Goal: Participate in discussion: Engage in conversation with other users on a specific topic

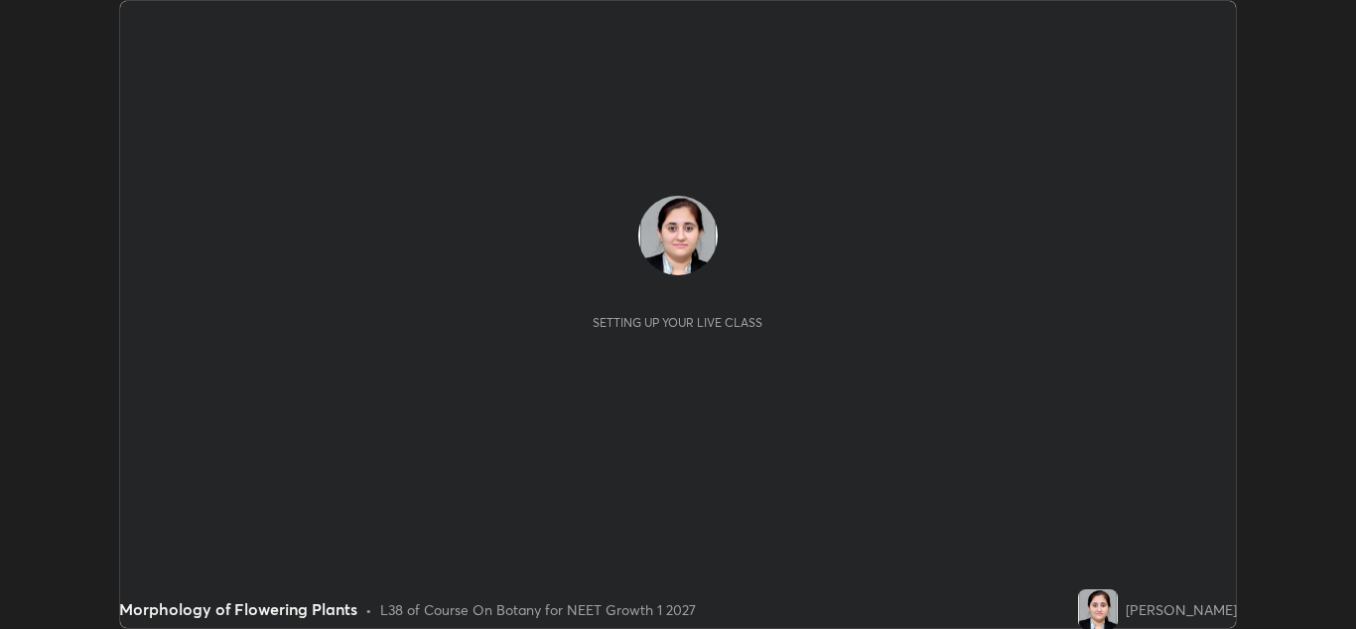
scroll to position [629, 1356]
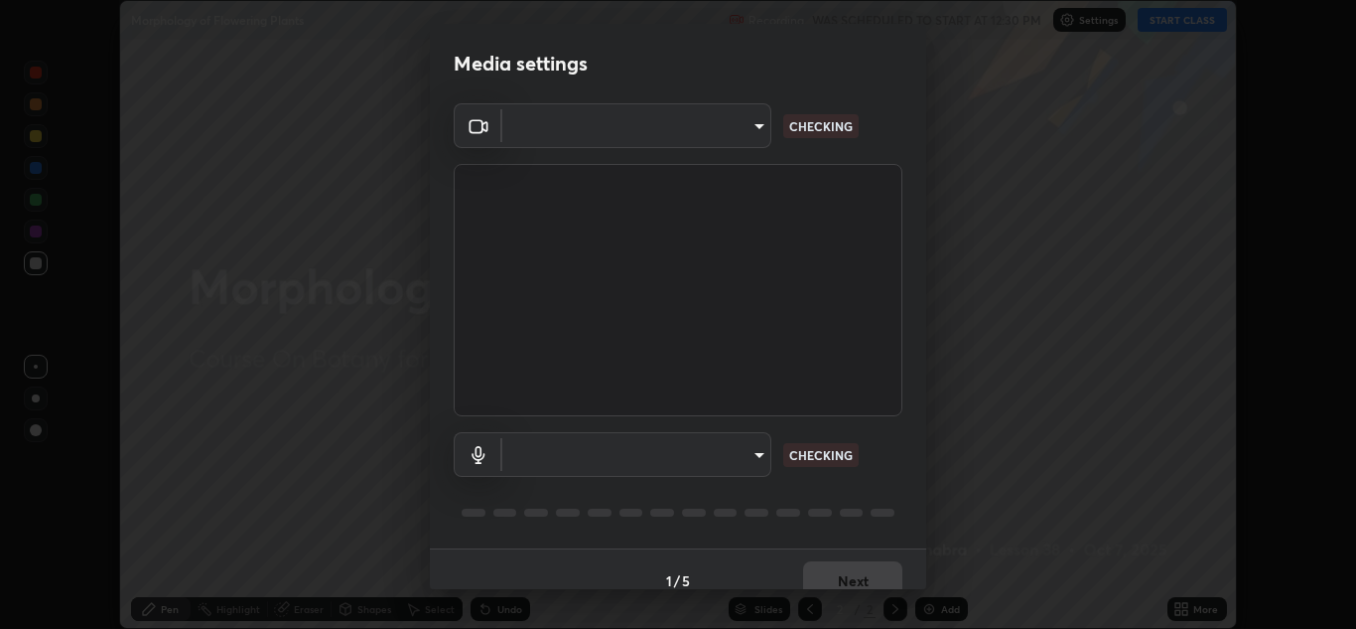
type input "1e49b53be58bf3658c32ba4c8e2538d2601885ca91182b01ba969948c87b8f29"
type input "f7c6ee8ef428f4c0c73a4799a386e724c784fa96b1b4d02d3a2d8c83d75c84bb"
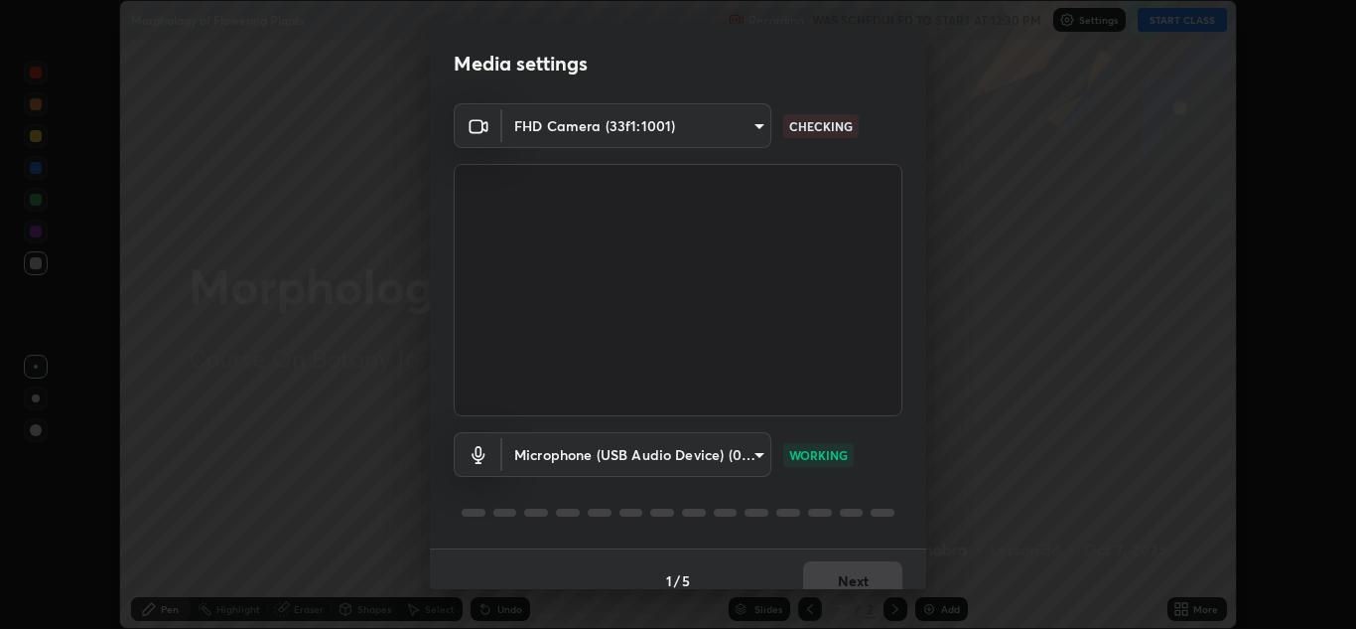
scroll to position [23, 0]
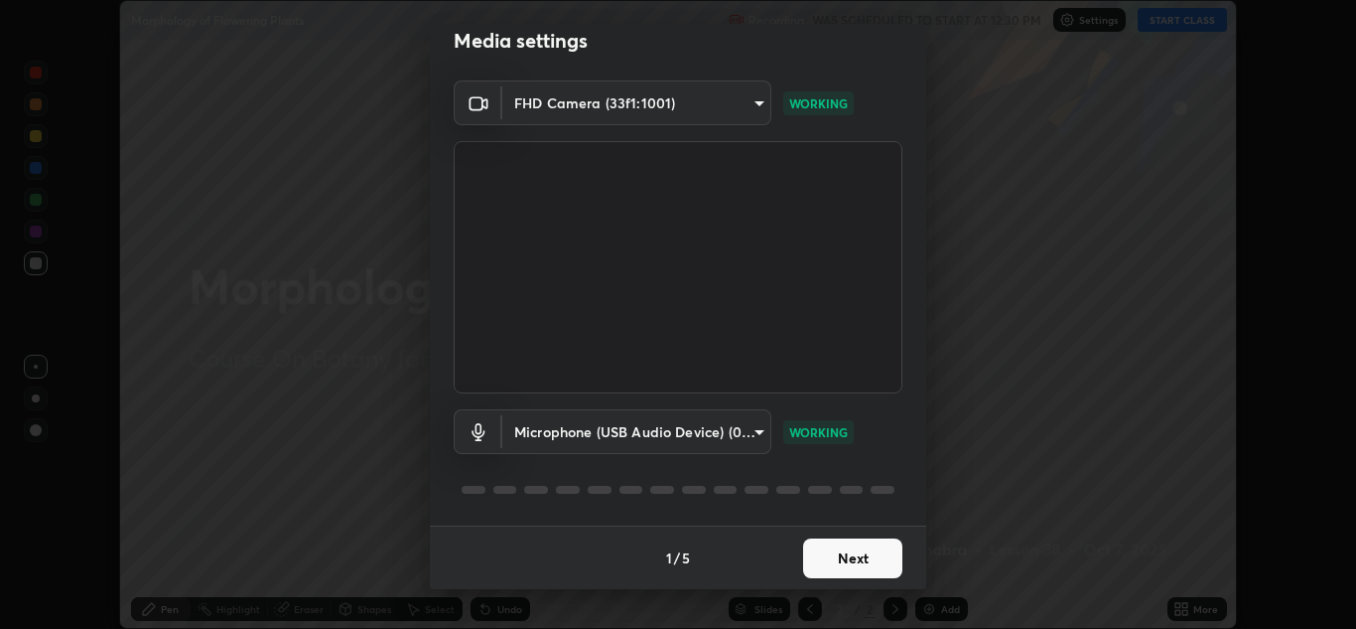
click at [861, 555] on button "Next" at bounding box center [852, 558] width 99 height 40
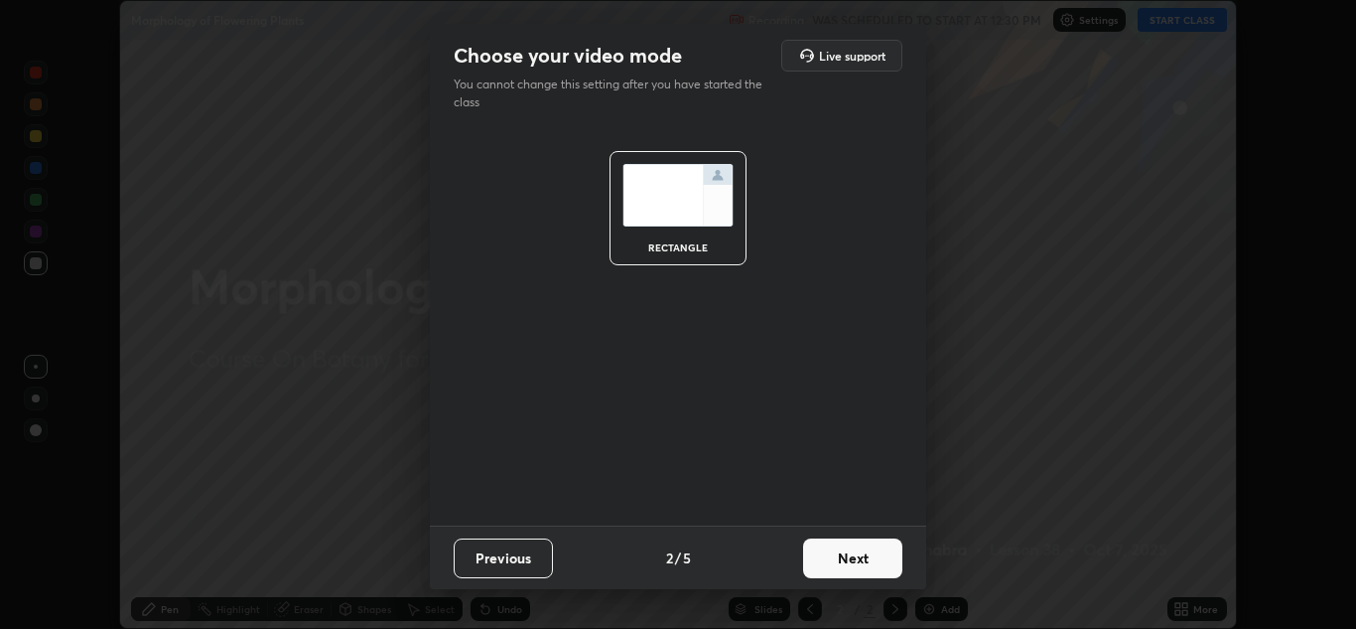
scroll to position [0, 0]
click at [861, 555] on button "Next" at bounding box center [852, 558] width 99 height 40
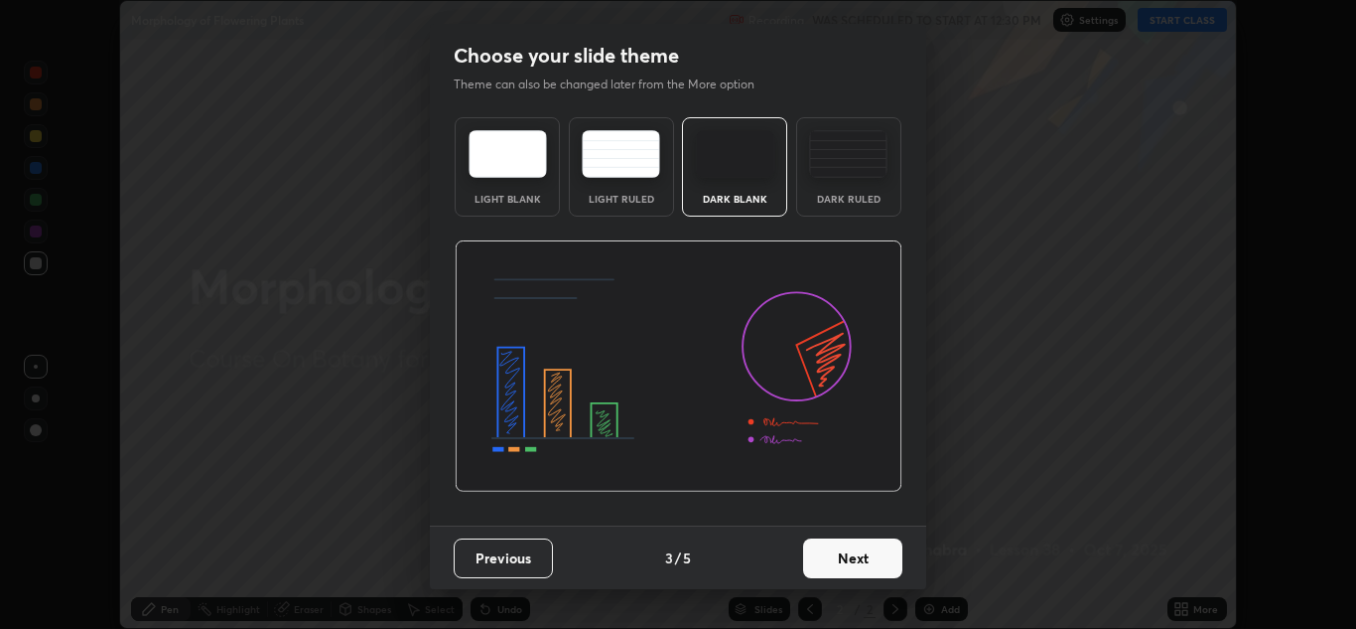
click at [861, 555] on button "Next" at bounding box center [852, 558] width 99 height 40
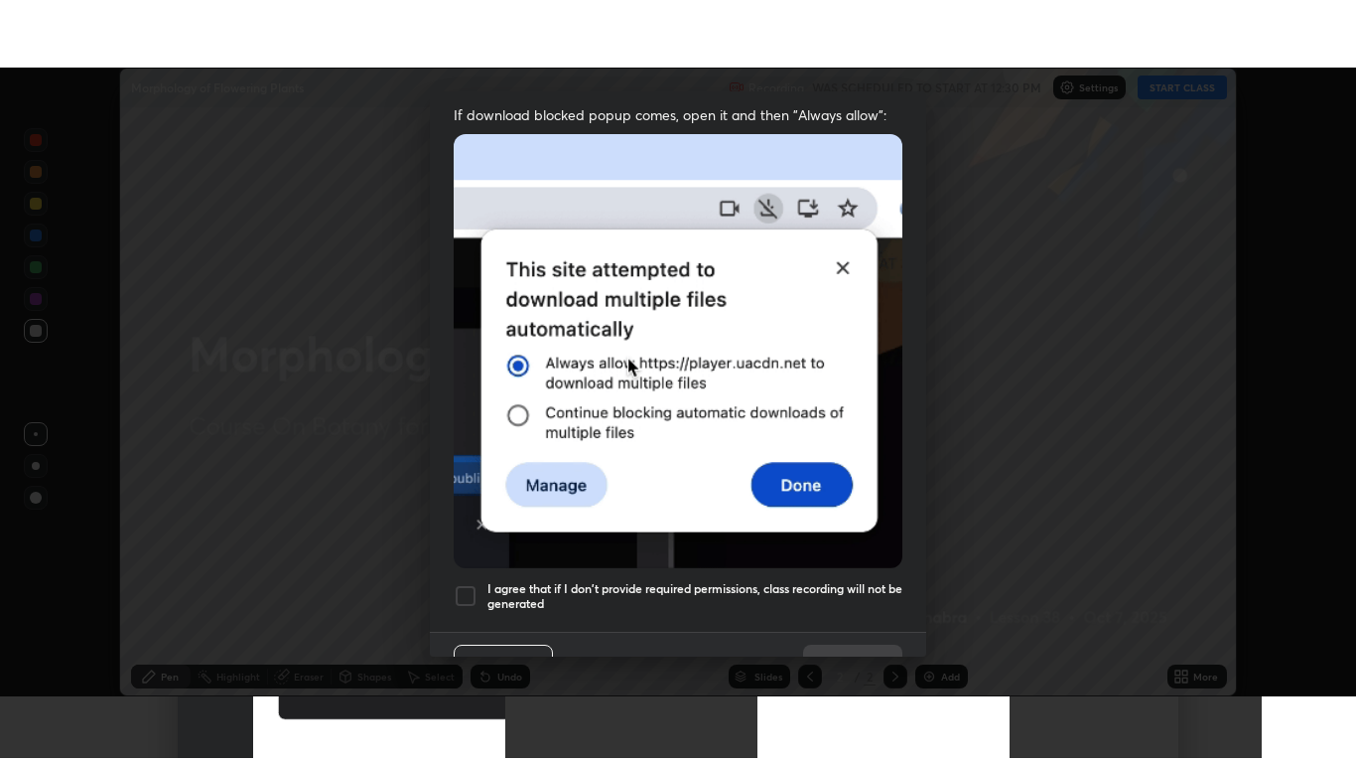
scroll to position [429, 0]
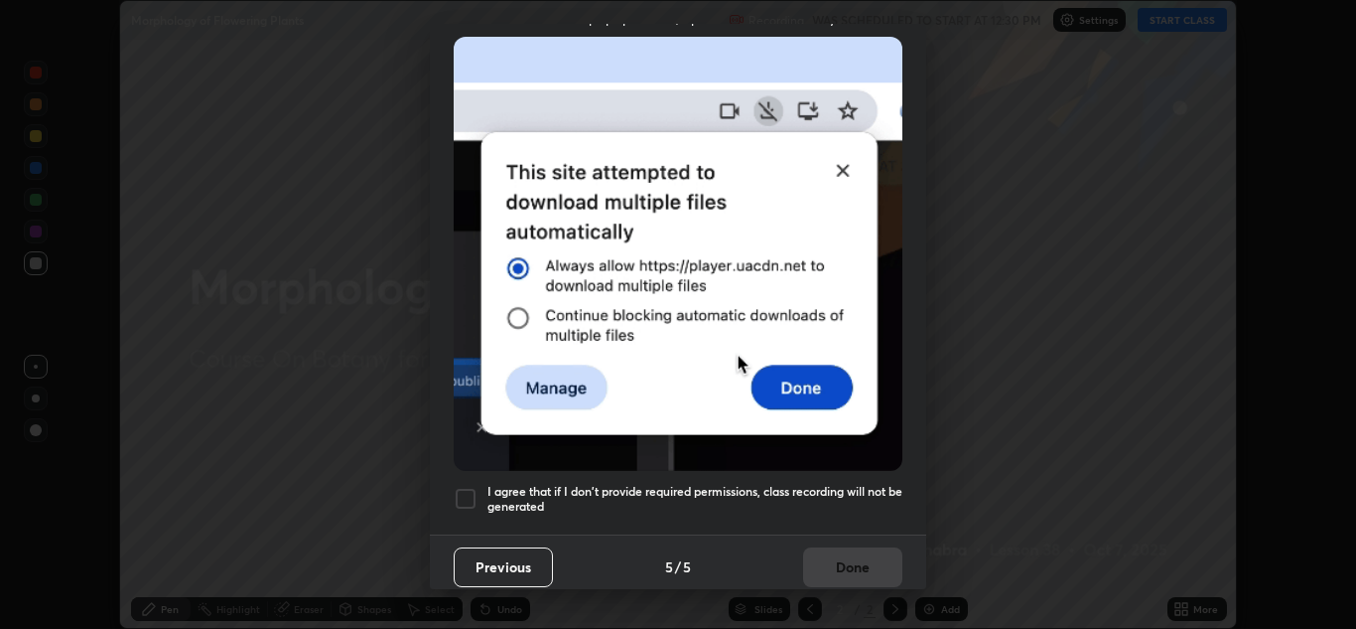
click at [468, 490] on div at bounding box center [466, 499] width 24 height 24
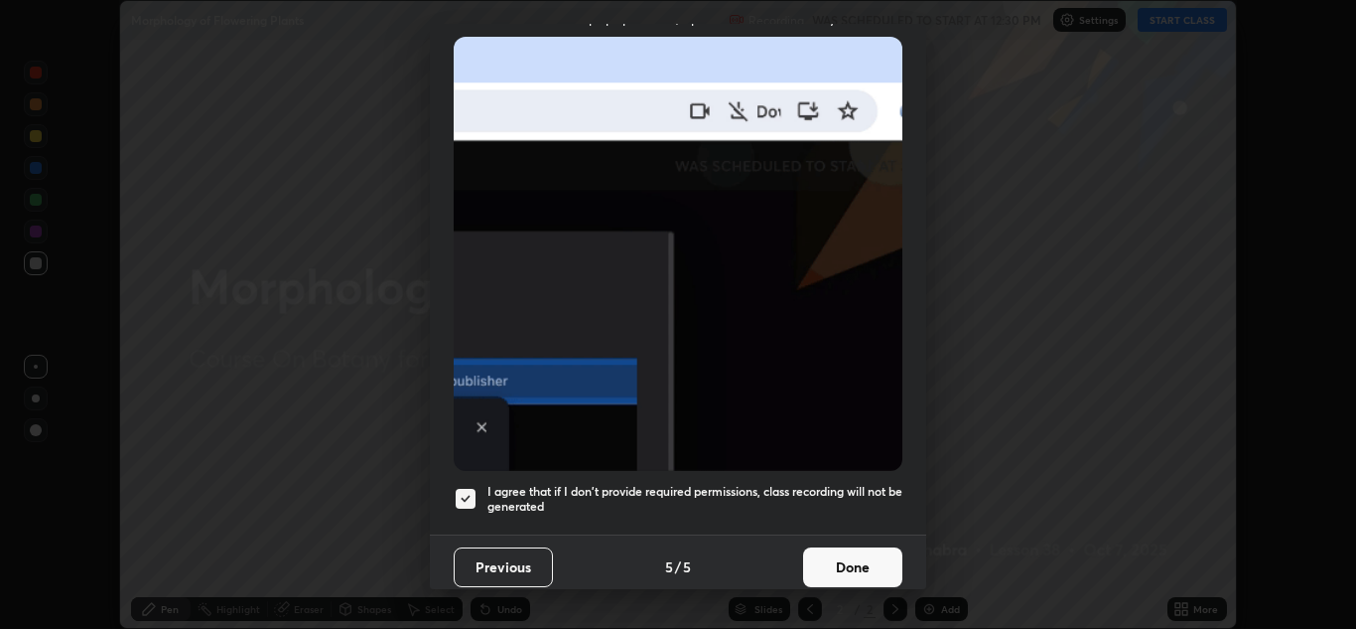
click at [857, 561] on button "Done" at bounding box center [852, 567] width 99 height 40
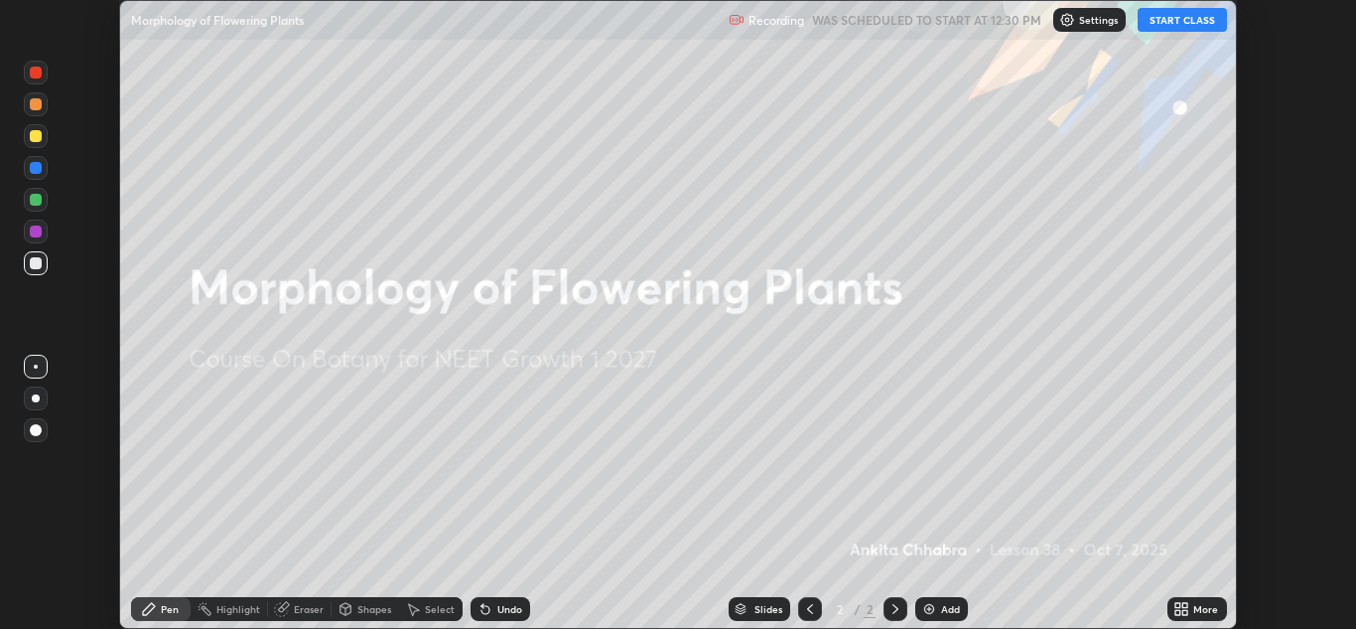
click at [1167, 23] on button "START CLASS" at bounding box center [1182, 20] width 89 height 24
click at [1186, 612] on icon at bounding box center [1185, 612] width 5 height 5
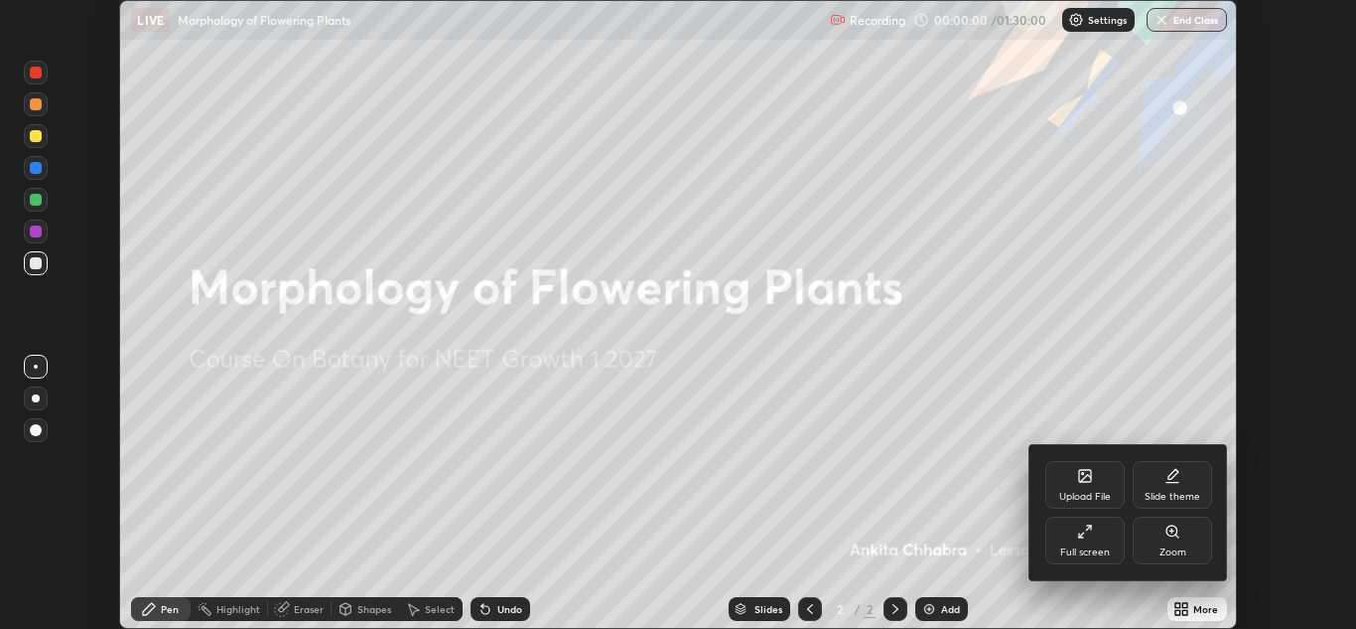
click at [1120, 546] on div "Full screen" at bounding box center [1085, 540] width 79 height 48
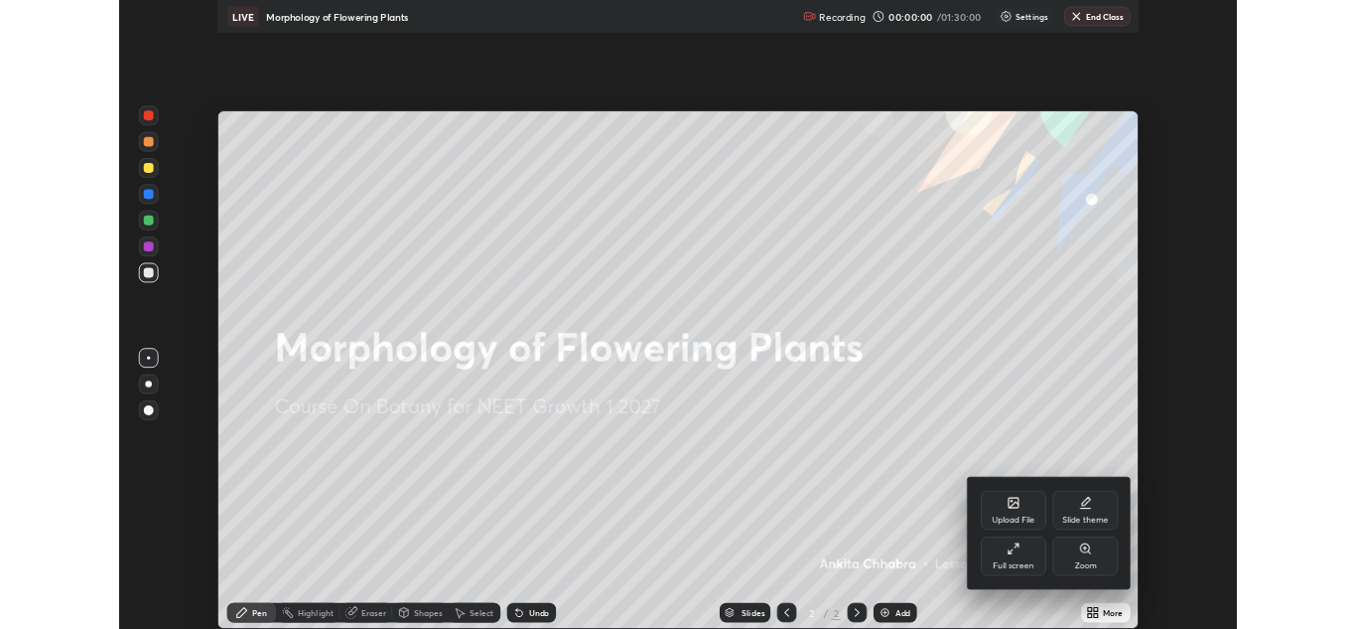
scroll to position [763, 1356]
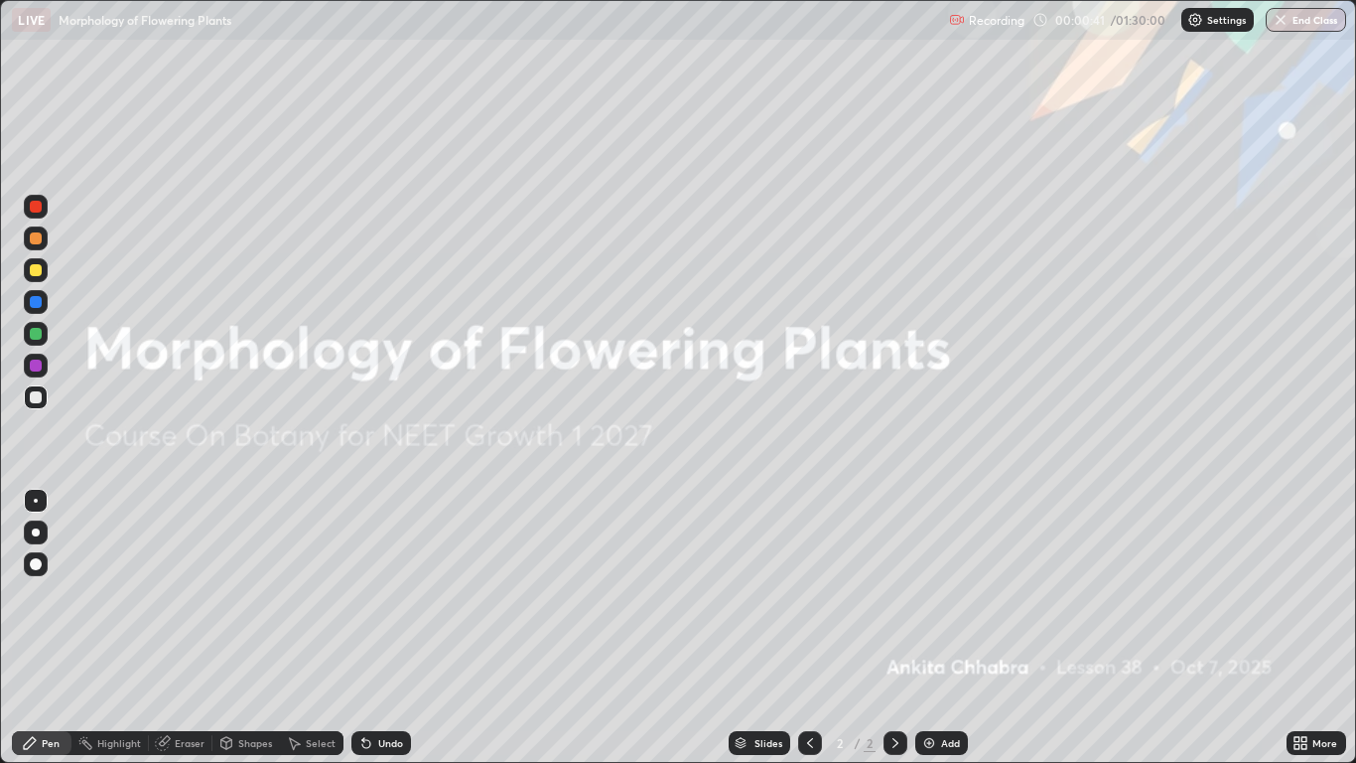
click at [938, 628] on div "Add" at bounding box center [942, 743] width 53 height 24
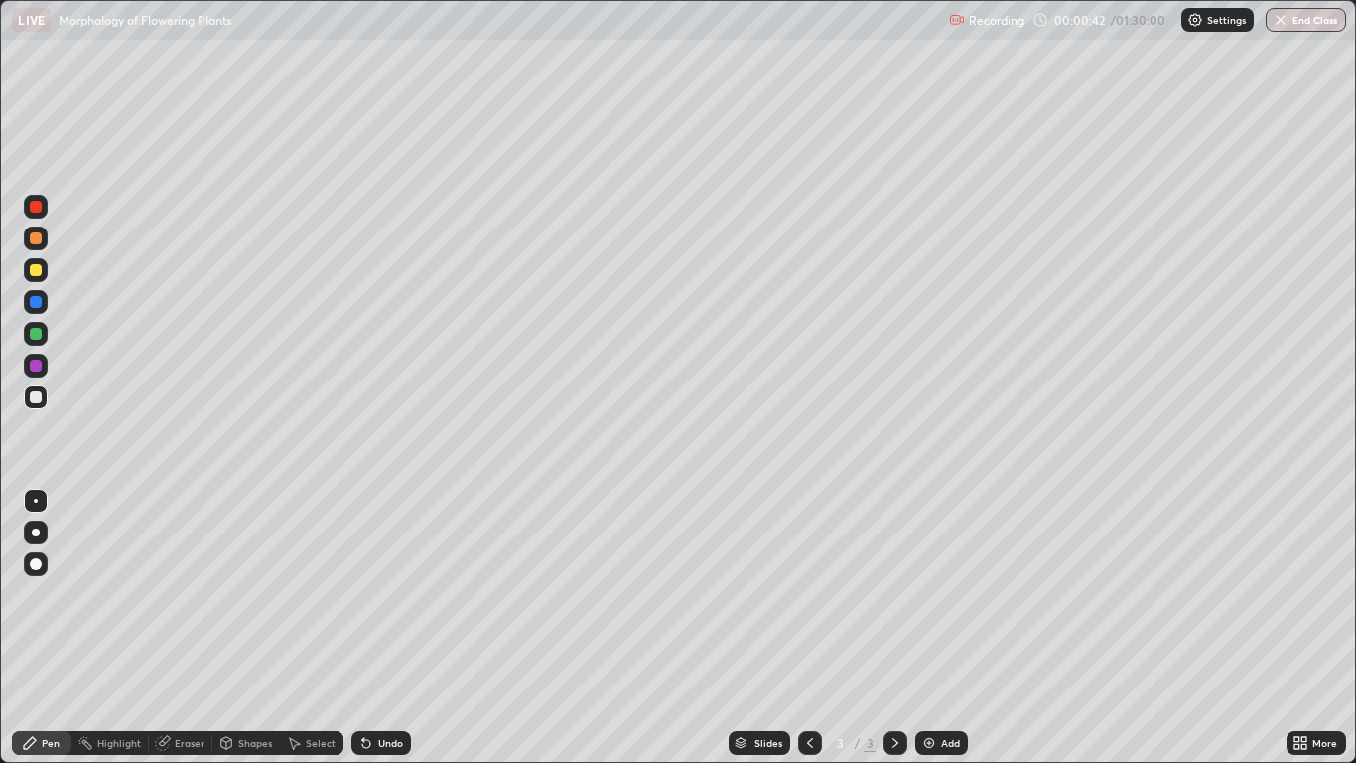
click at [43, 531] on div at bounding box center [36, 532] width 24 height 24
click at [44, 203] on div at bounding box center [36, 207] width 24 height 24
click at [43, 339] on div at bounding box center [36, 334] width 24 height 24
click at [43, 299] on div at bounding box center [36, 302] width 24 height 24
click at [385, 628] on div "Undo" at bounding box center [390, 743] width 25 height 10
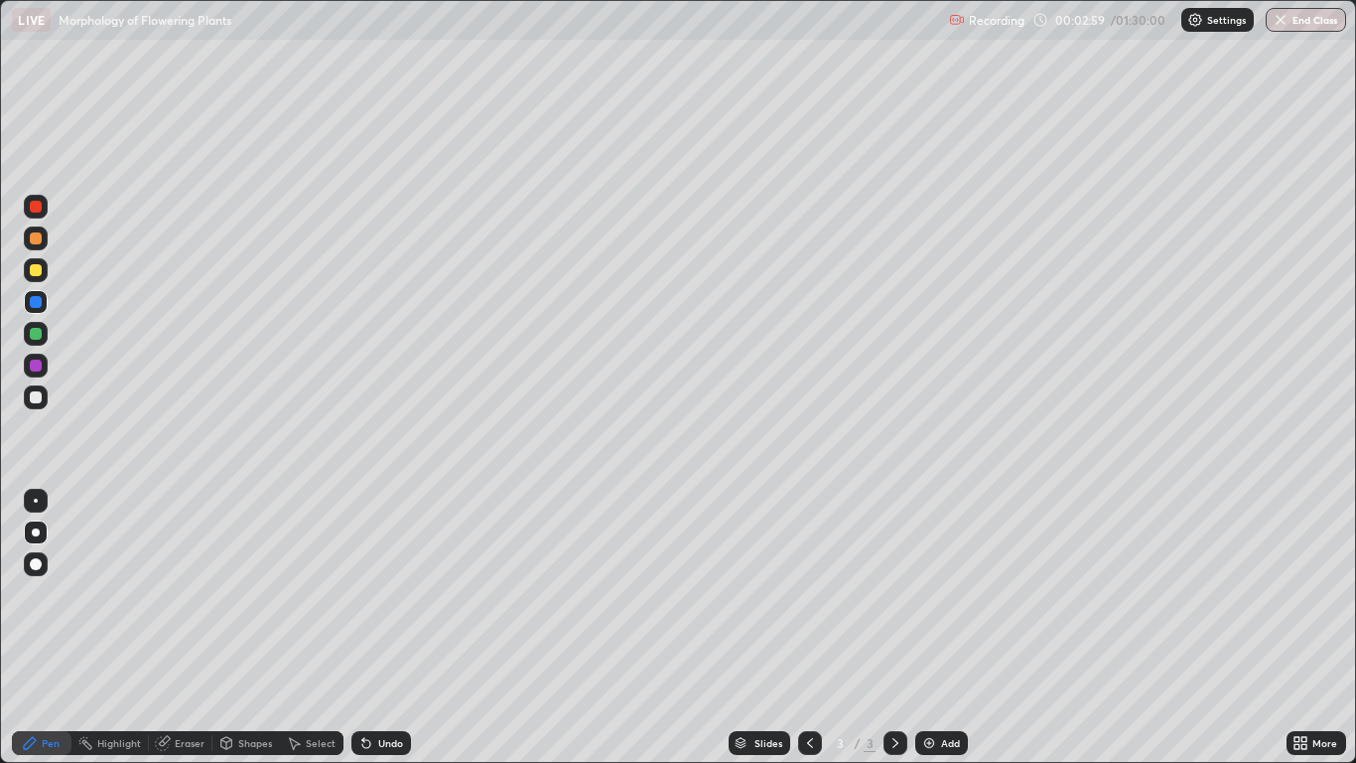
click at [37, 238] on div at bounding box center [36, 238] width 12 height 12
click at [315, 628] on div "Select" at bounding box center [321, 743] width 30 height 10
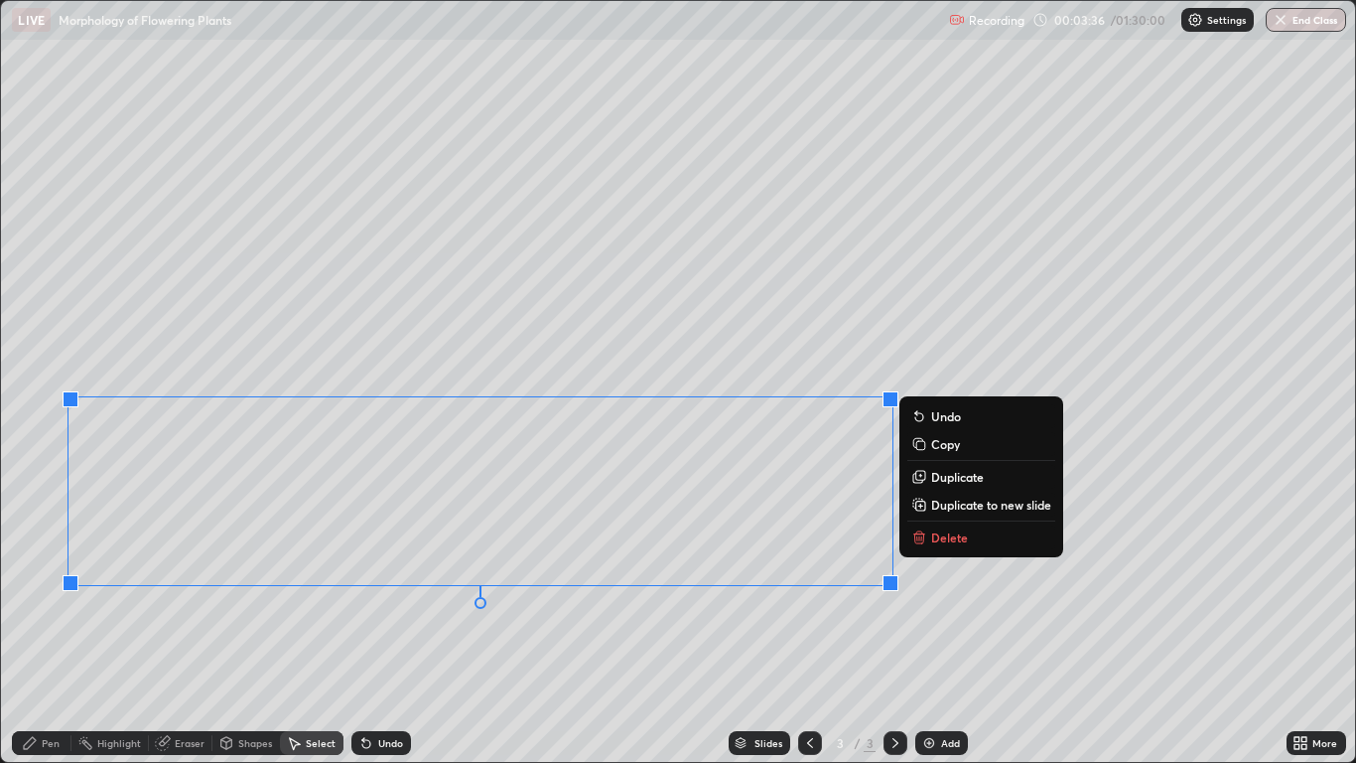
click at [55, 628] on div "Pen" at bounding box center [51, 743] width 18 height 10
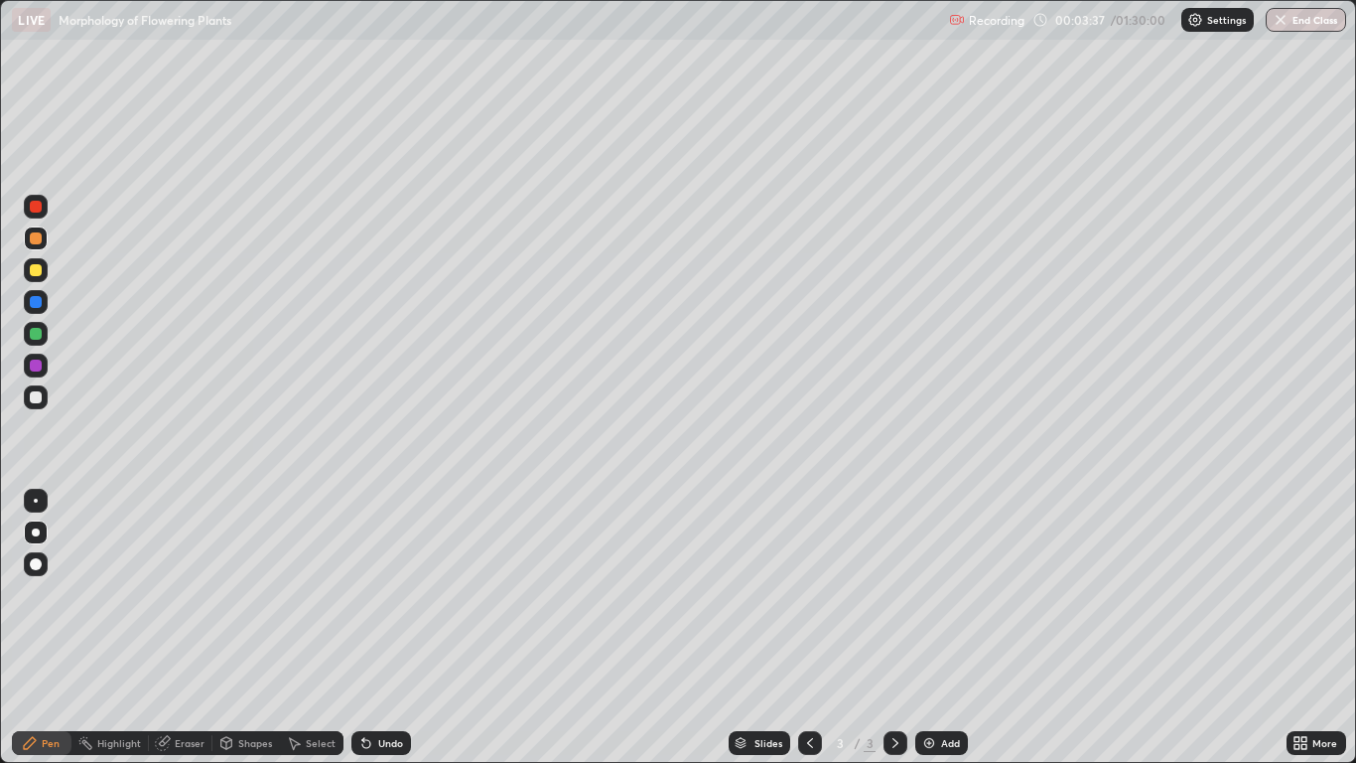
click at [198, 628] on div "Eraser" at bounding box center [190, 743] width 30 height 10
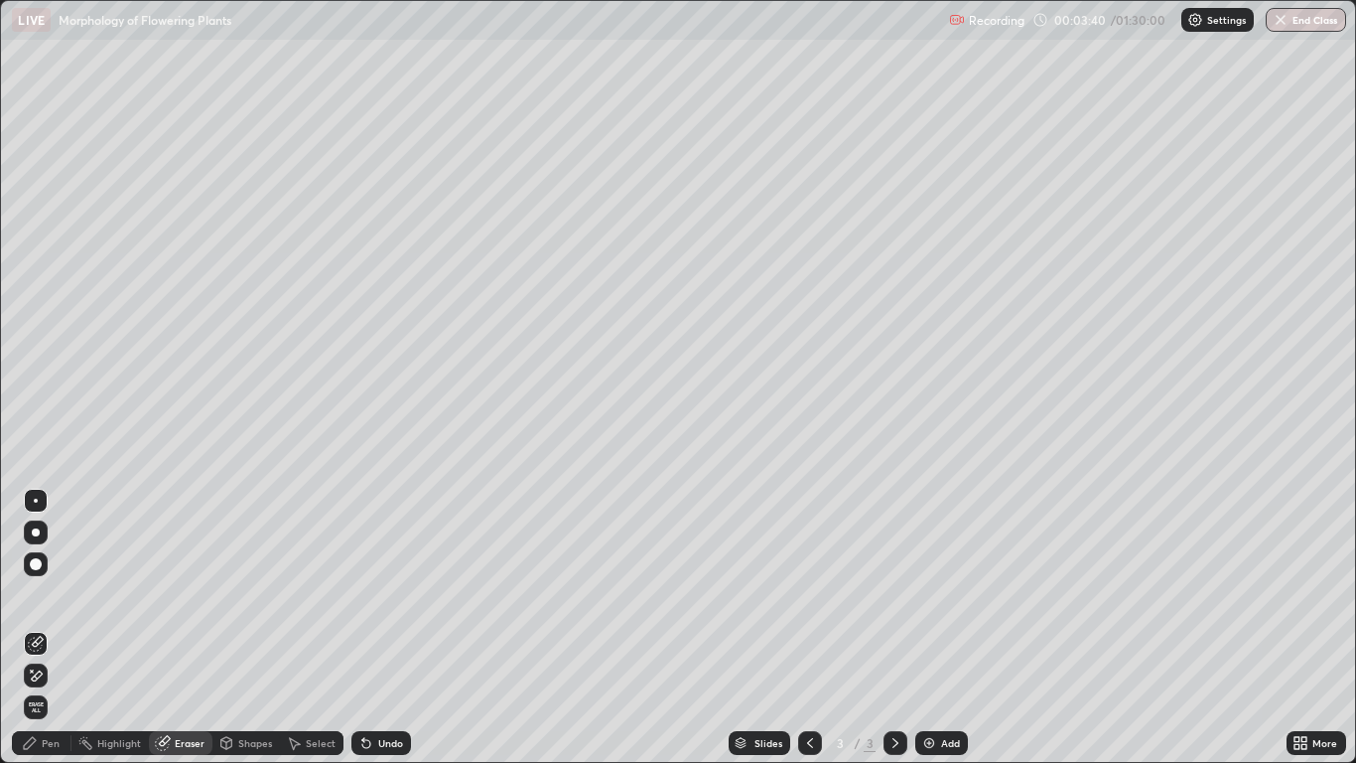
click at [53, 628] on div "Pen" at bounding box center [51, 743] width 18 height 10
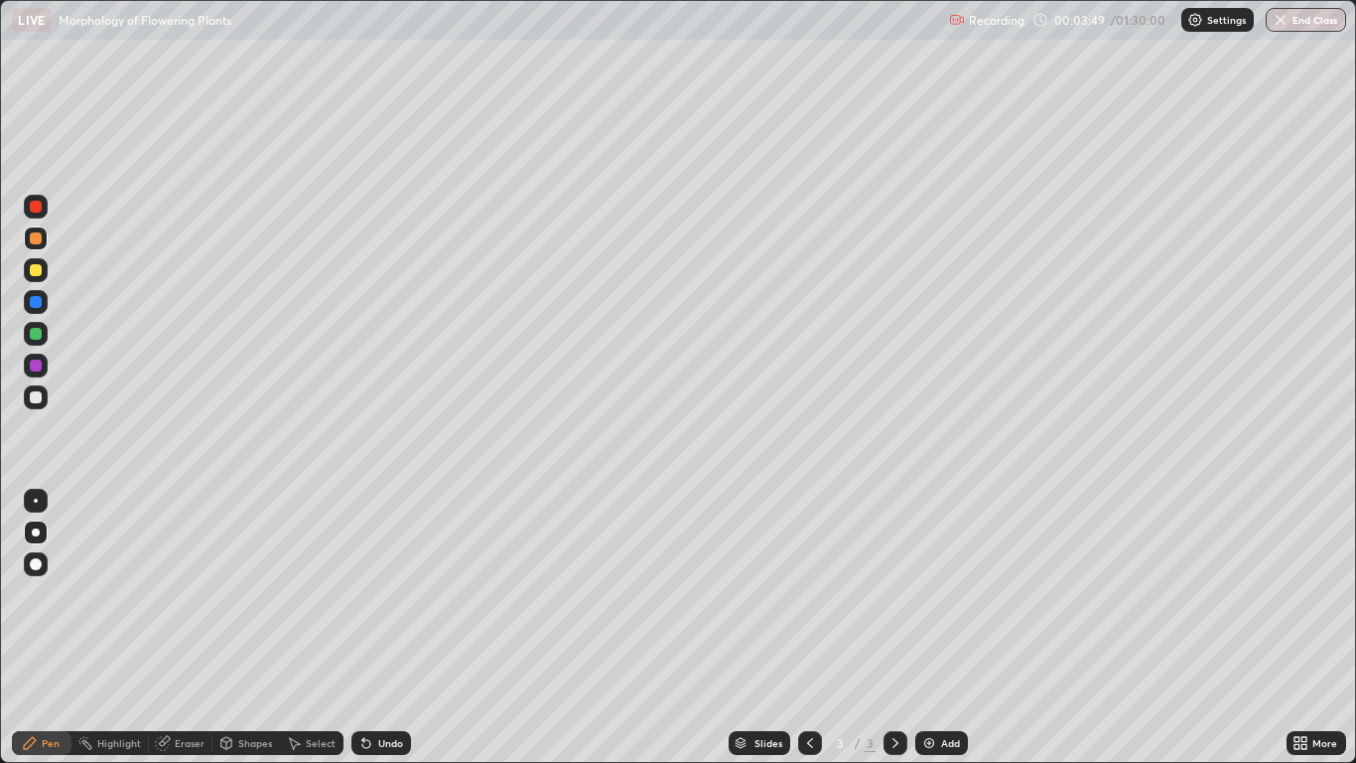
click at [40, 335] on div at bounding box center [36, 334] width 12 height 12
click at [55, 628] on div "Pen" at bounding box center [51, 743] width 18 height 10
click at [45, 559] on div at bounding box center [36, 564] width 24 height 24
click at [390, 628] on div "Undo" at bounding box center [390, 743] width 25 height 10
click at [392, 628] on div "Undo" at bounding box center [390, 743] width 25 height 10
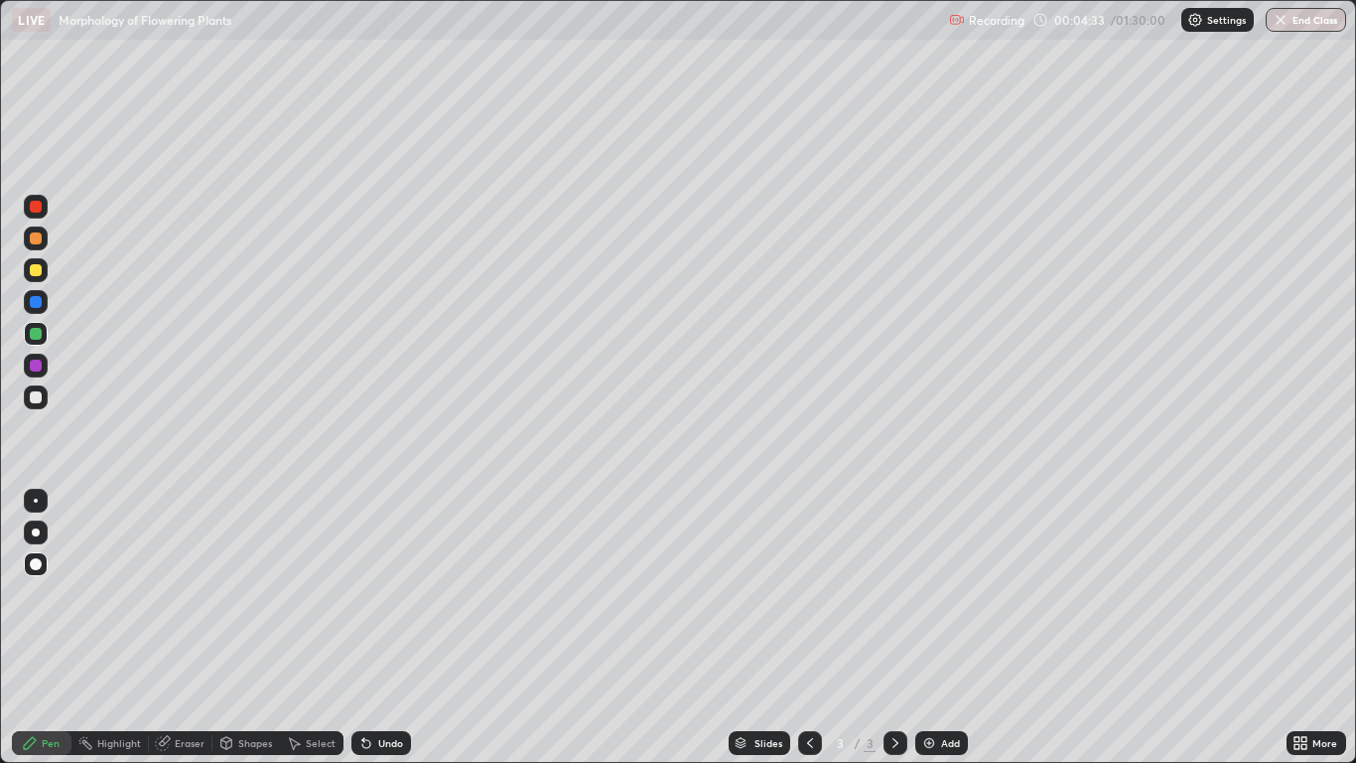
click at [44, 367] on div at bounding box center [36, 366] width 24 height 24
click at [44, 399] on div at bounding box center [36, 397] width 24 height 24
click at [43, 306] on div at bounding box center [36, 302] width 24 height 24
click at [398, 628] on div "Undo" at bounding box center [382, 743] width 60 height 24
click at [392, 628] on div "Undo" at bounding box center [390, 743] width 25 height 10
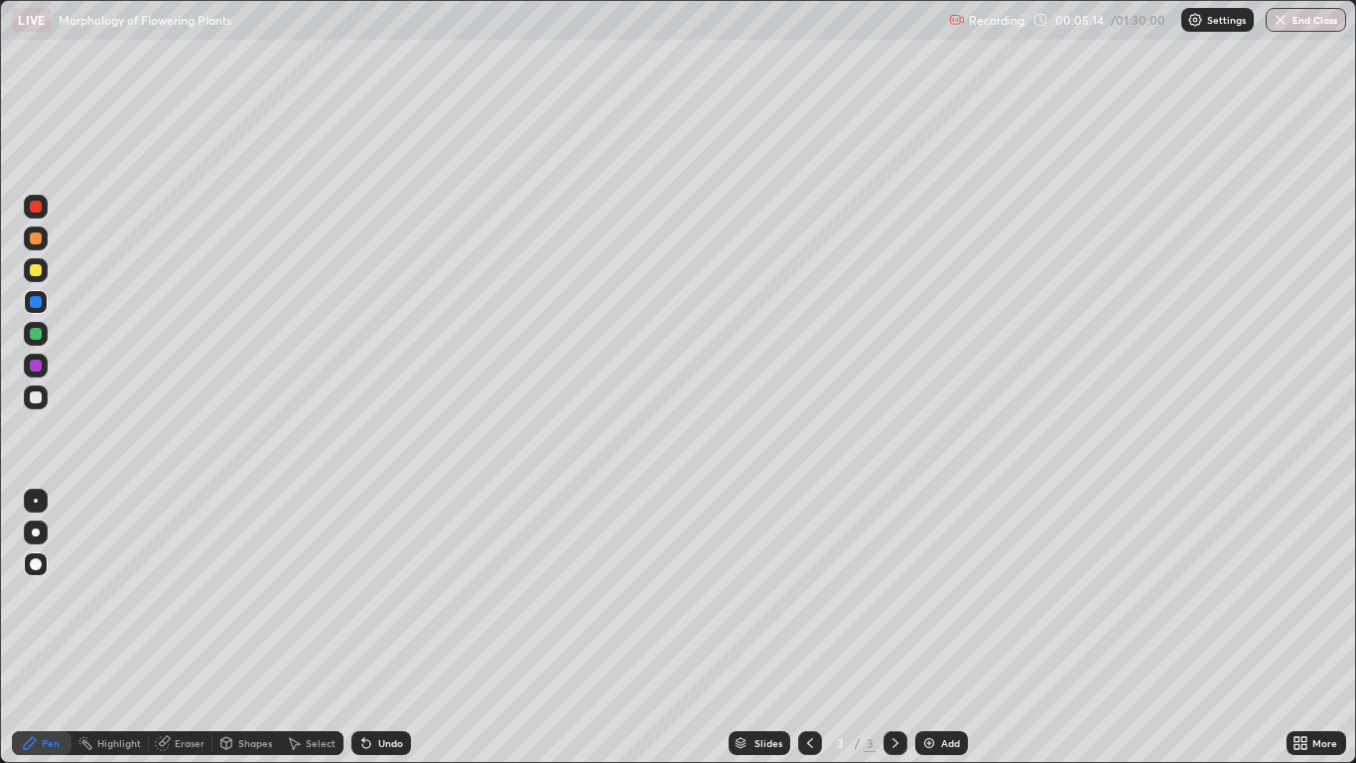
click at [40, 208] on div at bounding box center [36, 207] width 12 height 12
click at [37, 238] on div at bounding box center [36, 238] width 12 height 12
click at [44, 540] on div at bounding box center [36, 532] width 24 height 24
click at [38, 207] on div at bounding box center [36, 207] width 12 height 12
click at [41, 300] on div at bounding box center [36, 302] width 12 height 12
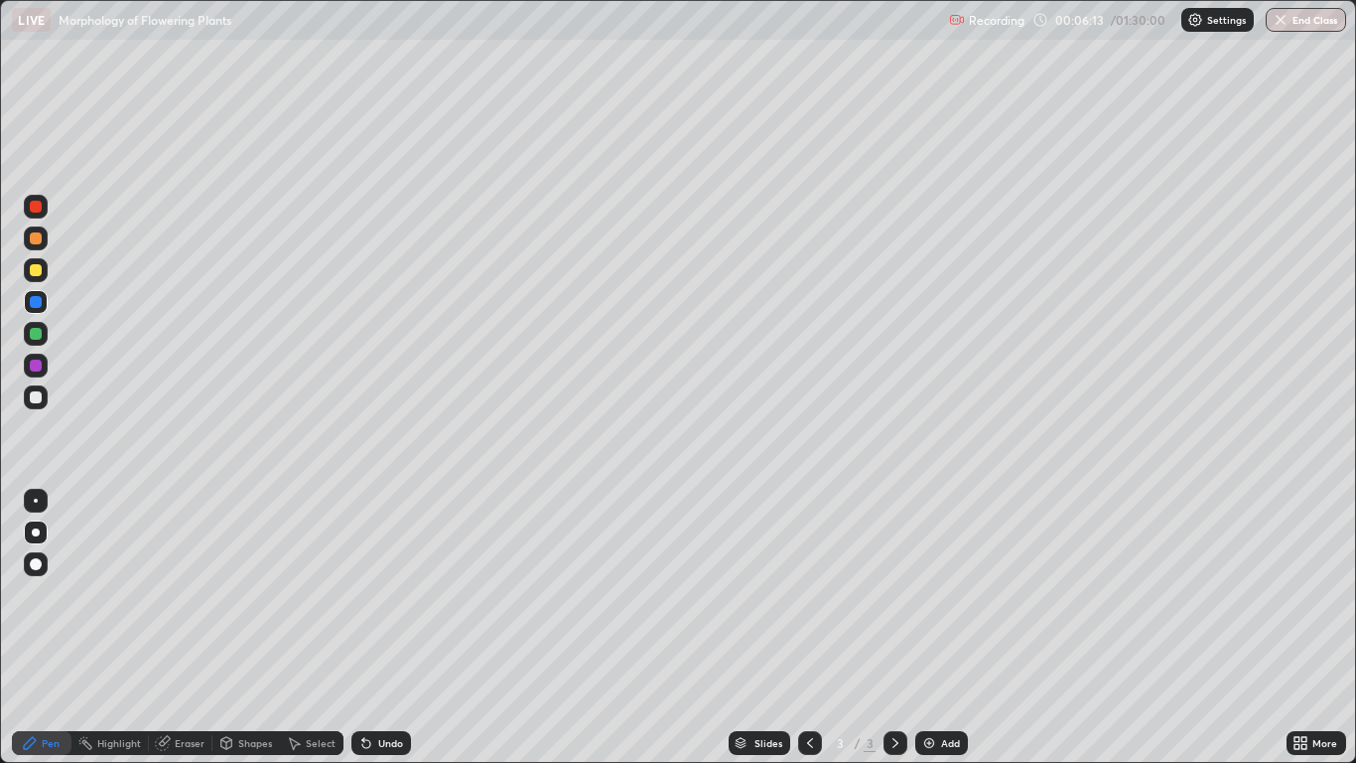
click at [41, 306] on div at bounding box center [36, 302] width 12 height 12
click at [40, 369] on div at bounding box center [36, 365] width 12 height 12
click at [43, 396] on div at bounding box center [36, 397] width 24 height 24
click at [39, 328] on div at bounding box center [36, 334] width 12 height 12
click at [39, 374] on div at bounding box center [36, 366] width 24 height 24
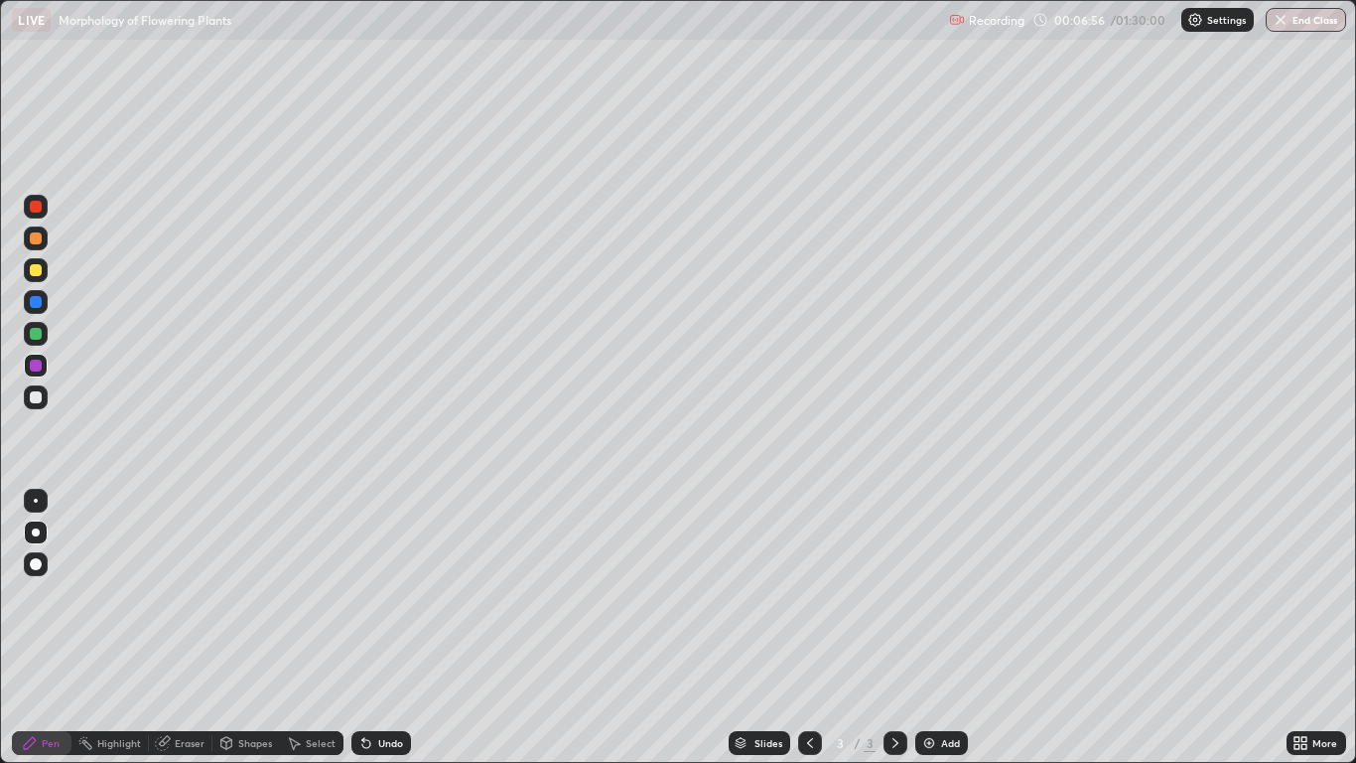
click at [42, 404] on div at bounding box center [36, 397] width 24 height 24
click at [397, 628] on div "Undo" at bounding box center [390, 743] width 25 height 10
click at [191, 628] on div "Eraser" at bounding box center [190, 743] width 30 height 10
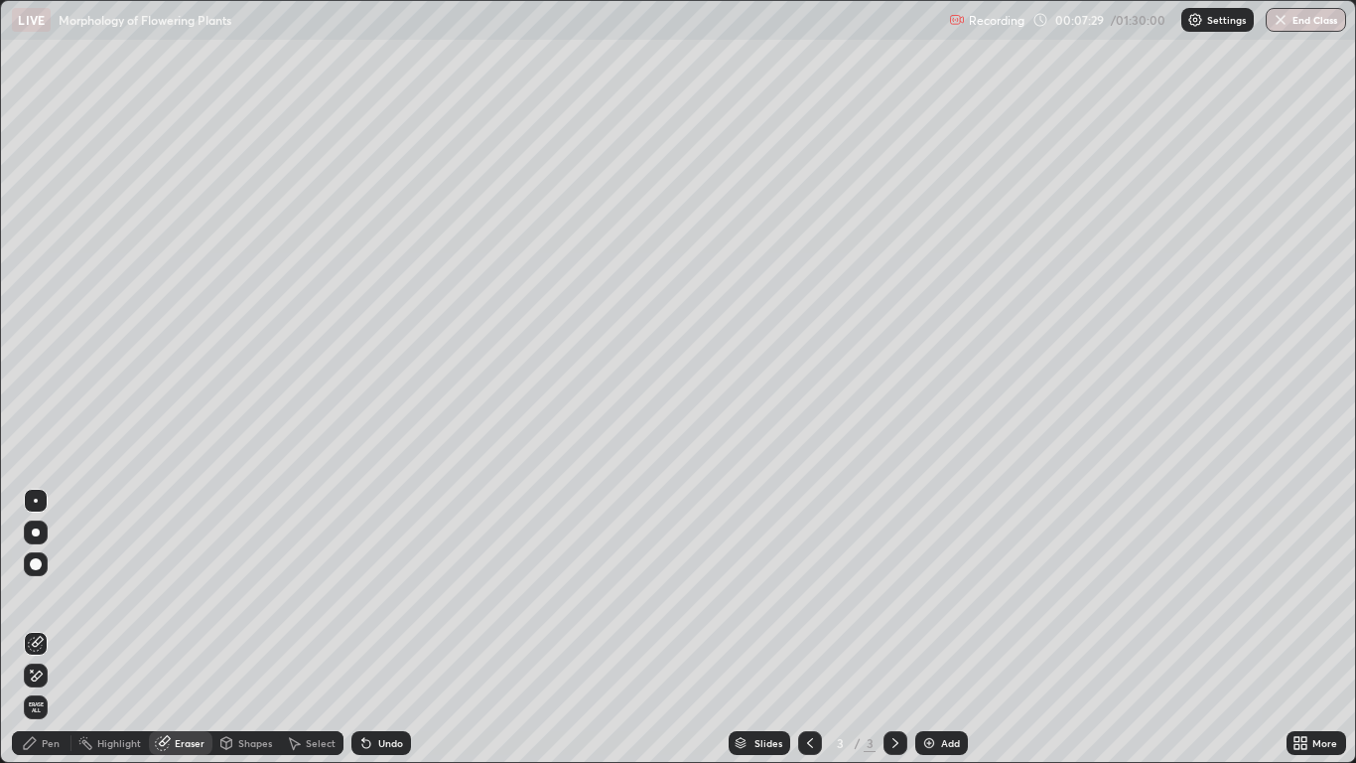
click at [42, 628] on div "Pen" at bounding box center [51, 743] width 18 height 10
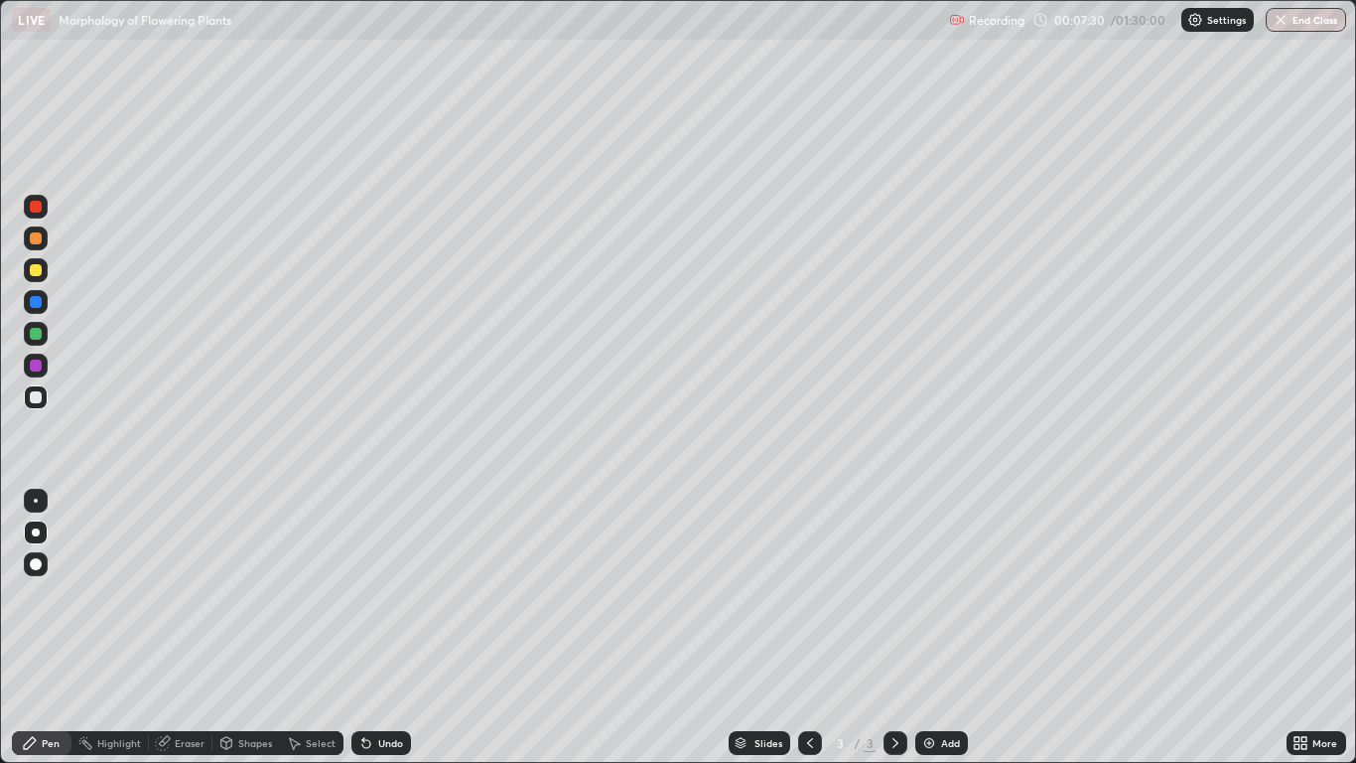
click at [41, 241] on div at bounding box center [36, 238] width 12 height 12
click at [40, 207] on div at bounding box center [36, 207] width 12 height 12
click at [37, 335] on div at bounding box center [36, 334] width 12 height 12
click at [44, 302] on div at bounding box center [36, 302] width 24 height 24
click at [244, 628] on div "Shapes" at bounding box center [255, 743] width 34 height 10
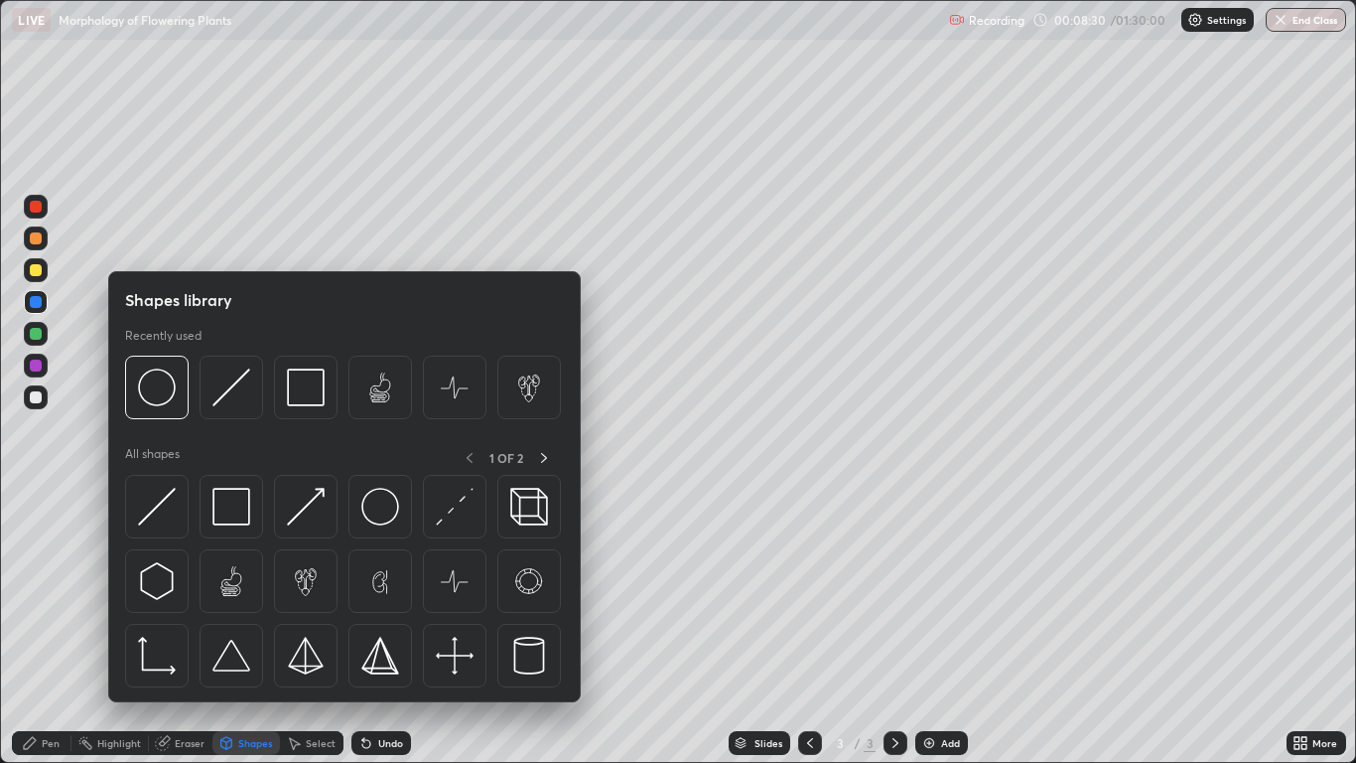
click at [196, 628] on div "Eraser" at bounding box center [190, 743] width 30 height 10
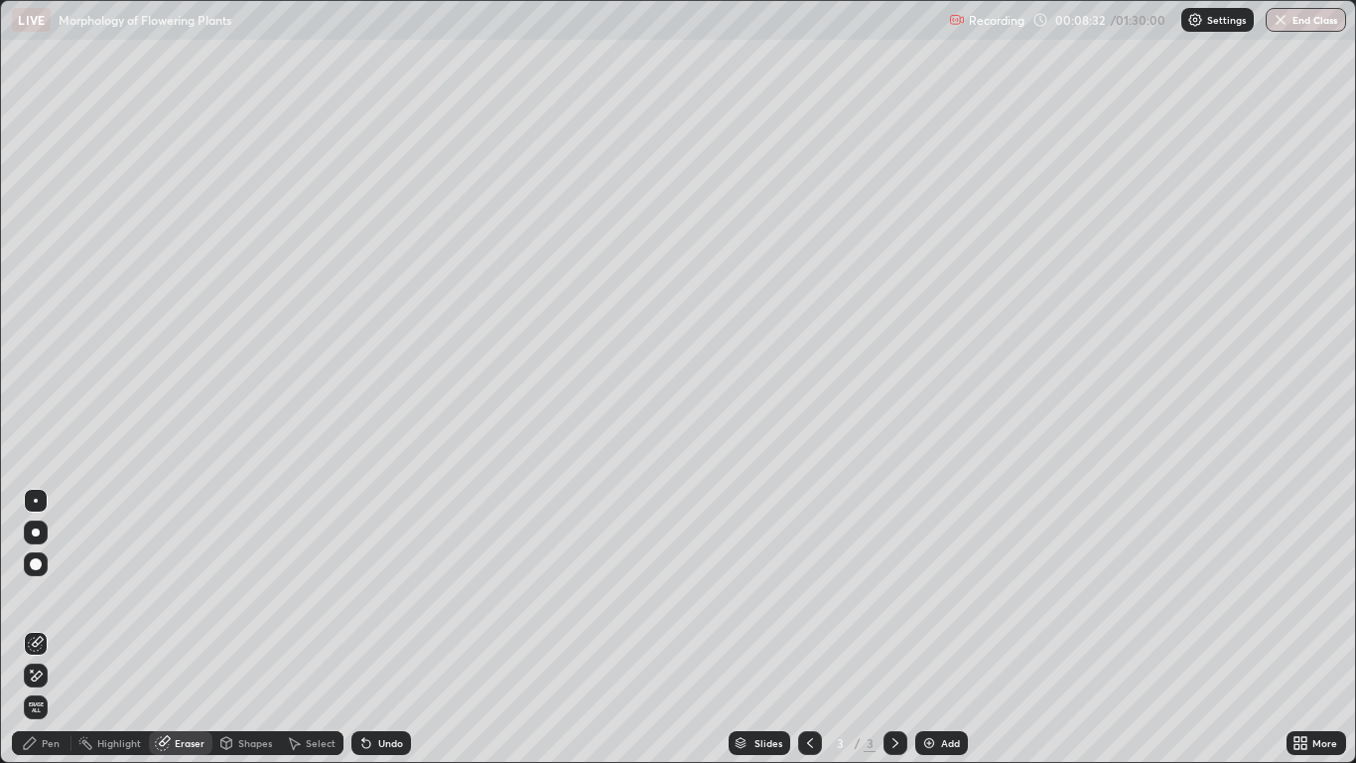
click at [48, 628] on div "Pen" at bounding box center [51, 743] width 18 height 10
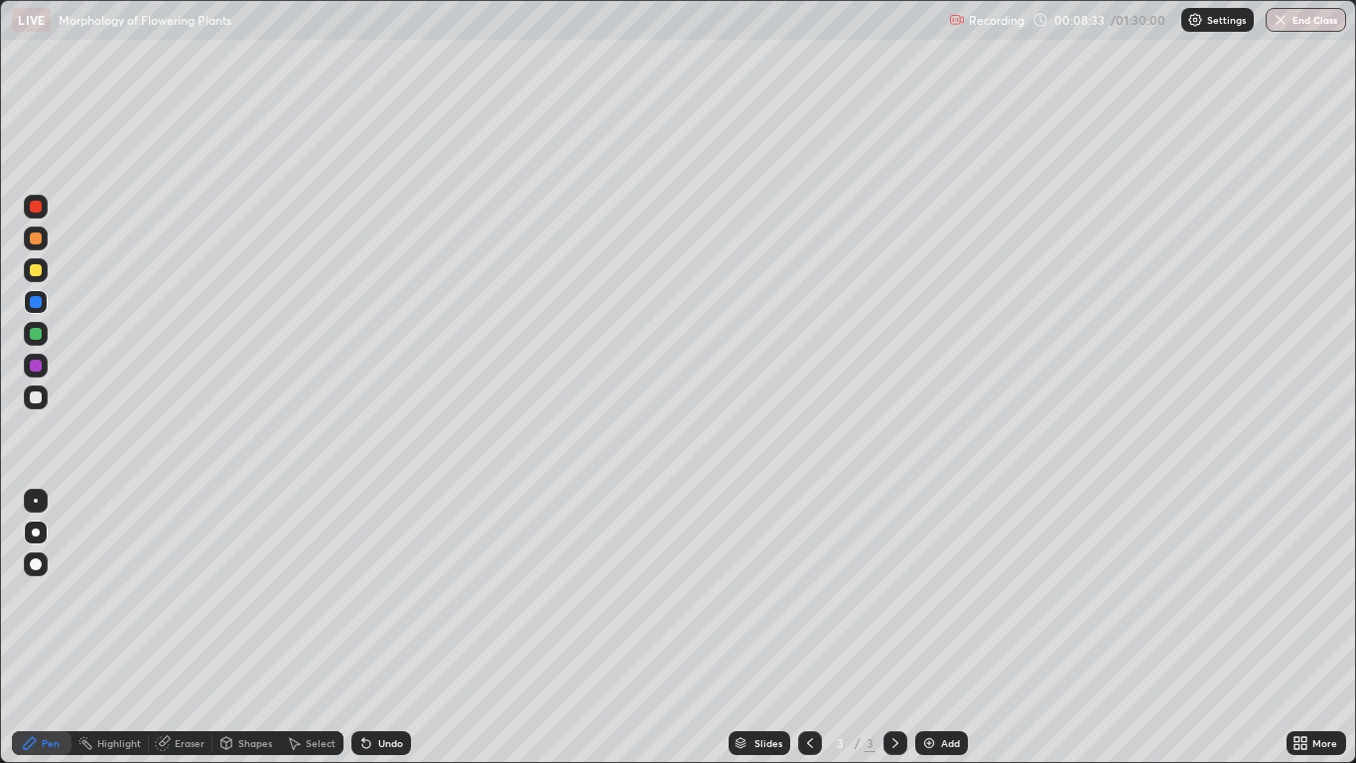
click at [42, 310] on div at bounding box center [36, 302] width 24 height 24
click at [45, 404] on div at bounding box center [36, 397] width 24 height 24
click at [378, 628] on div "Undo" at bounding box center [390, 743] width 25 height 10
click at [380, 628] on div "Undo" at bounding box center [390, 743] width 25 height 10
click at [378, 628] on div "Undo" at bounding box center [390, 743] width 25 height 10
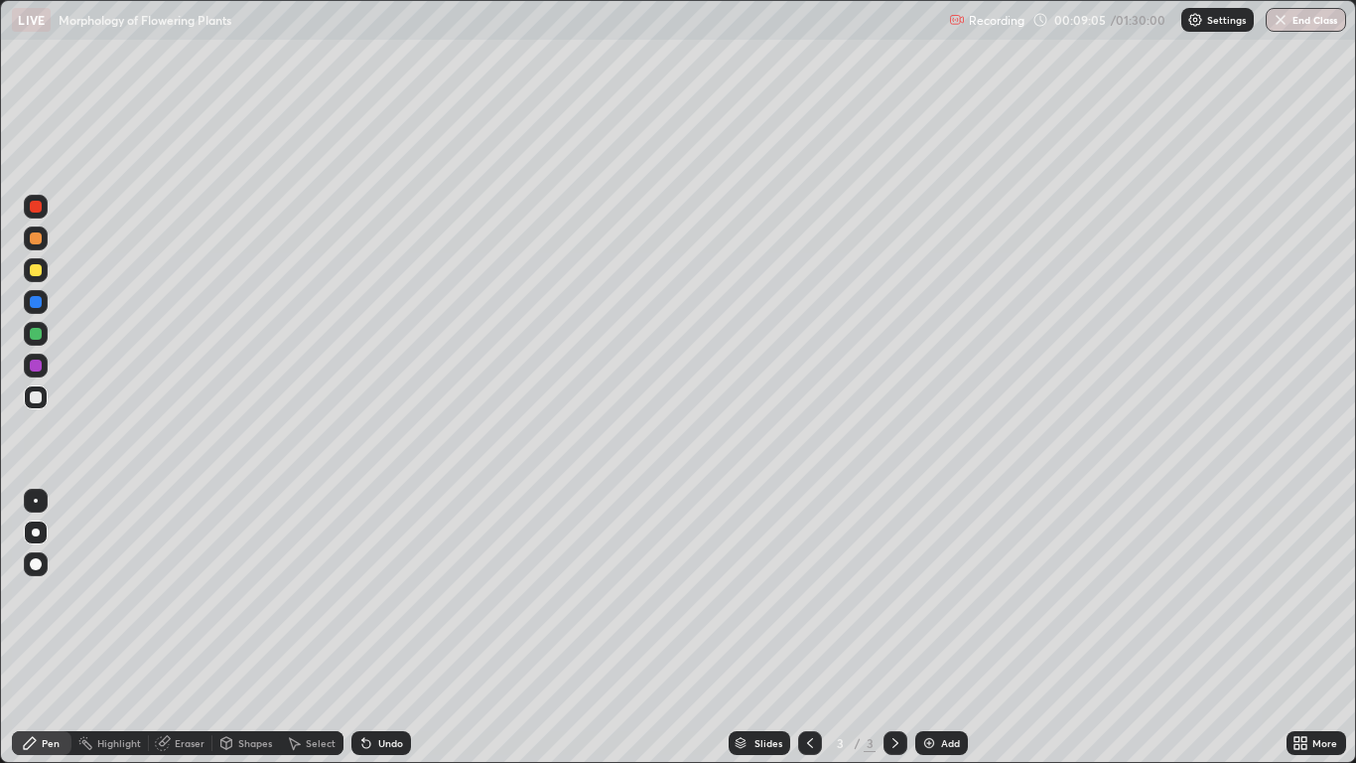
click at [380, 628] on div "Undo" at bounding box center [390, 743] width 25 height 10
click at [390, 628] on div "Undo" at bounding box center [390, 743] width 25 height 10
click at [314, 628] on div "Select" at bounding box center [321, 743] width 30 height 10
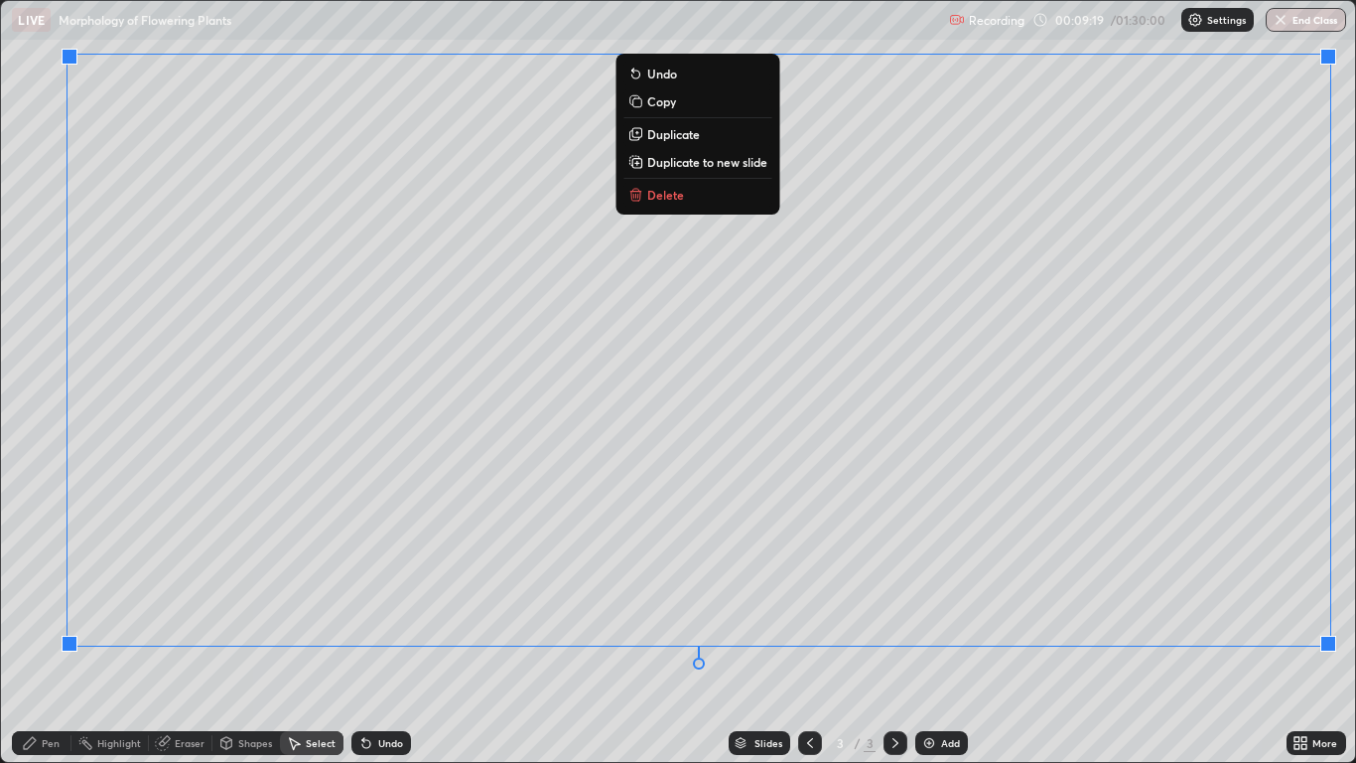
click at [58, 628] on div "Pen" at bounding box center [51, 743] width 18 height 10
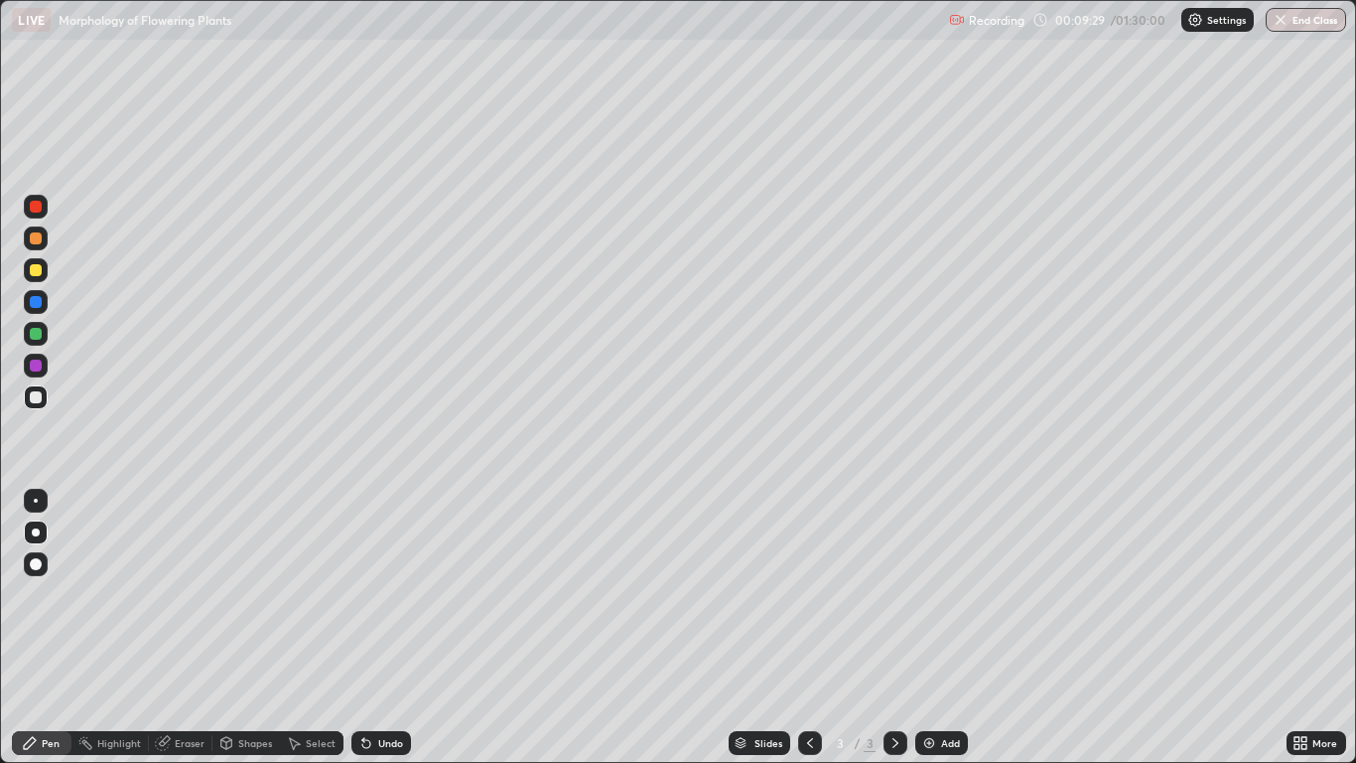
click at [384, 628] on div "Undo" at bounding box center [390, 743] width 25 height 10
click at [378, 628] on div "Undo" at bounding box center [390, 743] width 25 height 10
click at [943, 628] on div "Add" at bounding box center [950, 743] width 19 height 10
click at [37, 238] on div at bounding box center [36, 238] width 12 height 12
click at [37, 302] on div at bounding box center [36, 302] width 12 height 12
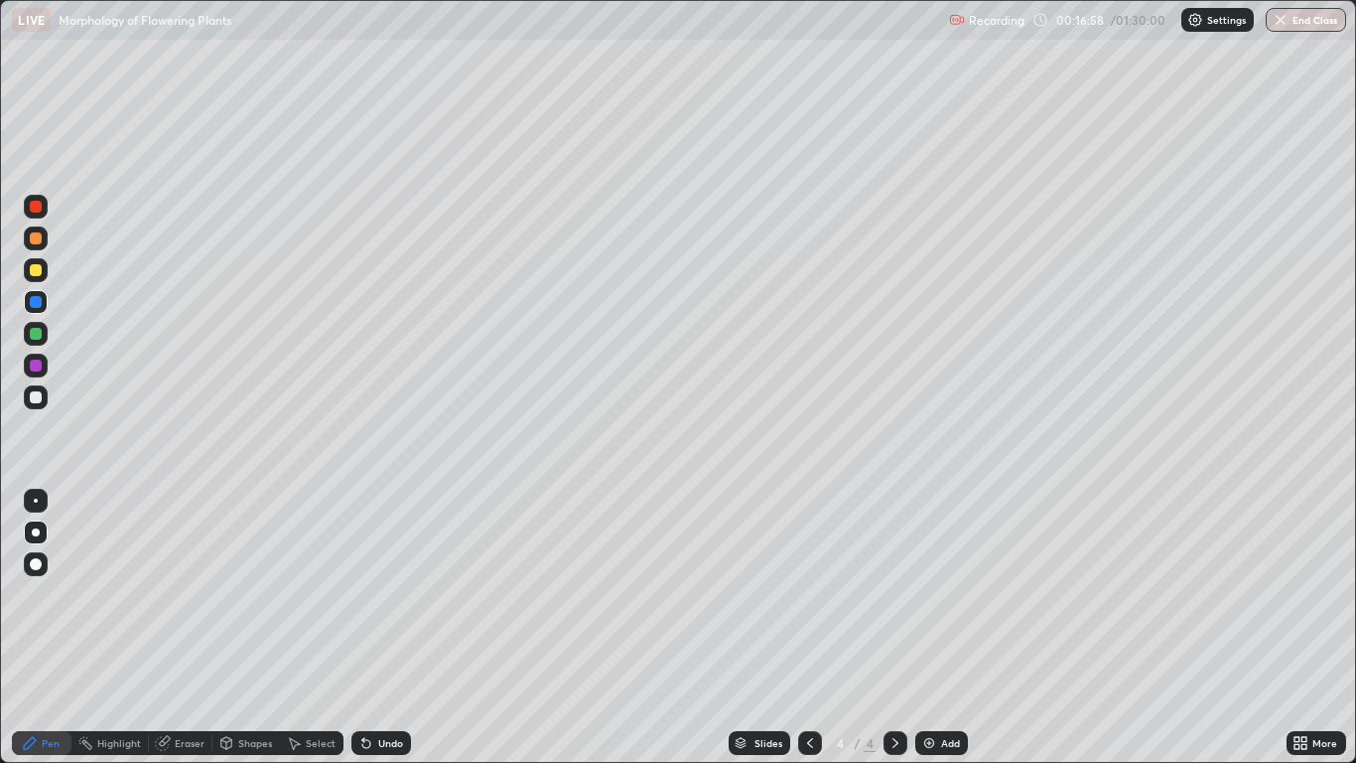
click at [44, 243] on div at bounding box center [36, 238] width 24 height 24
click at [368, 628] on icon at bounding box center [366, 743] width 16 height 16
click at [40, 334] on div at bounding box center [36, 334] width 12 height 12
click at [47, 568] on div at bounding box center [36, 564] width 24 height 24
click at [36, 532] on div at bounding box center [36, 532] width 8 height 8
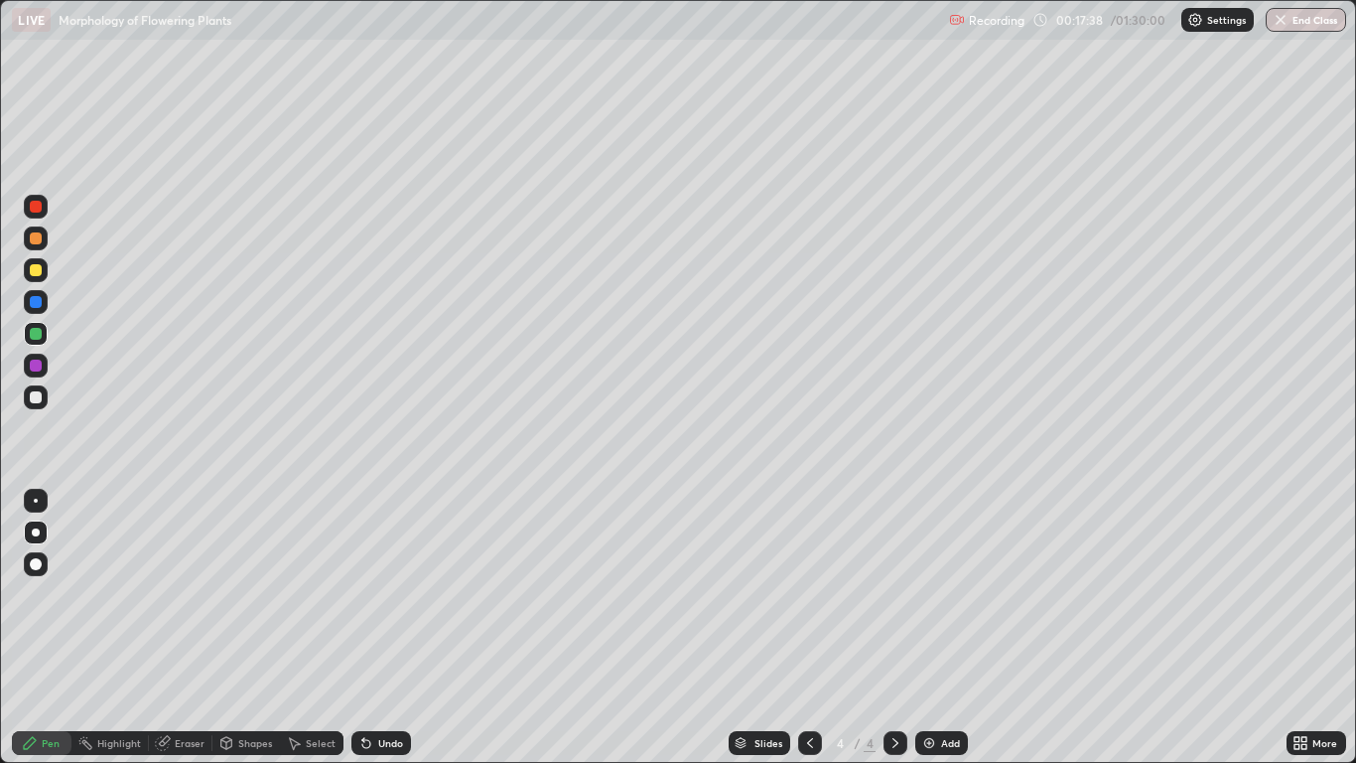
click at [36, 271] on div at bounding box center [36, 270] width 12 height 12
click at [32, 300] on div at bounding box center [36, 302] width 12 height 12
click at [47, 368] on div at bounding box center [36, 366] width 24 height 24
click at [44, 335] on div at bounding box center [36, 334] width 24 height 24
click at [401, 628] on div "Undo" at bounding box center [382, 743] width 60 height 24
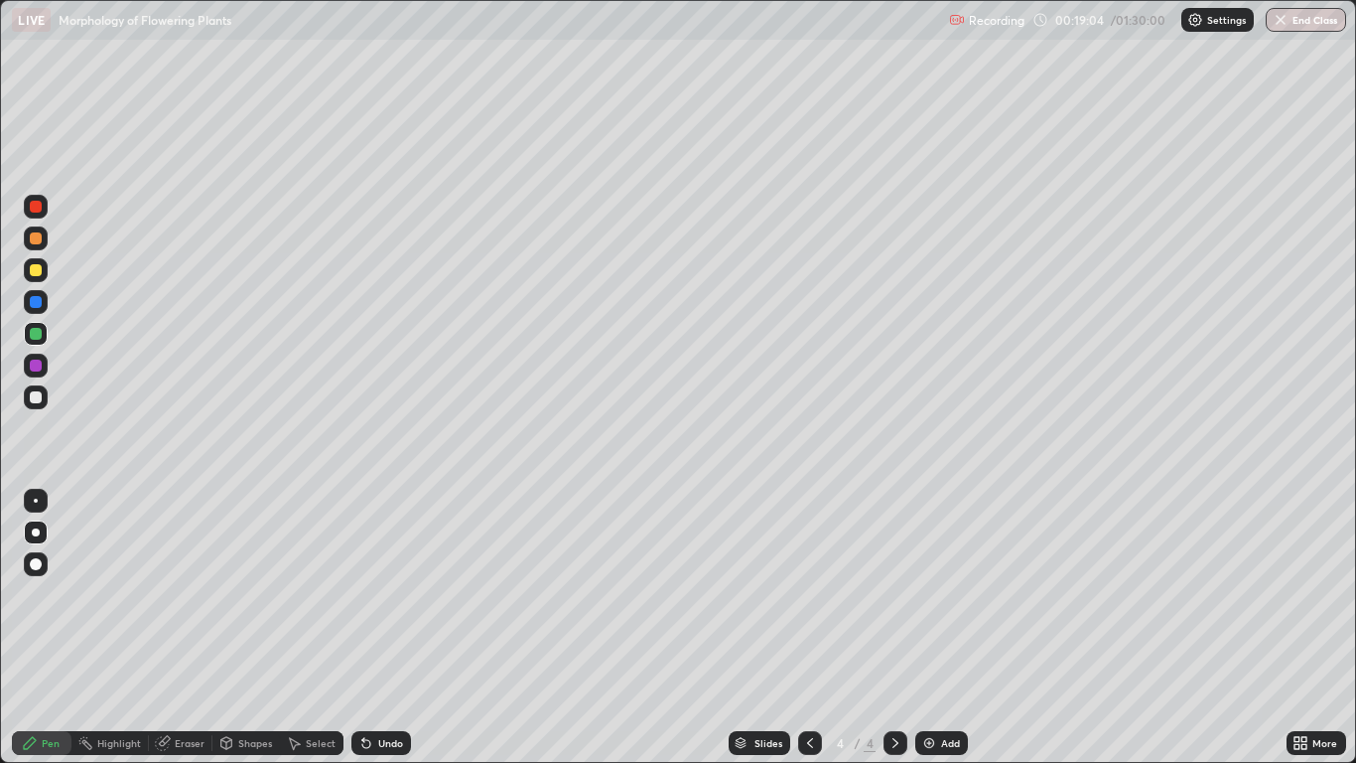
click at [400, 628] on div "Undo" at bounding box center [382, 743] width 60 height 24
click at [365, 628] on icon at bounding box center [366, 744] width 8 height 8
click at [374, 628] on div "Undo" at bounding box center [382, 743] width 60 height 24
click at [367, 628] on icon at bounding box center [366, 744] width 8 height 8
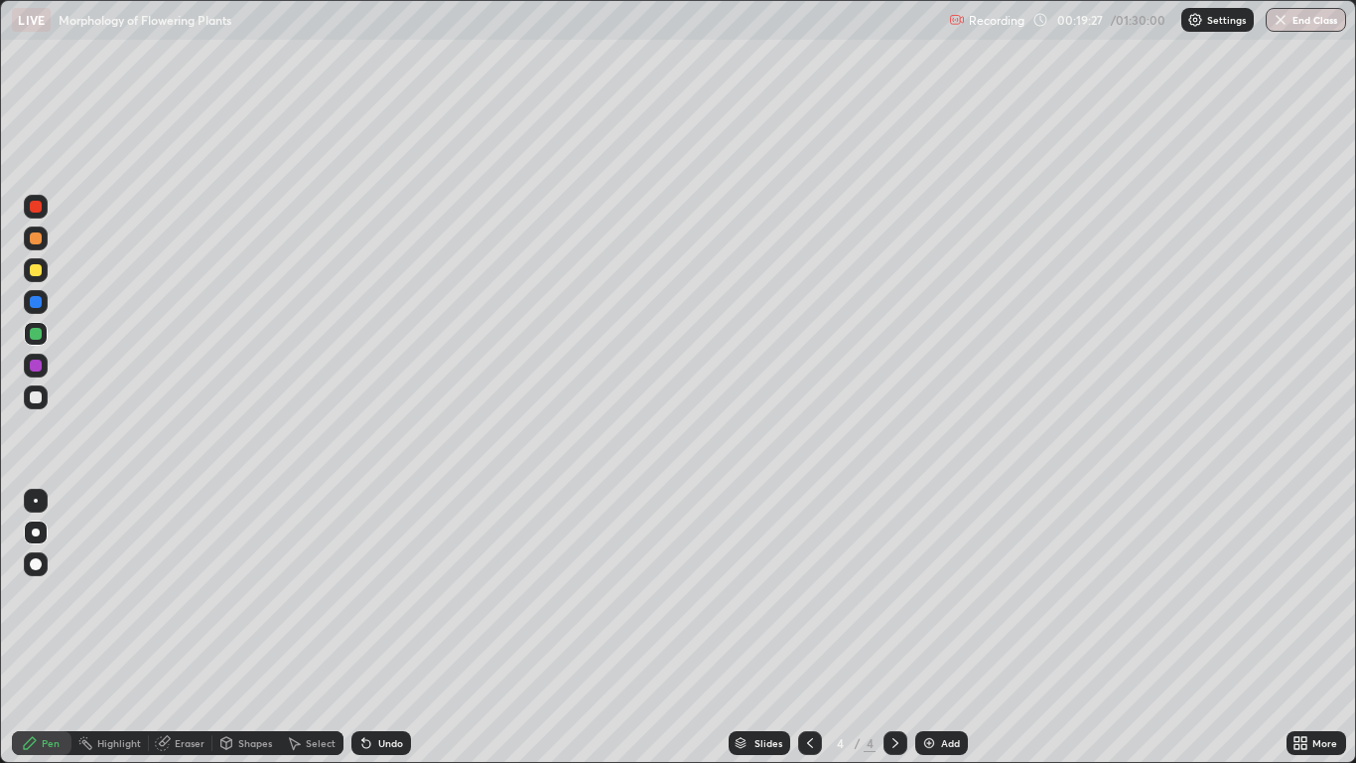
click at [41, 396] on div at bounding box center [36, 397] width 12 height 12
click at [37, 311] on div at bounding box center [36, 302] width 24 height 24
click at [41, 273] on div at bounding box center [36, 270] width 12 height 12
click at [178, 628] on div "Eraser" at bounding box center [190, 743] width 30 height 10
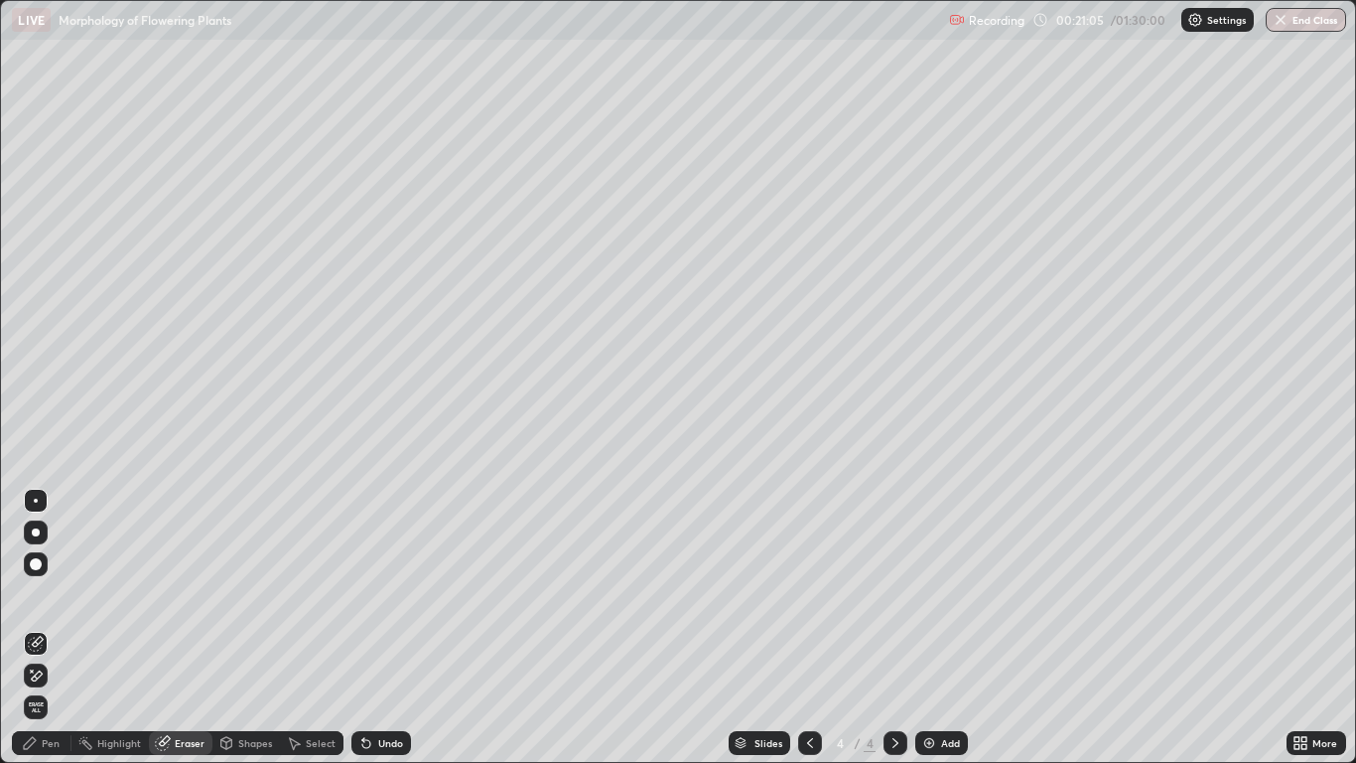
click at [51, 628] on div "Pen" at bounding box center [51, 743] width 18 height 10
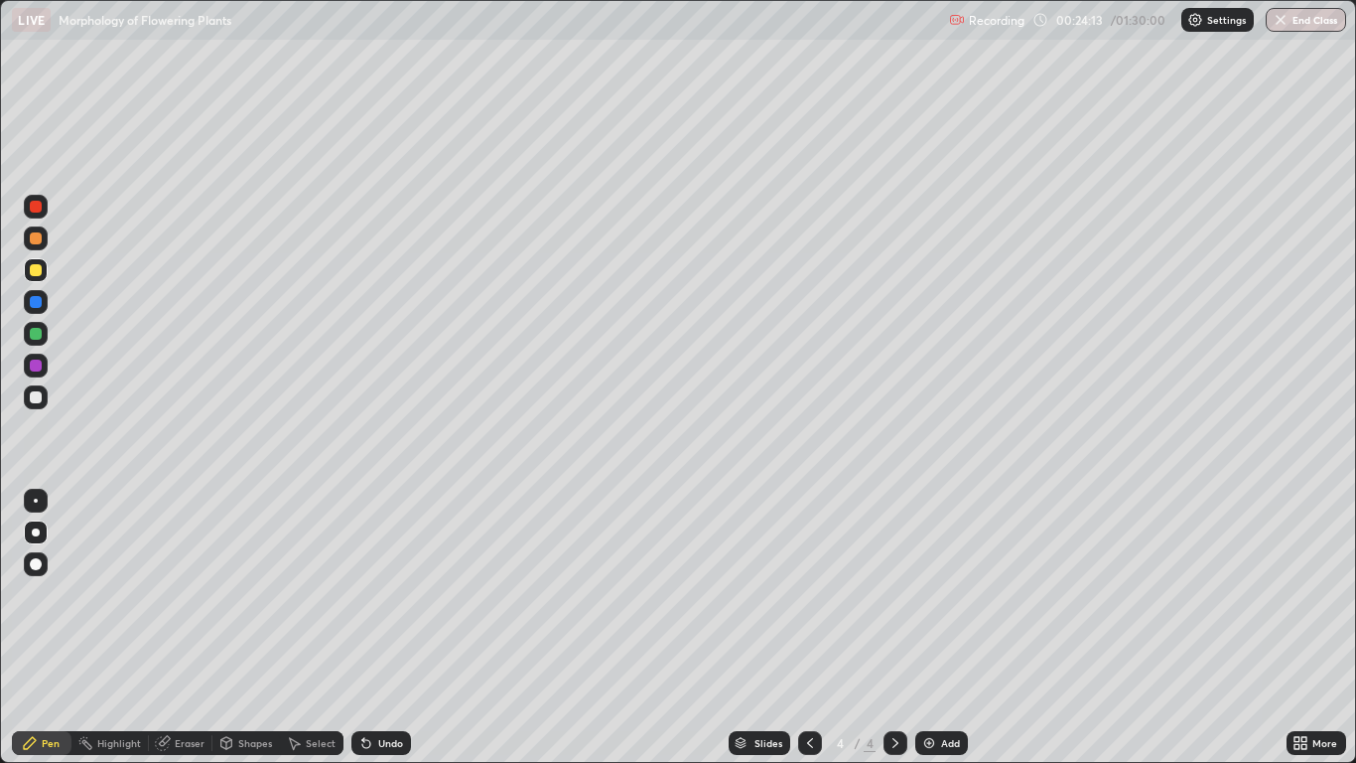
click at [942, 628] on div "Add" at bounding box center [950, 743] width 19 height 10
click at [44, 407] on div at bounding box center [36, 397] width 24 height 24
click at [373, 628] on div "Undo" at bounding box center [382, 743] width 60 height 24
click at [374, 628] on div "Undo" at bounding box center [382, 743] width 60 height 24
click at [37, 303] on div at bounding box center [36, 302] width 12 height 12
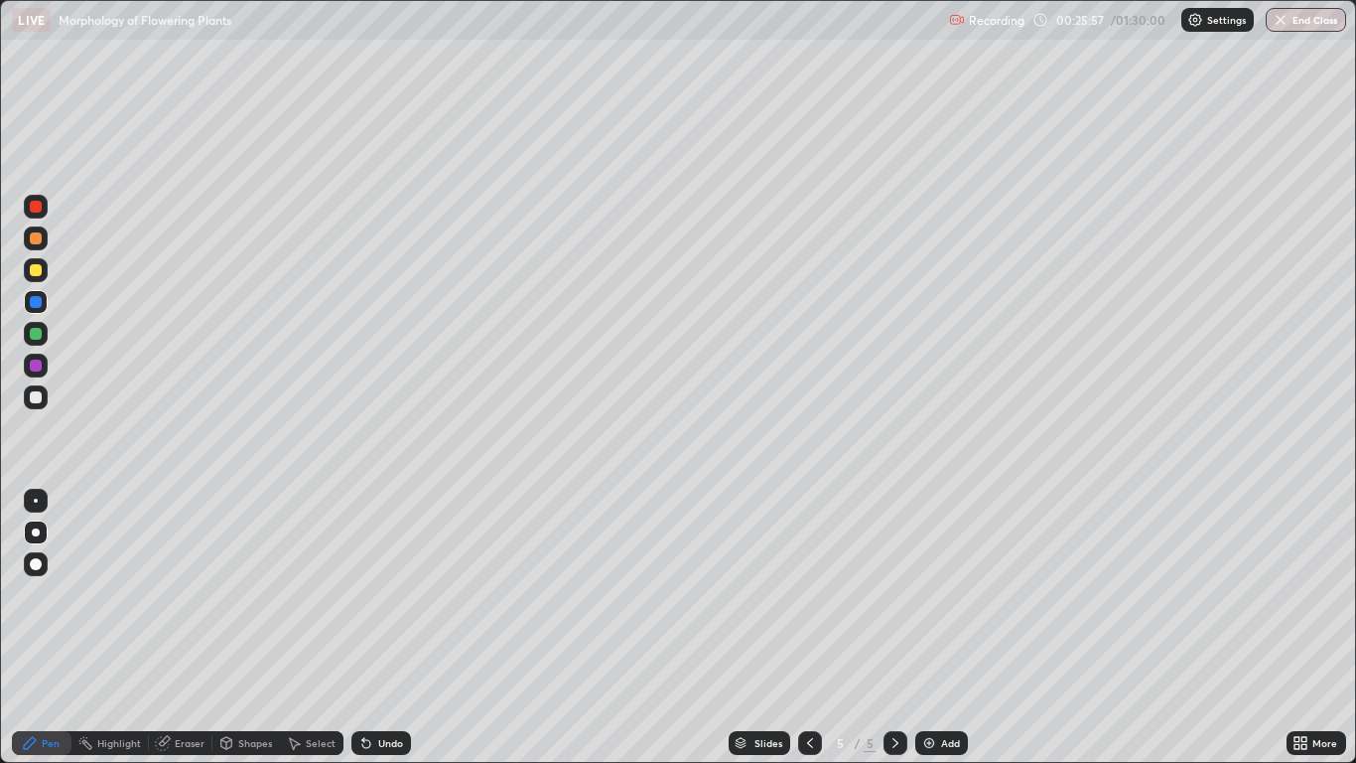
click at [39, 338] on div at bounding box center [36, 334] width 12 height 12
click at [400, 628] on div "Undo" at bounding box center [390, 743] width 25 height 10
click at [392, 628] on div "Undo" at bounding box center [390, 743] width 25 height 10
click at [384, 628] on div "Undo" at bounding box center [390, 743] width 25 height 10
click at [389, 628] on div "Undo" at bounding box center [390, 743] width 25 height 10
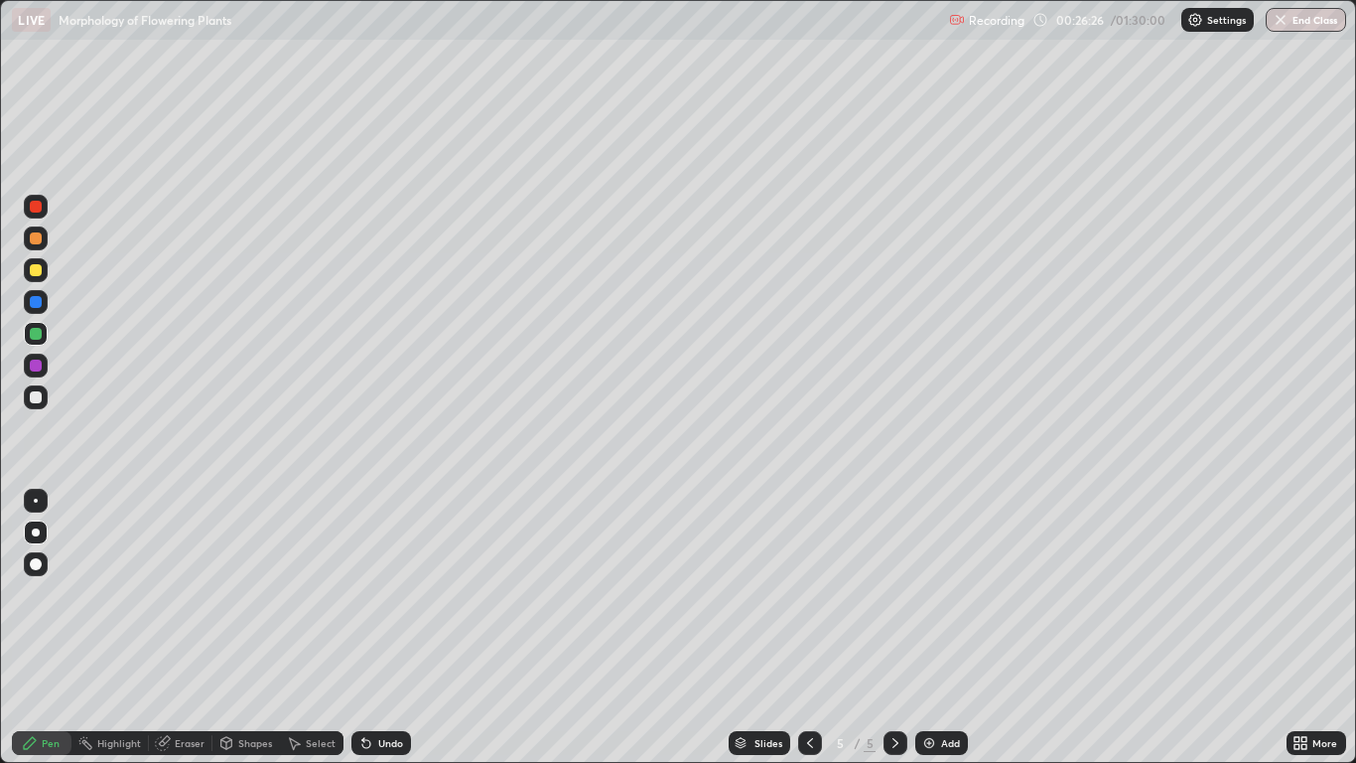
click at [387, 628] on div "Undo" at bounding box center [390, 743] width 25 height 10
click at [386, 628] on div "Undo" at bounding box center [390, 743] width 25 height 10
click at [43, 365] on div at bounding box center [36, 366] width 24 height 24
click at [390, 628] on div "Undo" at bounding box center [390, 743] width 25 height 10
click at [398, 628] on div "Undo" at bounding box center [390, 743] width 25 height 10
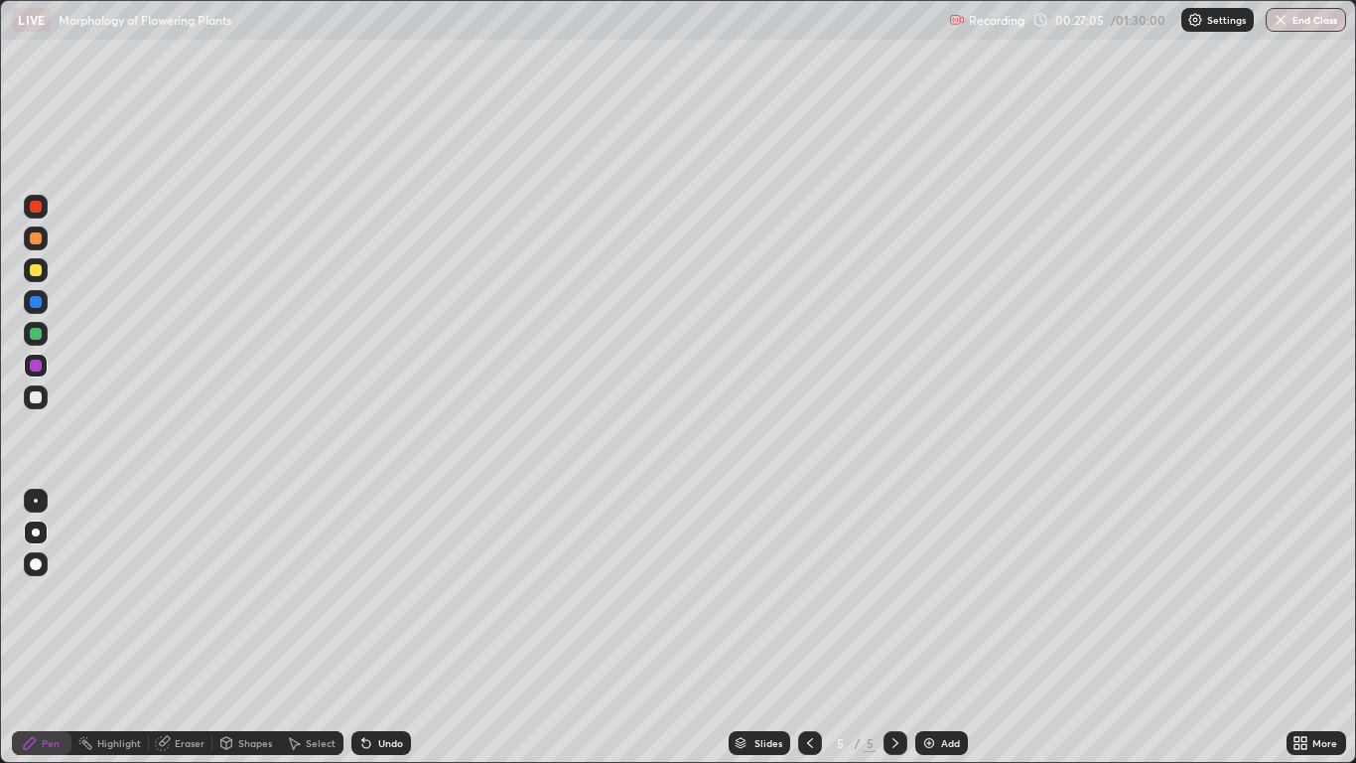
click at [407, 628] on div "Undo" at bounding box center [382, 743] width 60 height 24
click at [39, 331] on div at bounding box center [36, 334] width 12 height 12
click at [310, 628] on div "Select" at bounding box center [321, 743] width 30 height 10
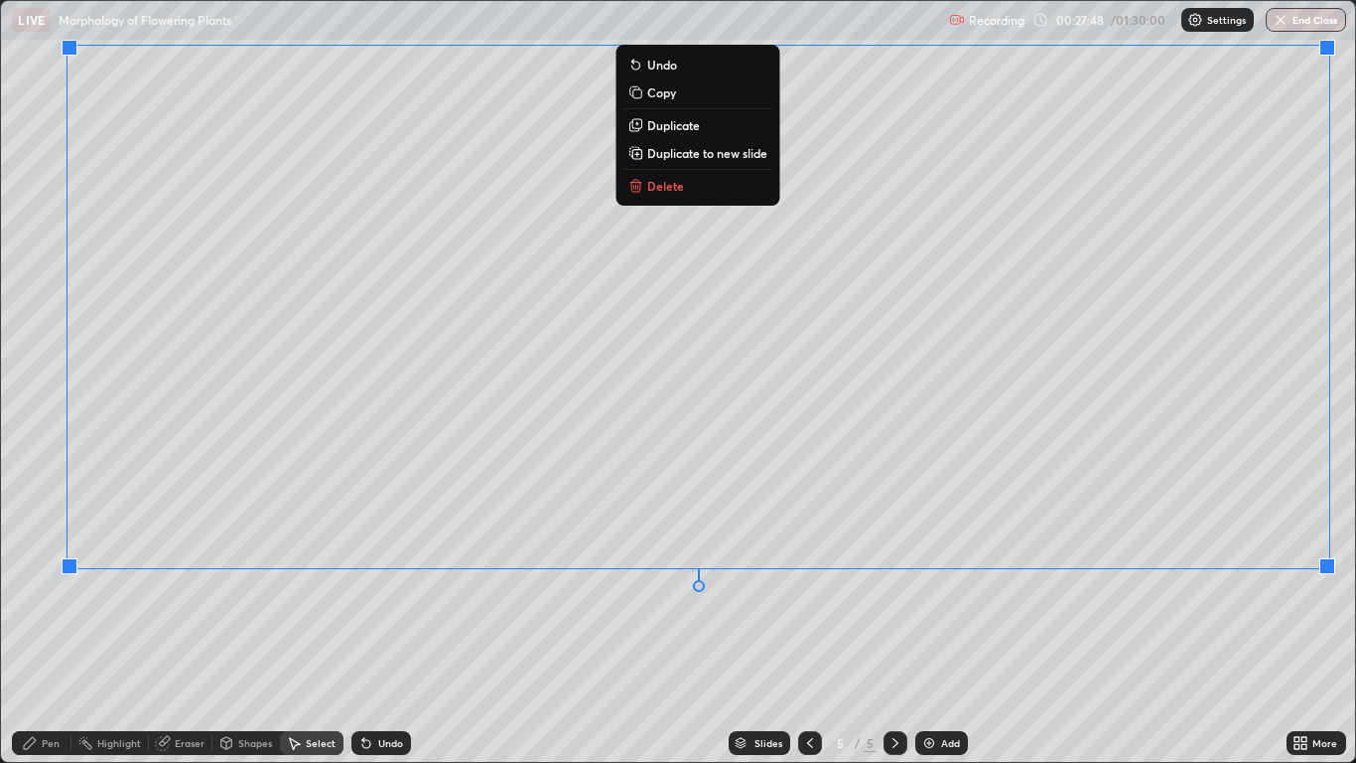
click at [718, 628] on div "0 ° Undo Copy Duplicate Duplicate to new slide Delete" at bounding box center [678, 381] width 1354 height 761
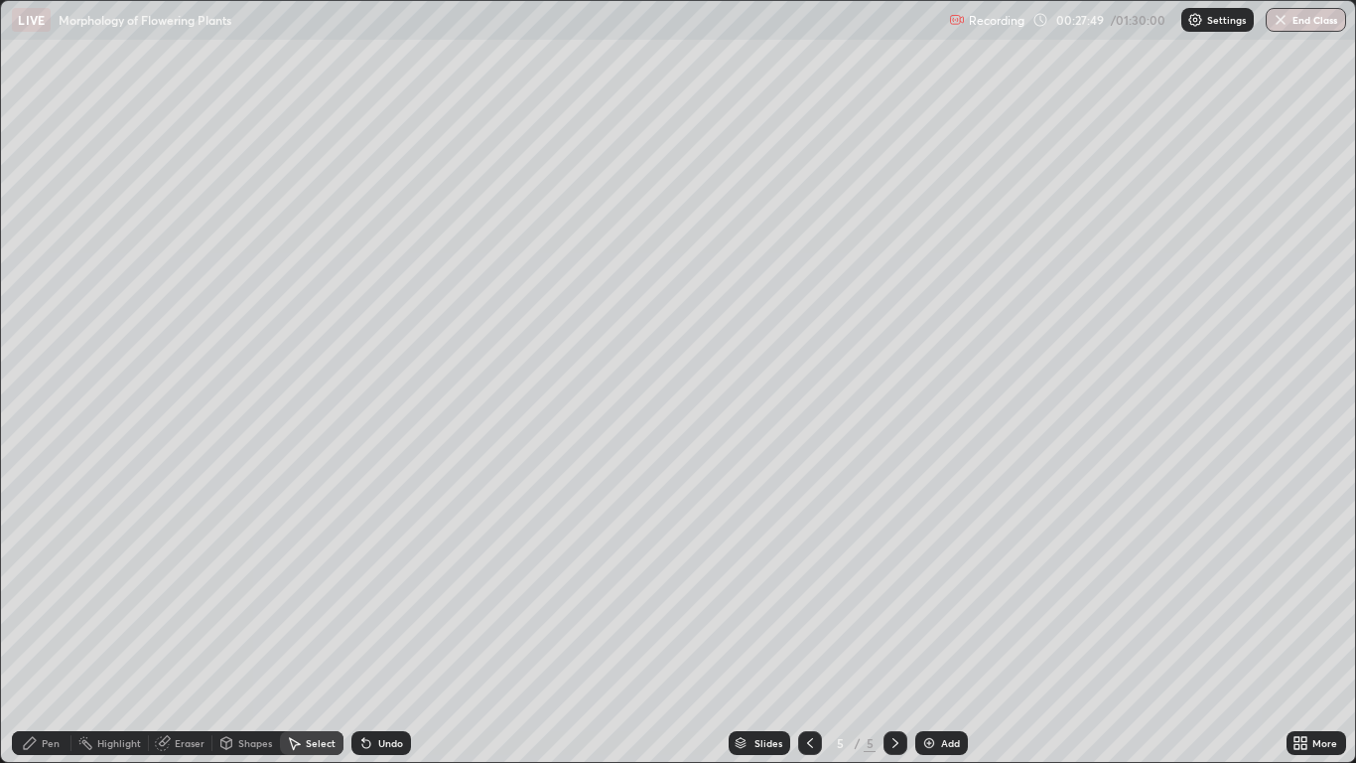
click at [56, 628] on div "Pen" at bounding box center [51, 743] width 18 height 10
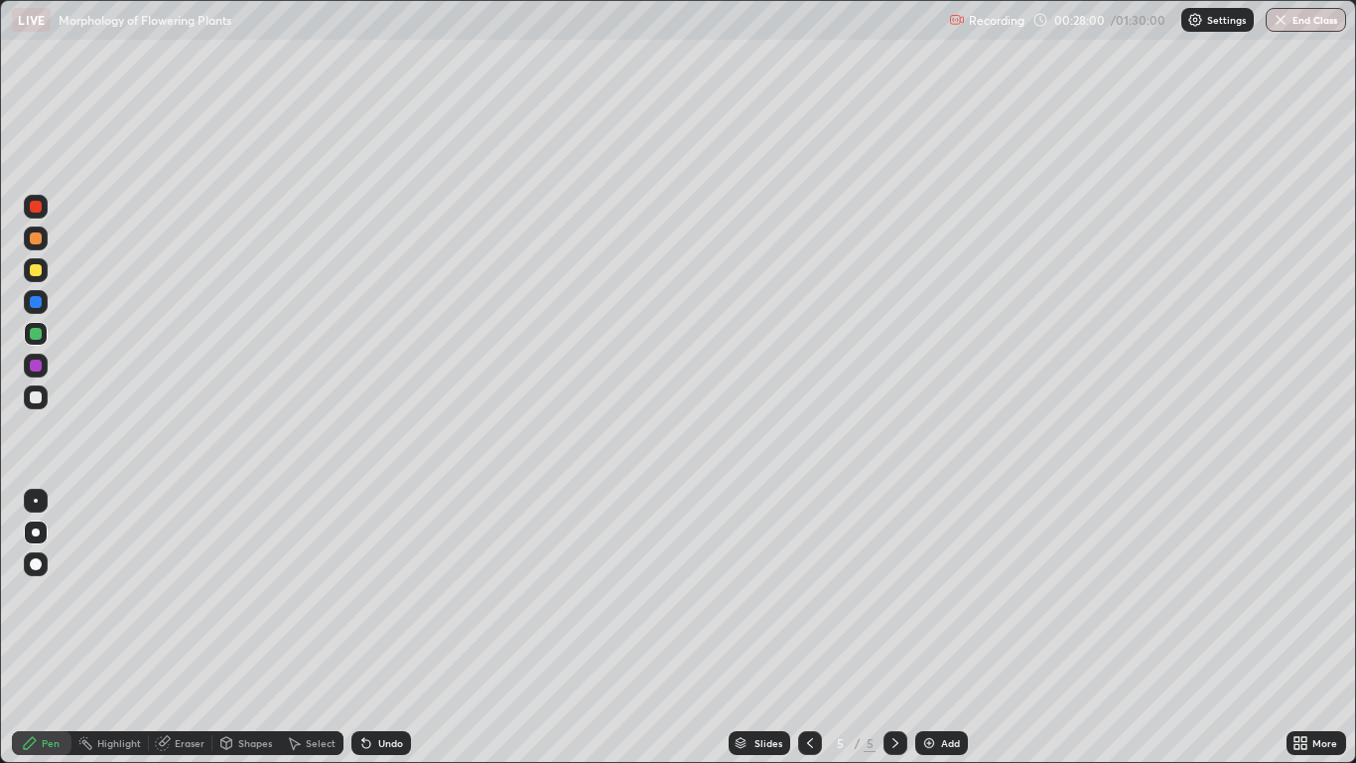
click at [34, 366] on div at bounding box center [36, 365] width 12 height 12
click at [38, 397] on div at bounding box center [36, 397] width 12 height 12
click at [43, 332] on div at bounding box center [36, 334] width 24 height 24
click at [39, 305] on div at bounding box center [36, 302] width 12 height 12
click at [44, 403] on div at bounding box center [36, 397] width 24 height 24
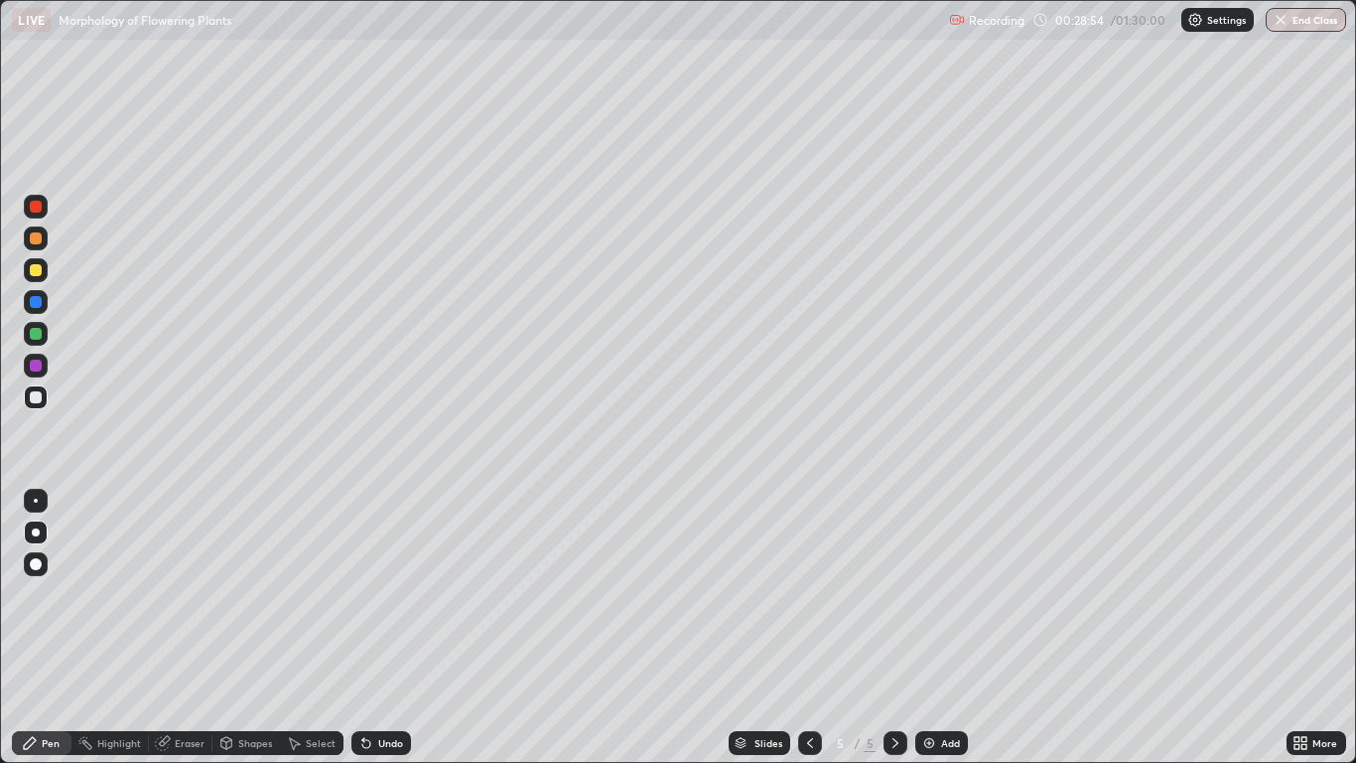
click at [36, 500] on div at bounding box center [36, 501] width 4 height 4
click at [36, 532] on div at bounding box center [36, 532] width 8 height 8
click at [38, 239] on div at bounding box center [36, 238] width 12 height 12
click at [38, 311] on div at bounding box center [36, 302] width 24 height 24
click at [45, 368] on div at bounding box center [36, 366] width 24 height 24
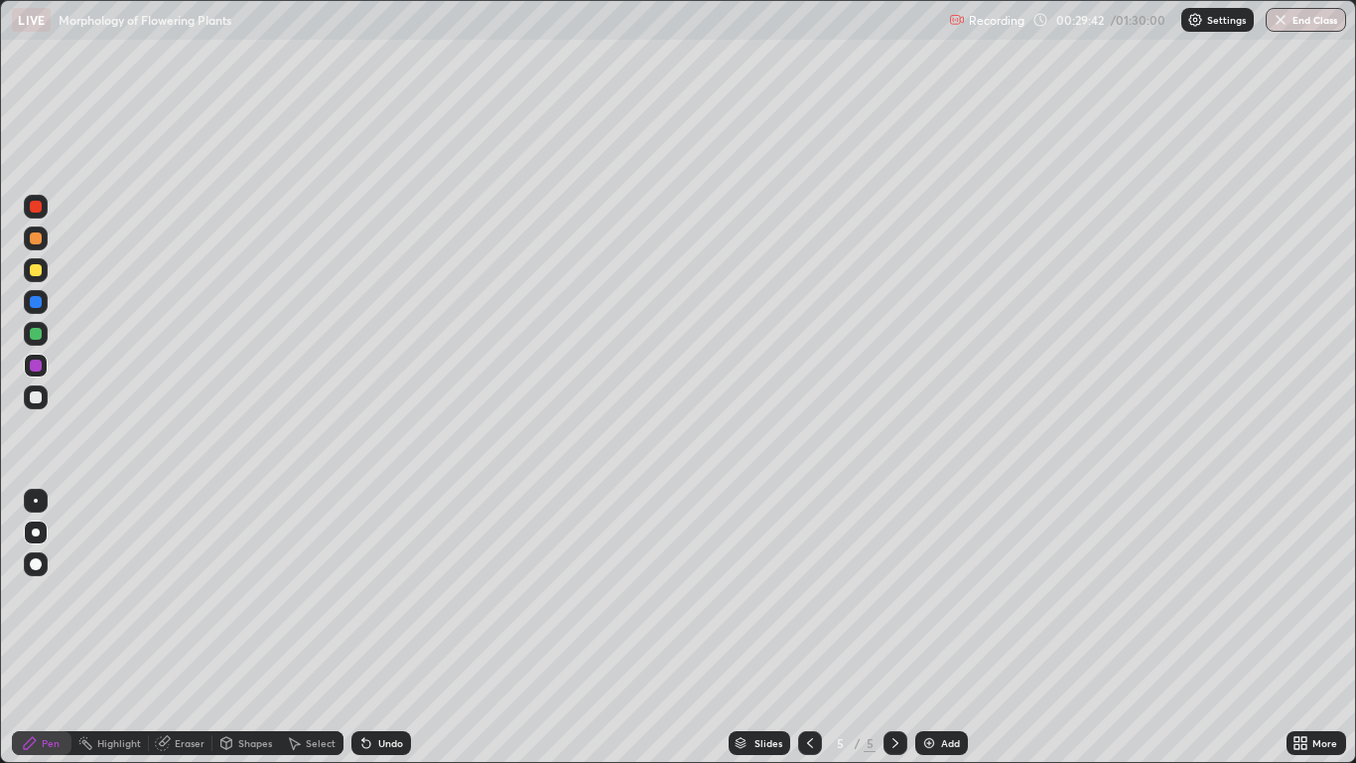
click at [35, 209] on div at bounding box center [36, 207] width 12 height 12
click at [315, 628] on div "Select" at bounding box center [321, 743] width 30 height 10
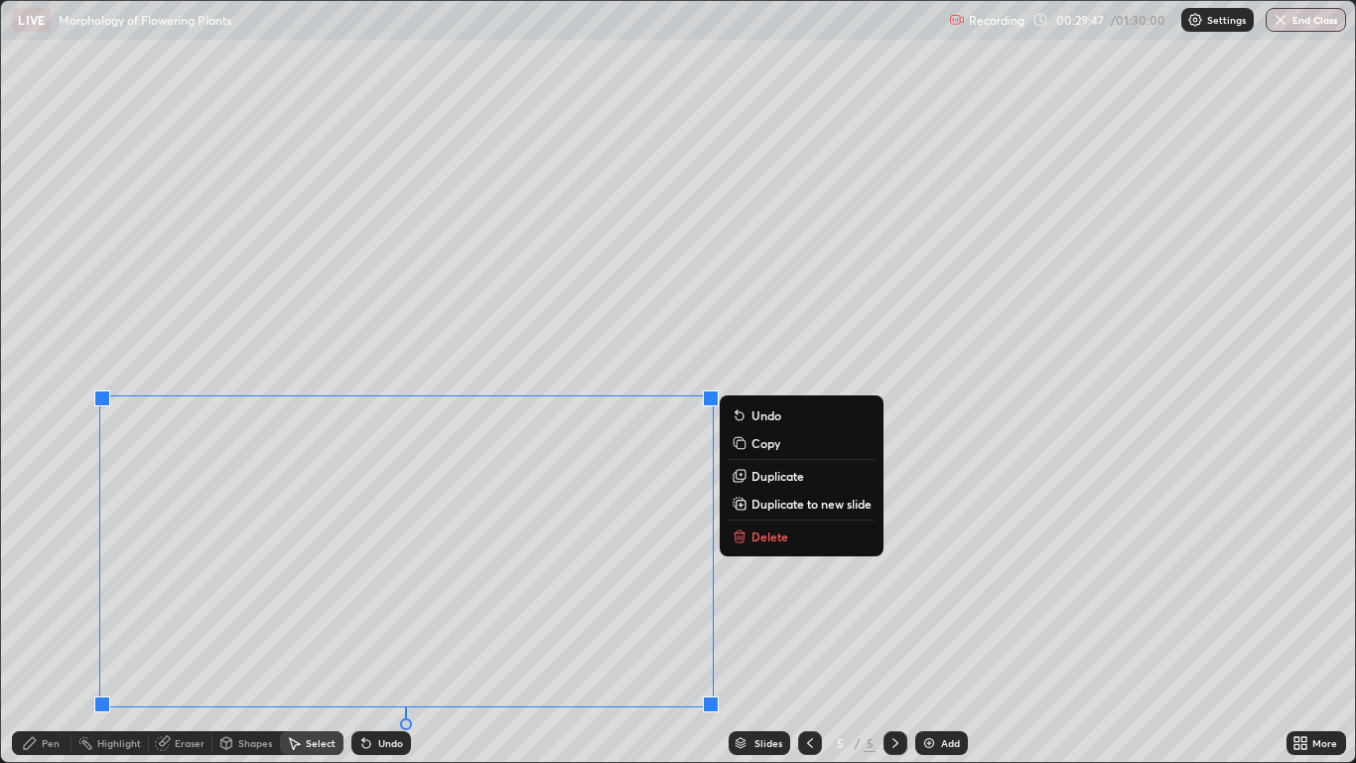
click at [447, 628] on div "Slides 5 / 5 Add" at bounding box center [848, 743] width 875 height 40
click at [514, 628] on div "Slides 5 / 5 Add" at bounding box center [848, 743] width 875 height 40
click at [45, 628] on div "Pen" at bounding box center [51, 743] width 18 height 10
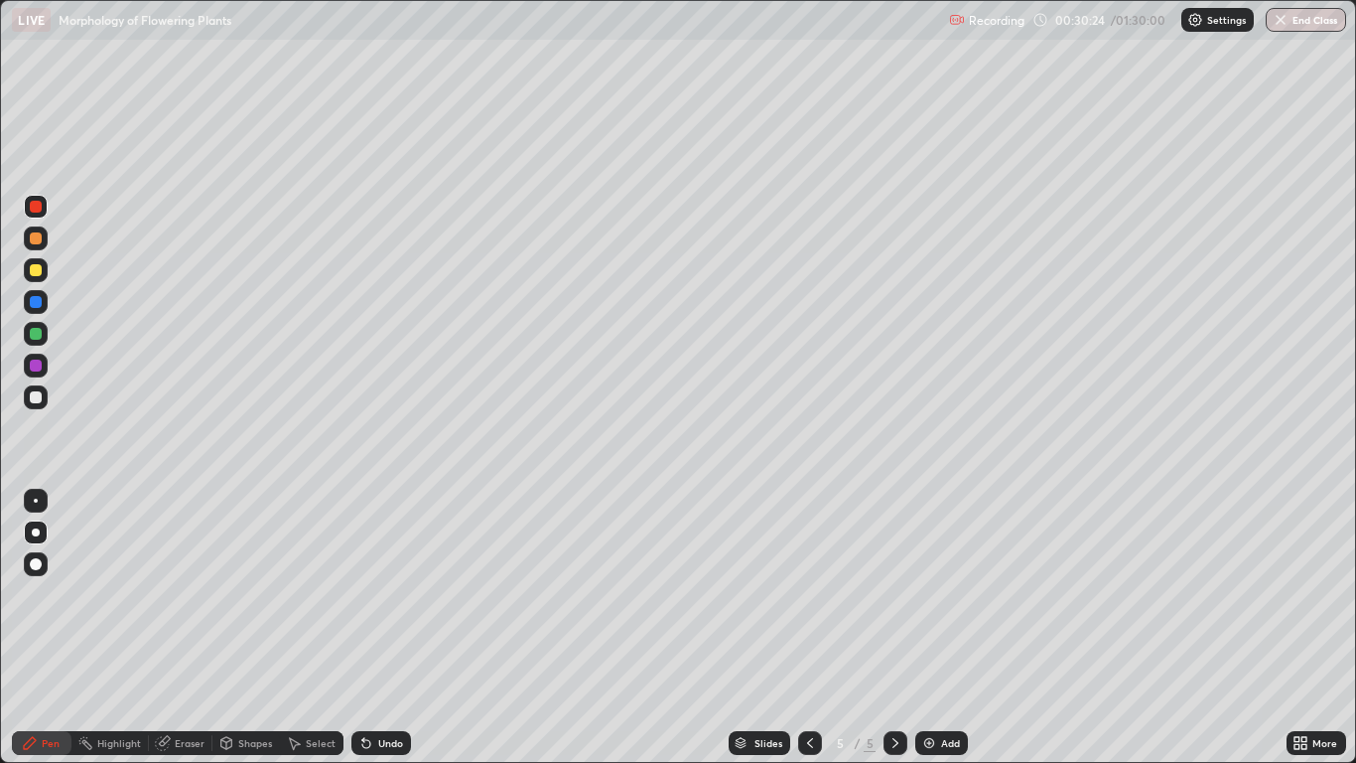
click at [44, 302] on div at bounding box center [36, 302] width 24 height 24
click at [37, 397] on div at bounding box center [36, 397] width 12 height 12
click at [36, 335] on div at bounding box center [36, 334] width 12 height 12
click at [35, 306] on div at bounding box center [36, 302] width 12 height 12
click at [45, 205] on div at bounding box center [36, 207] width 24 height 24
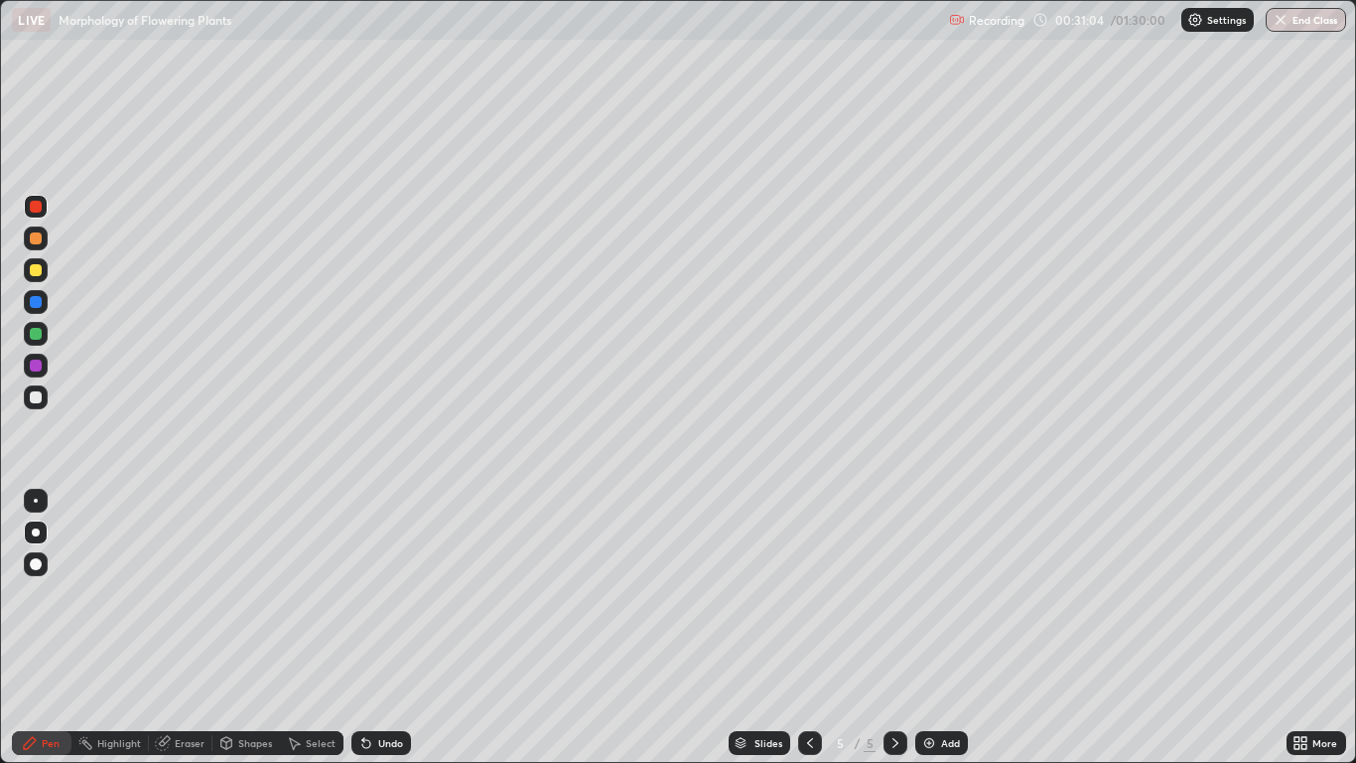
click at [379, 628] on div "Undo" at bounding box center [390, 743] width 25 height 10
click at [386, 628] on div "Undo" at bounding box center [390, 743] width 25 height 10
click at [39, 395] on div at bounding box center [36, 397] width 12 height 12
click at [41, 305] on div at bounding box center [36, 302] width 12 height 12
click at [37, 207] on div at bounding box center [36, 207] width 12 height 12
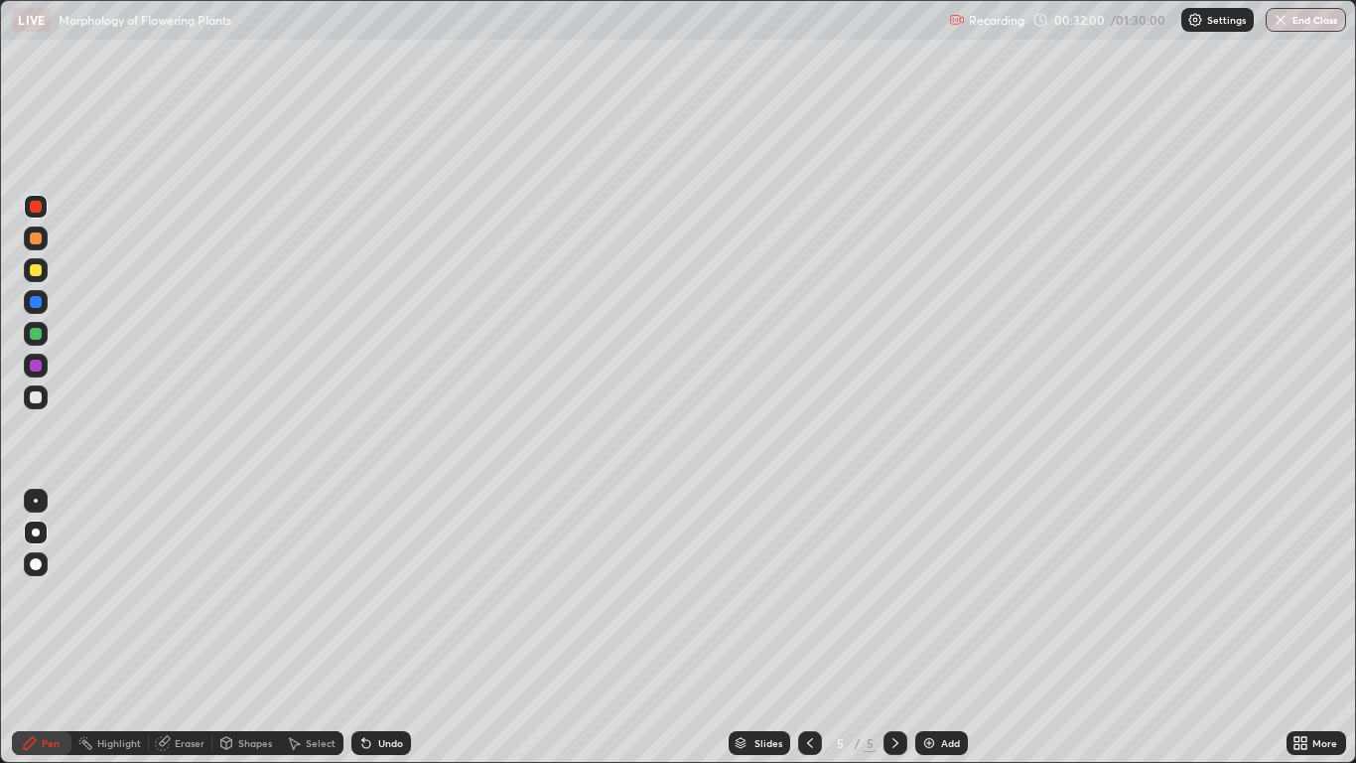
click at [37, 299] on div at bounding box center [36, 302] width 12 height 12
click at [46, 335] on div at bounding box center [36, 334] width 24 height 24
click at [406, 628] on div "Undo" at bounding box center [382, 743] width 60 height 24
click at [409, 628] on div "Undo" at bounding box center [382, 743] width 60 height 24
click at [399, 628] on div "Undo" at bounding box center [390, 743] width 25 height 10
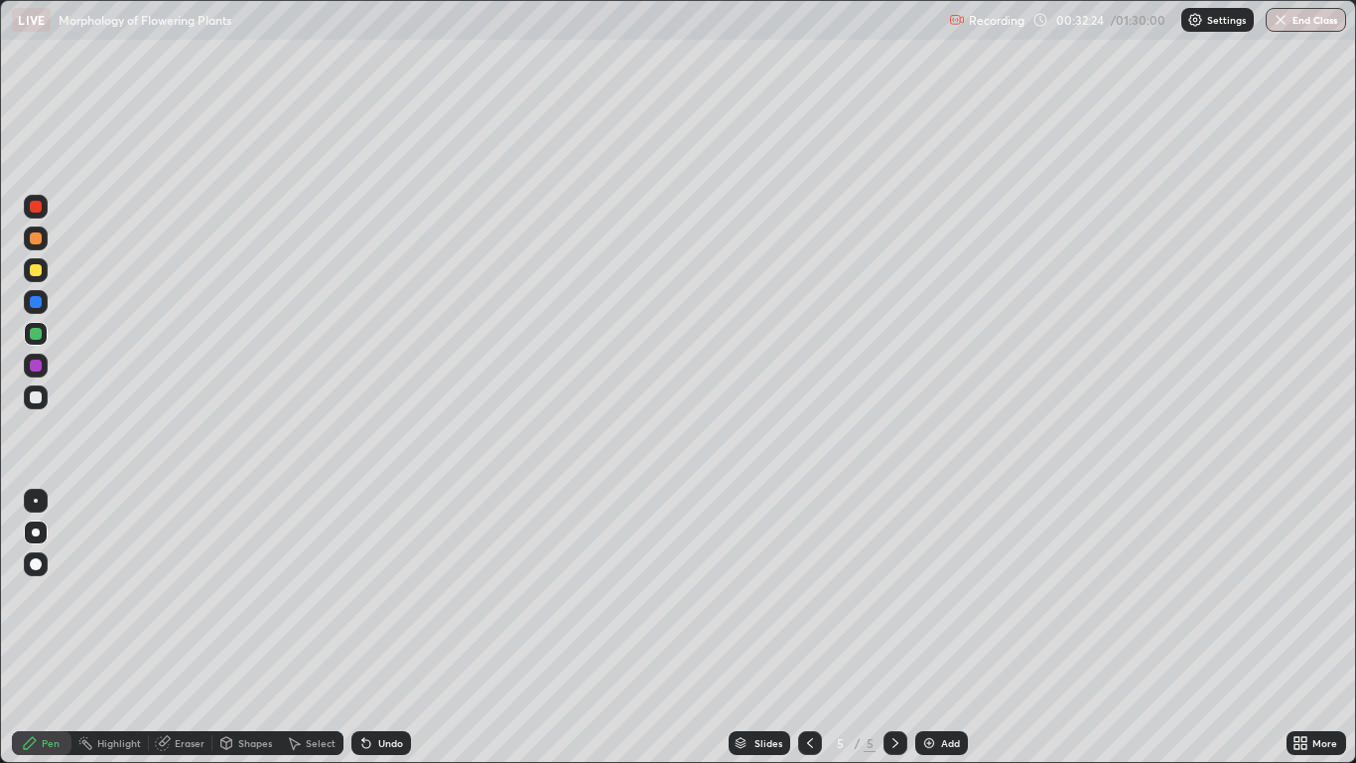
click at [404, 628] on div "Undo" at bounding box center [382, 743] width 60 height 24
click at [200, 628] on div "Eraser" at bounding box center [190, 743] width 30 height 10
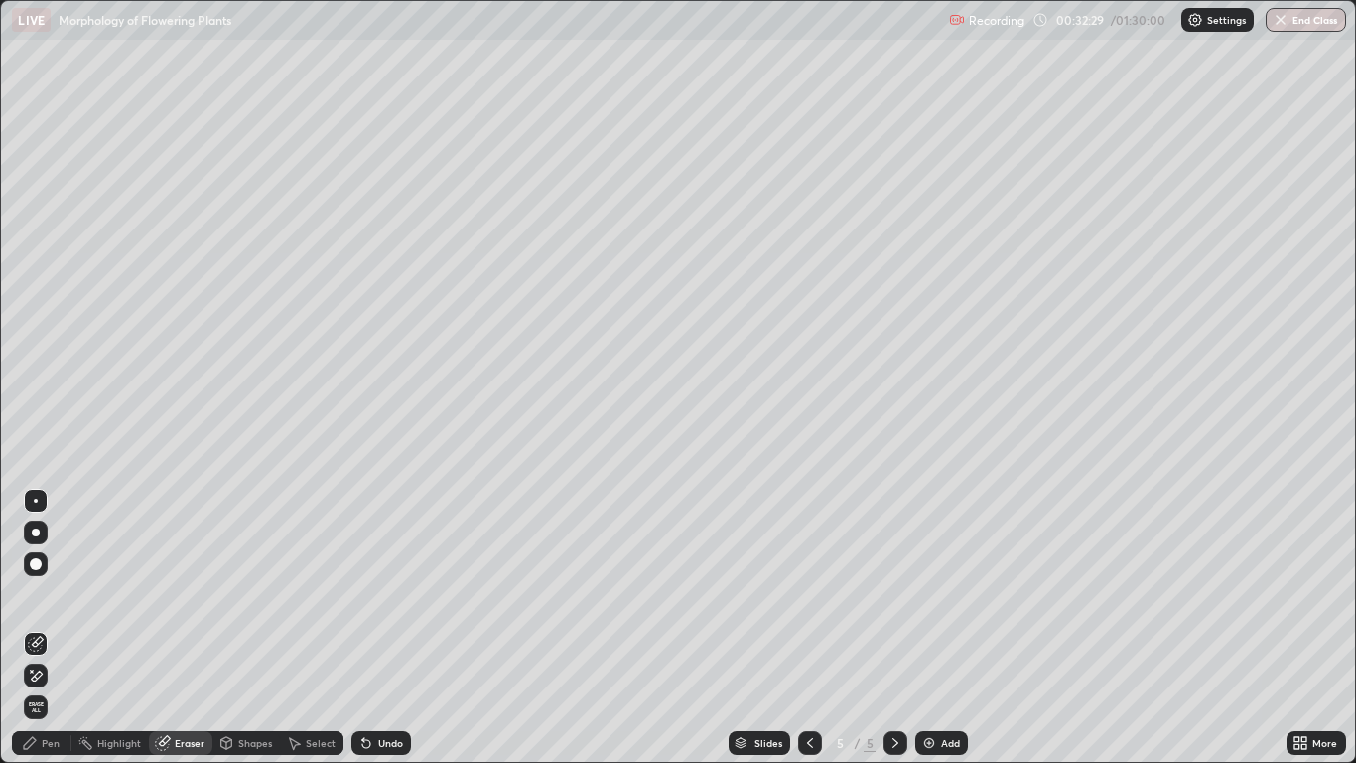
click at [52, 628] on div "Pen" at bounding box center [51, 743] width 18 height 10
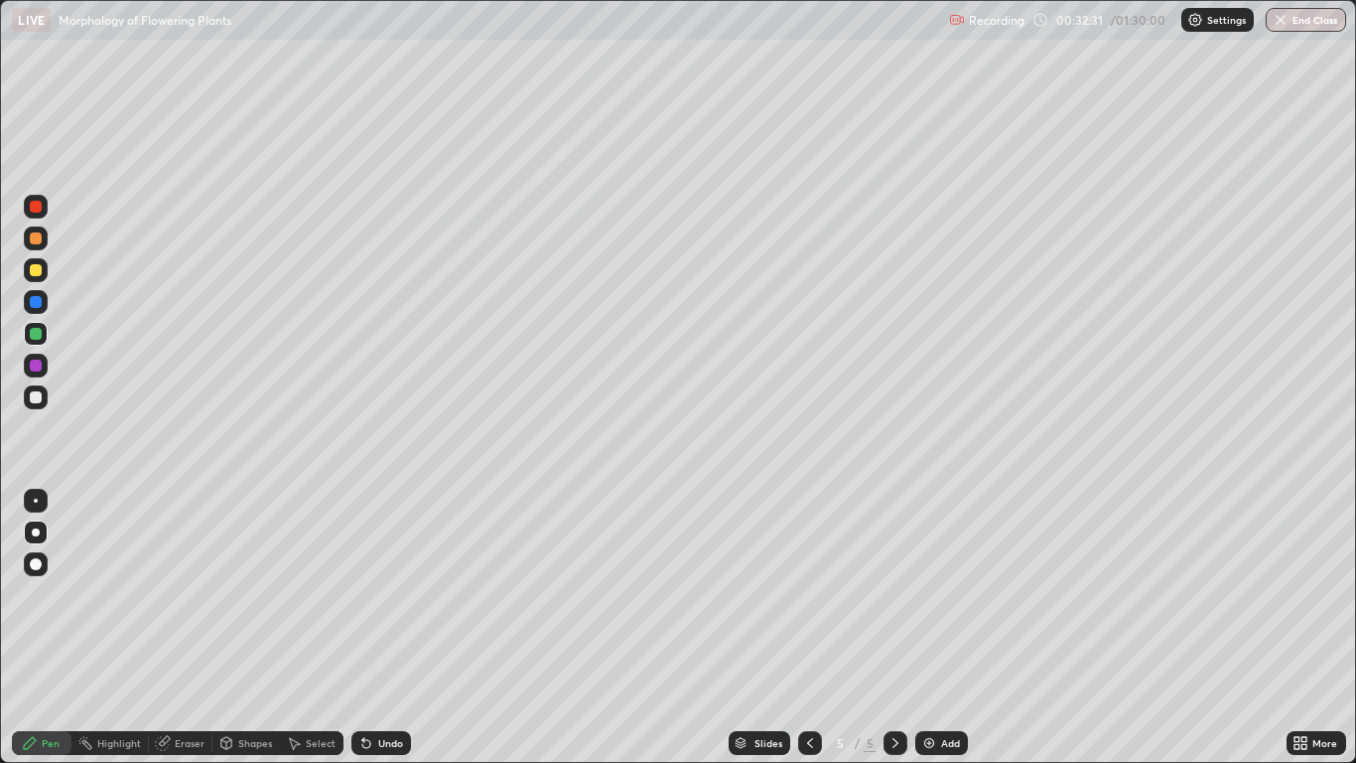
click at [45, 367] on div at bounding box center [36, 366] width 24 height 24
click at [44, 241] on div at bounding box center [36, 238] width 24 height 24
click at [387, 628] on div "Undo" at bounding box center [382, 743] width 60 height 24
click at [387, 628] on div "Undo" at bounding box center [390, 743] width 25 height 10
click at [34, 211] on div at bounding box center [36, 207] width 12 height 12
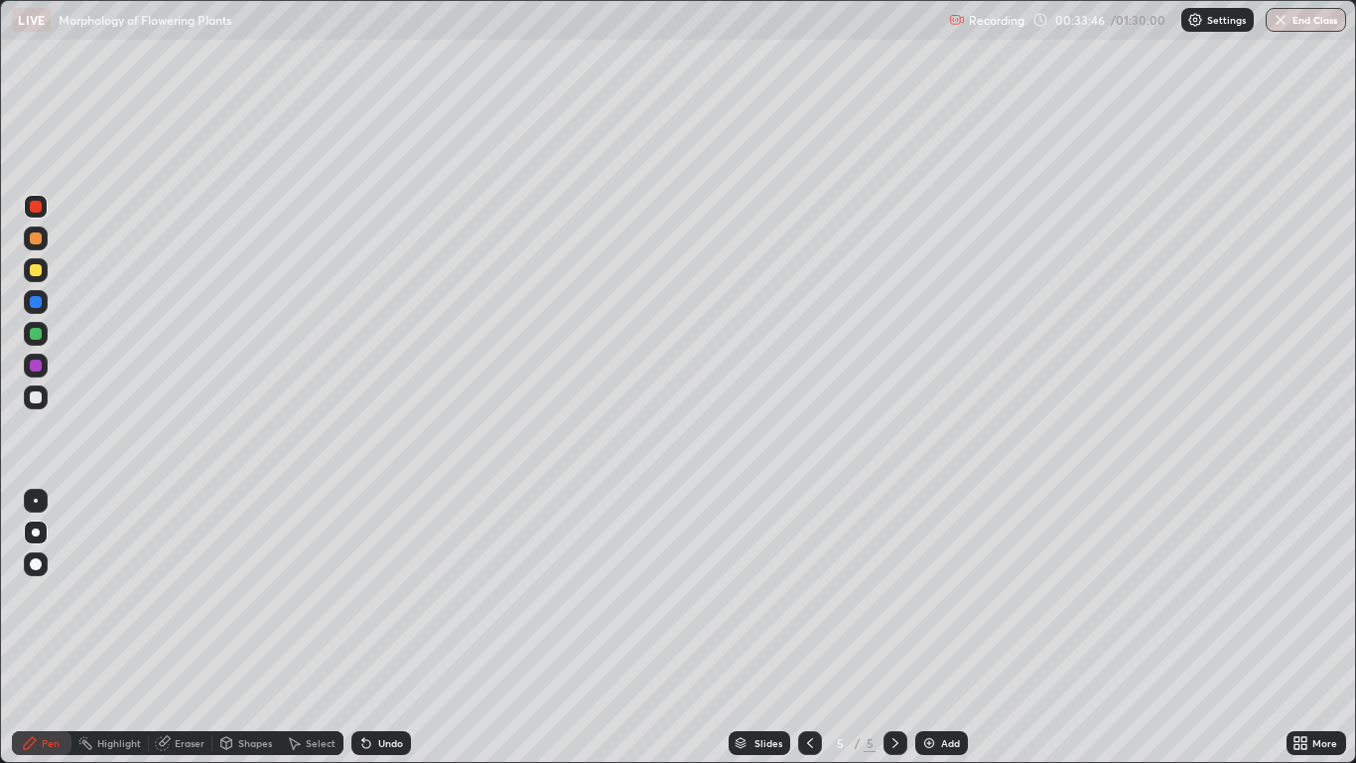
click at [193, 628] on div "Eraser" at bounding box center [190, 743] width 30 height 10
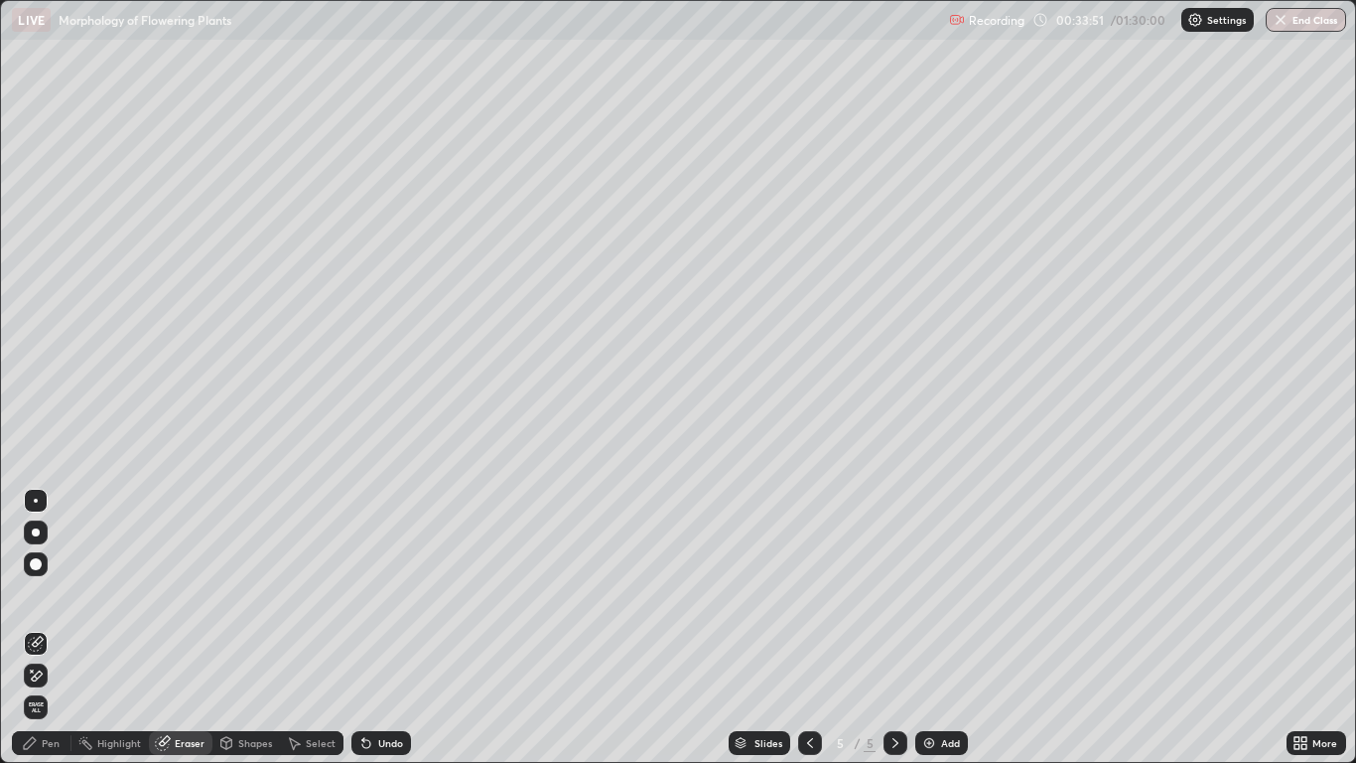
click at [45, 628] on div "Pen" at bounding box center [51, 743] width 18 height 10
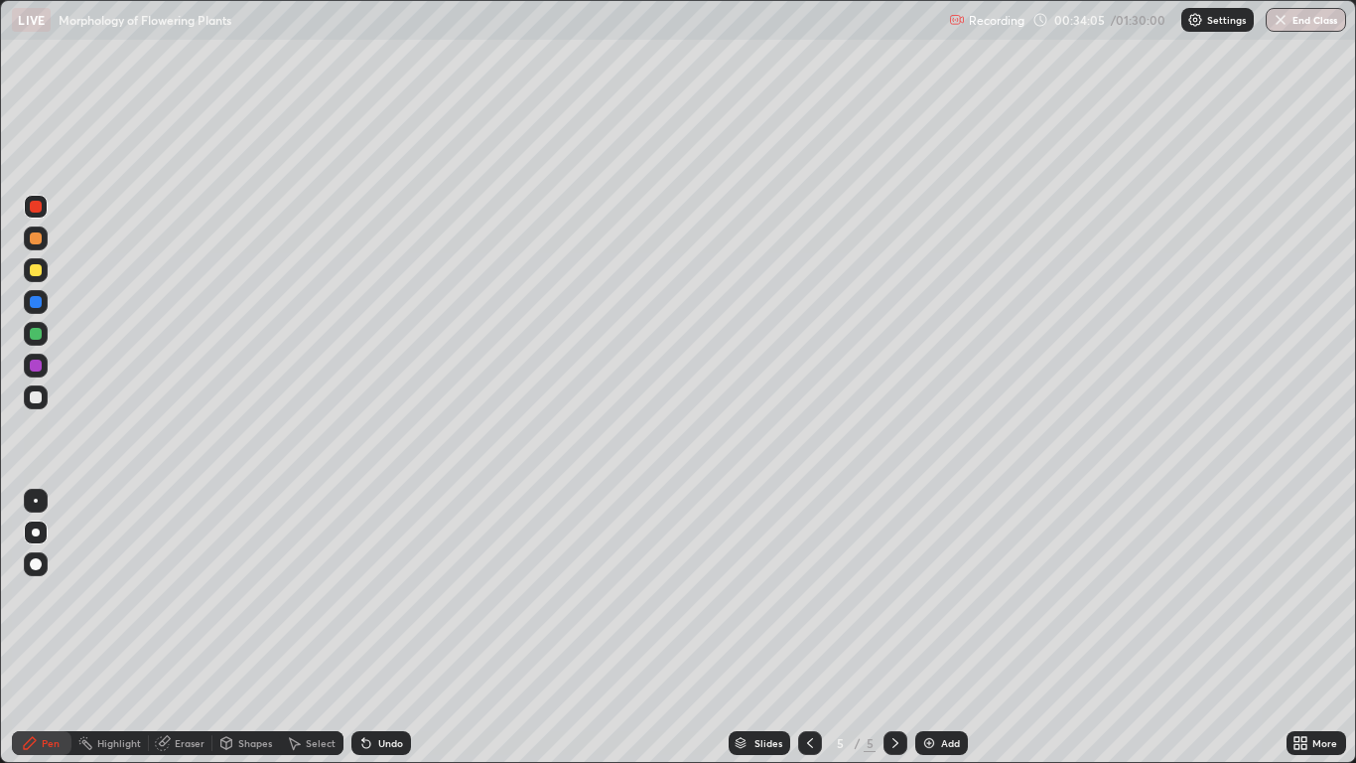
click at [392, 628] on div "Undo" at bounding box center [390, 743] width 25 height 10
click at [389, 628] on div "Undo" at bounding box center [390, 743] width 25 height 10
click at [934, 628] on img at bounding box center [930, 743] width 16 height 16
click at [38, 402] on div at bounding box center [36, 397] width 12 height 12
click at [380, 628] on div "Undo" at bounding box center [390, 743] width 25 height 10
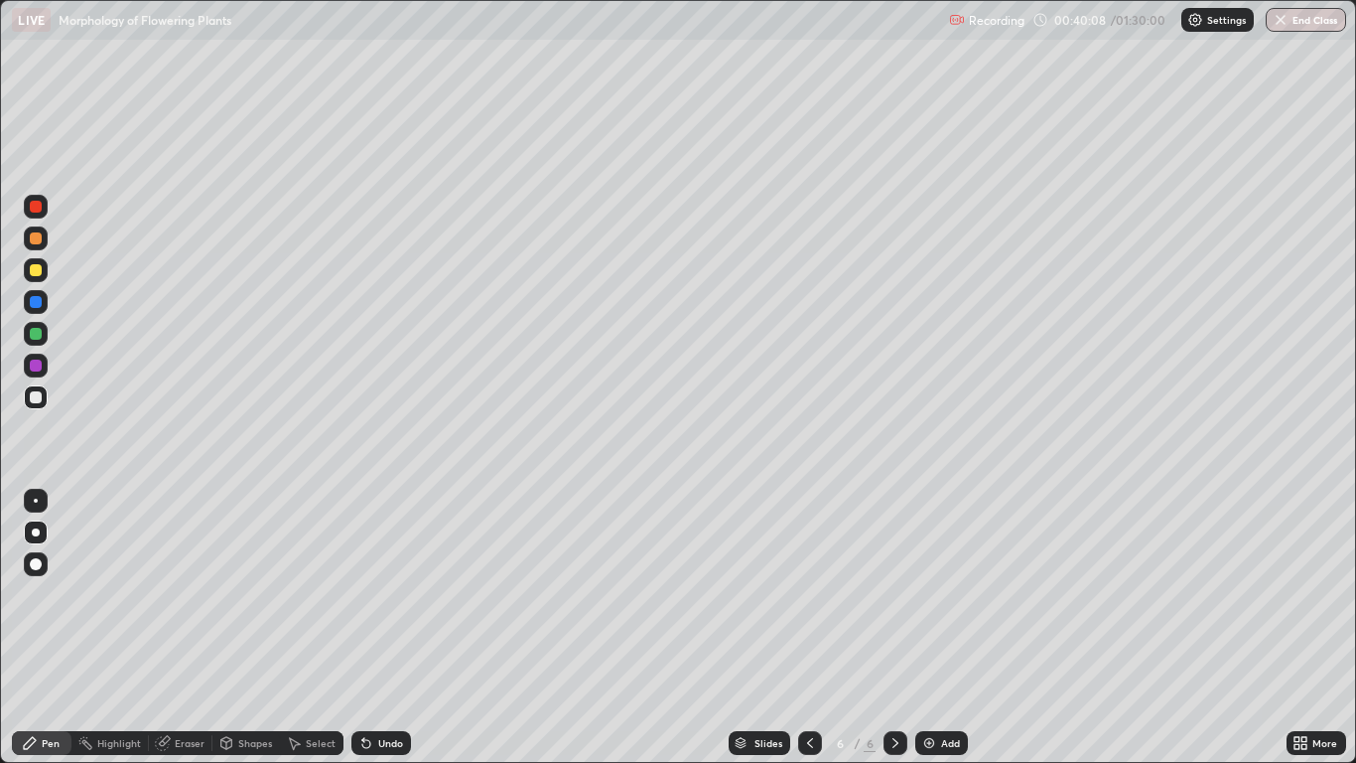
click at [386, 628] on div "Undo" at bounding box center [382, 743] width 60 height 24
click at [379, 628] on div "Undo" at bounding box center [382, 743] width 60 height 24
click at [47, 364] on div at bounding box center [36, 366] width 24 height 24
click at [380, 628] on div "Undo" at bounding box center [390, 743] width 25 height 10
click at [37, 302] on div at bounding box center [36, 302] width 12 height 12
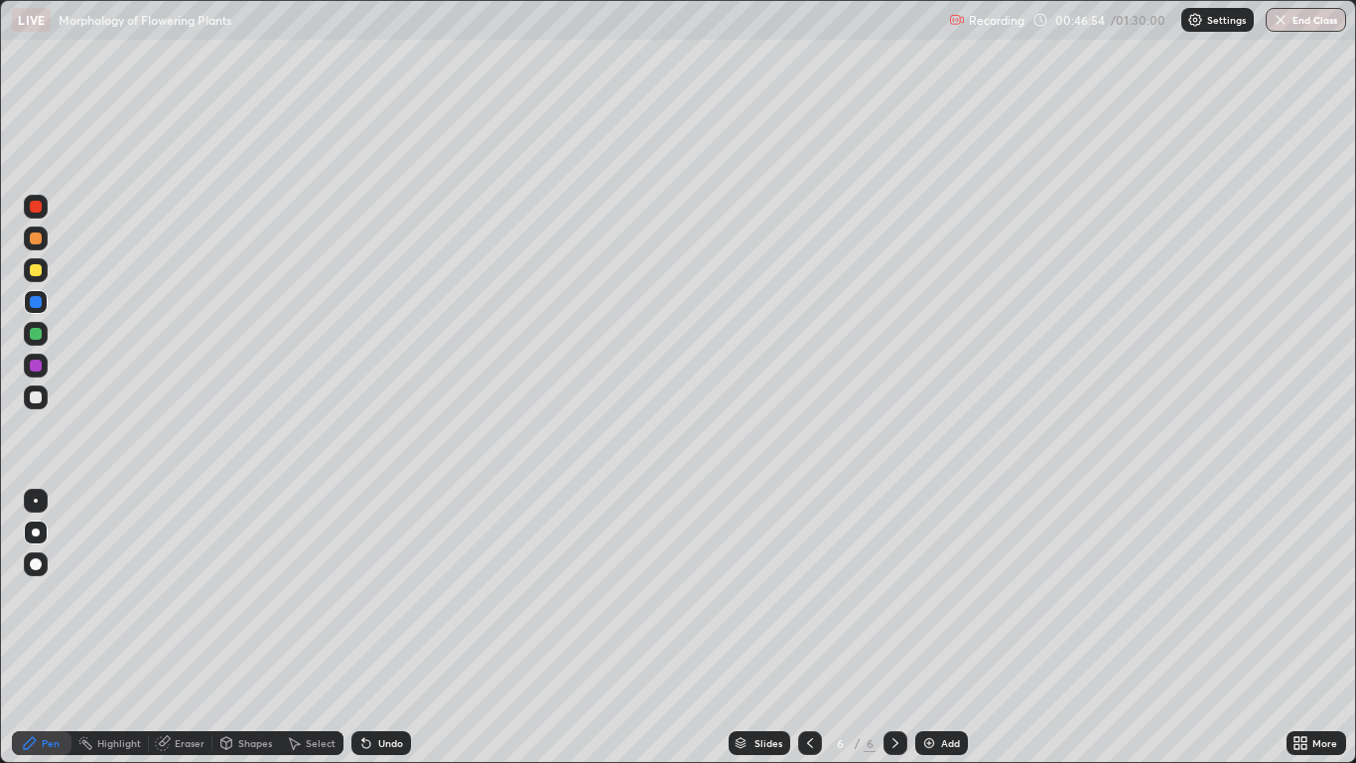
click at [945, 628] on div "Add" at bounding box center [950, 743] width 19 height 10
click at [41, 400] on div at bounding box center [36, 397] width 12 height 12
click at [44, 408] on div at bounding box center [36, 397] width 24 height 32
click at [36, 366] on div at bounding box center [36, 365] width 12 height 12
click at [44, 561] on div at bounding box center [36, 564] width 24 height 24
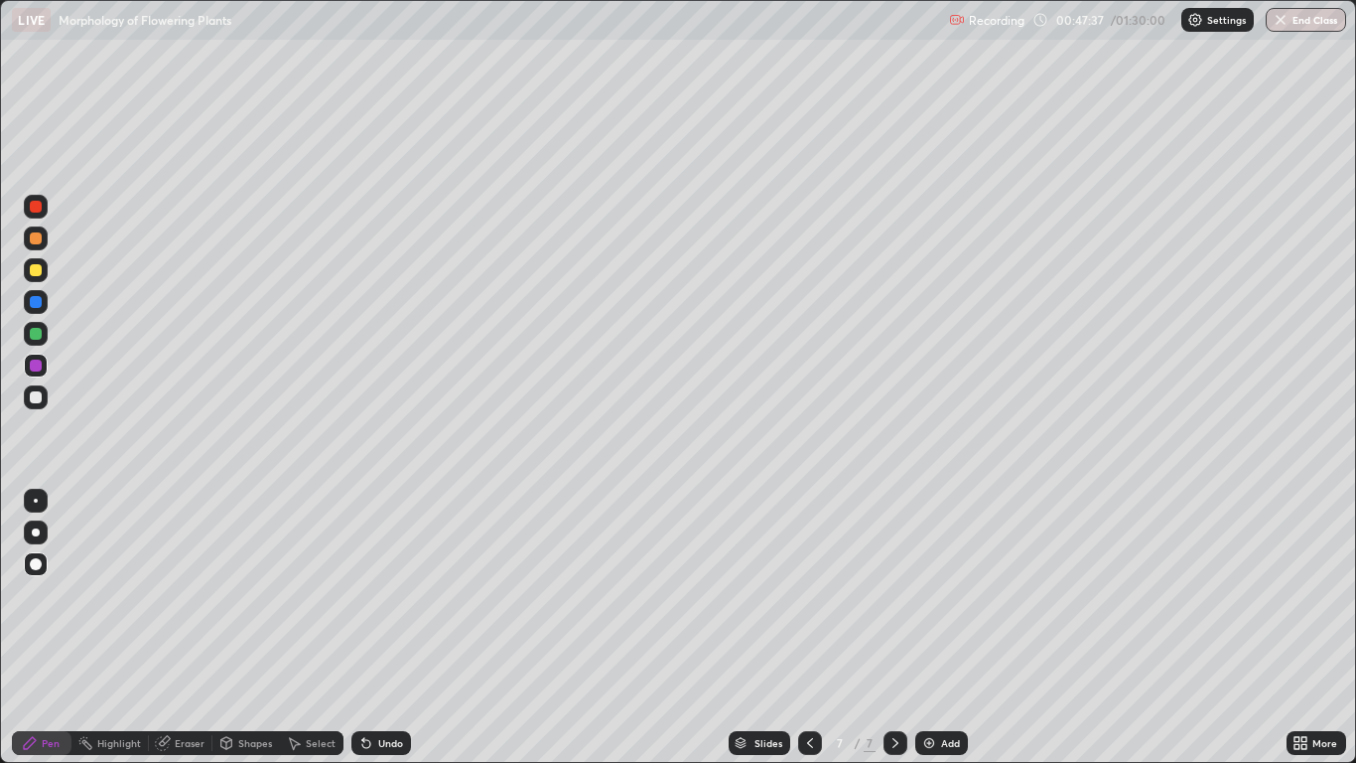
click at [37, 334] on div at bounding box center [36, 334] width 12 height 12
click at [37, 397] on div at bounding box center [36, 397] width 12 height 12
click at [36, 532] on div at bounding box center [36, 532] width 8 height 8
click at [43, 305] on div at bounding box center [36, 302] width 24 height 24
click at [40, 565] on div at bounding box center [36, 564] width 12 height 12
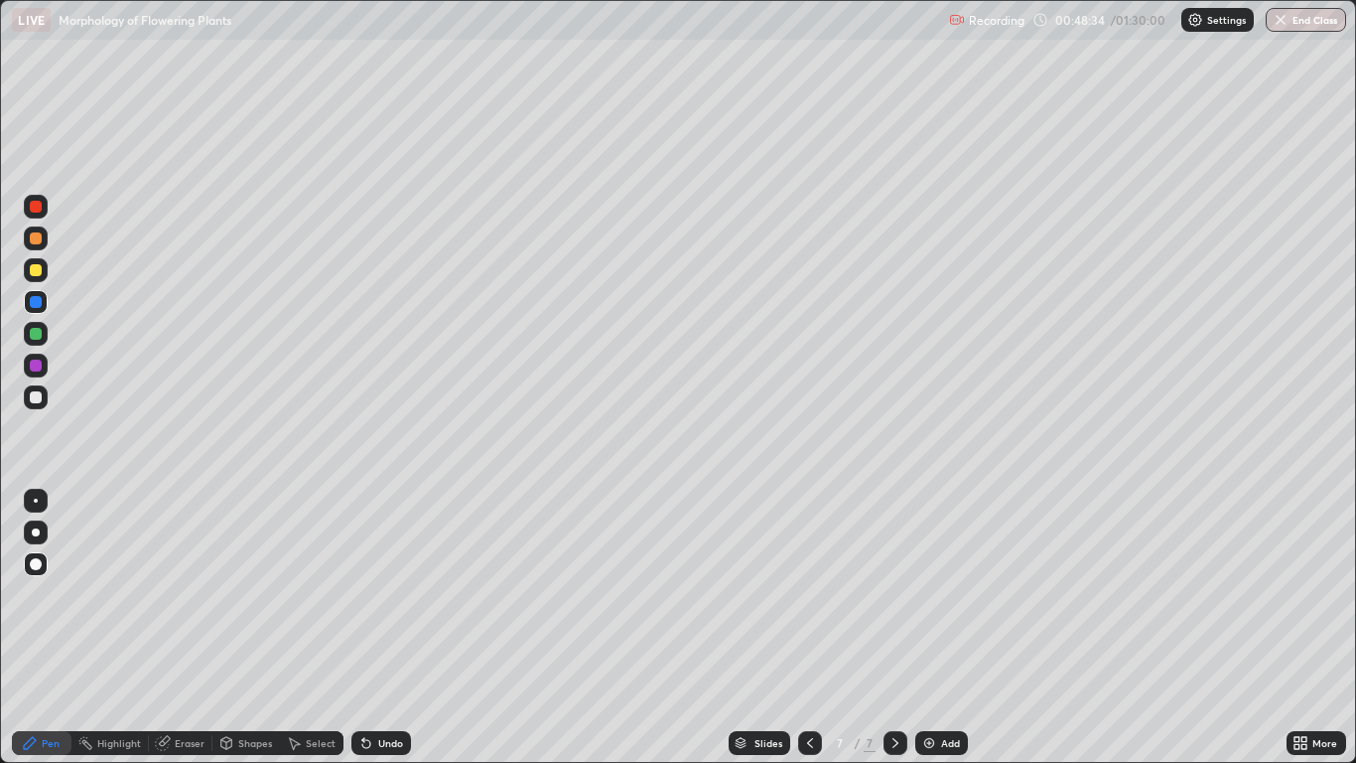
click at [40, 338] on div at bounding box center [36, 334] width 12 height 12
click at [44, 368] on div at bounding box center [36, 366] width 24 height 24
click at [37, 238] on div at bounding box center [36, 238] width 12 height 12
click at [36, 532] on div at bounding box center [36, 532] width 8 height 8
click at [390, 628] on div "Undo" at bounding box center [390, 743] width 25 height 10
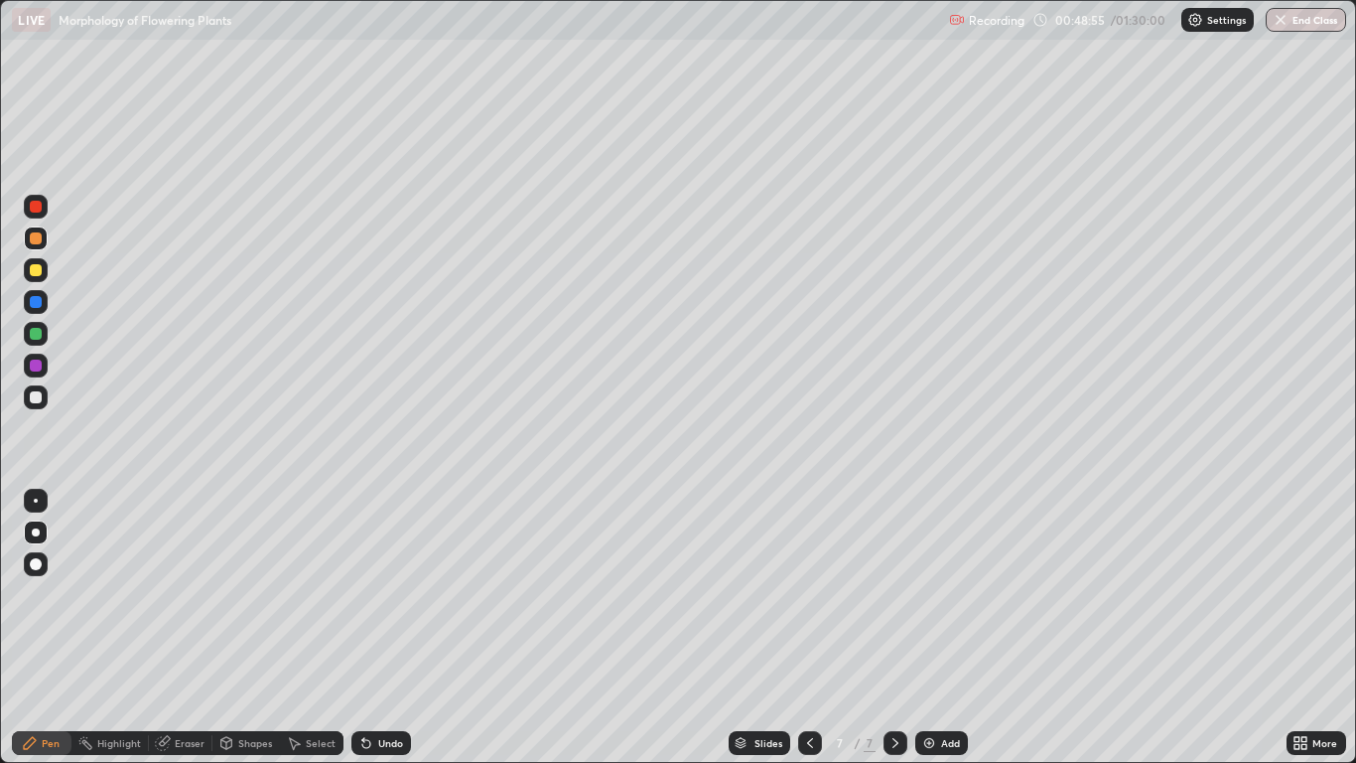
click at [43, 559] on div at bounding box center [36, 564] width 24 height 24
click at [387, 628] on div "Undo" at bounding box center [382, 743] width 60 height 24
click at [398, 628] on div "Undo" at bounding box center [390, 743] width 25 height 10
click at [37, 533] on div at bounding box center [36, 532] width 8 height 8
click at [34, 399] on div at bounding box center [36, 397] width 12 height 12
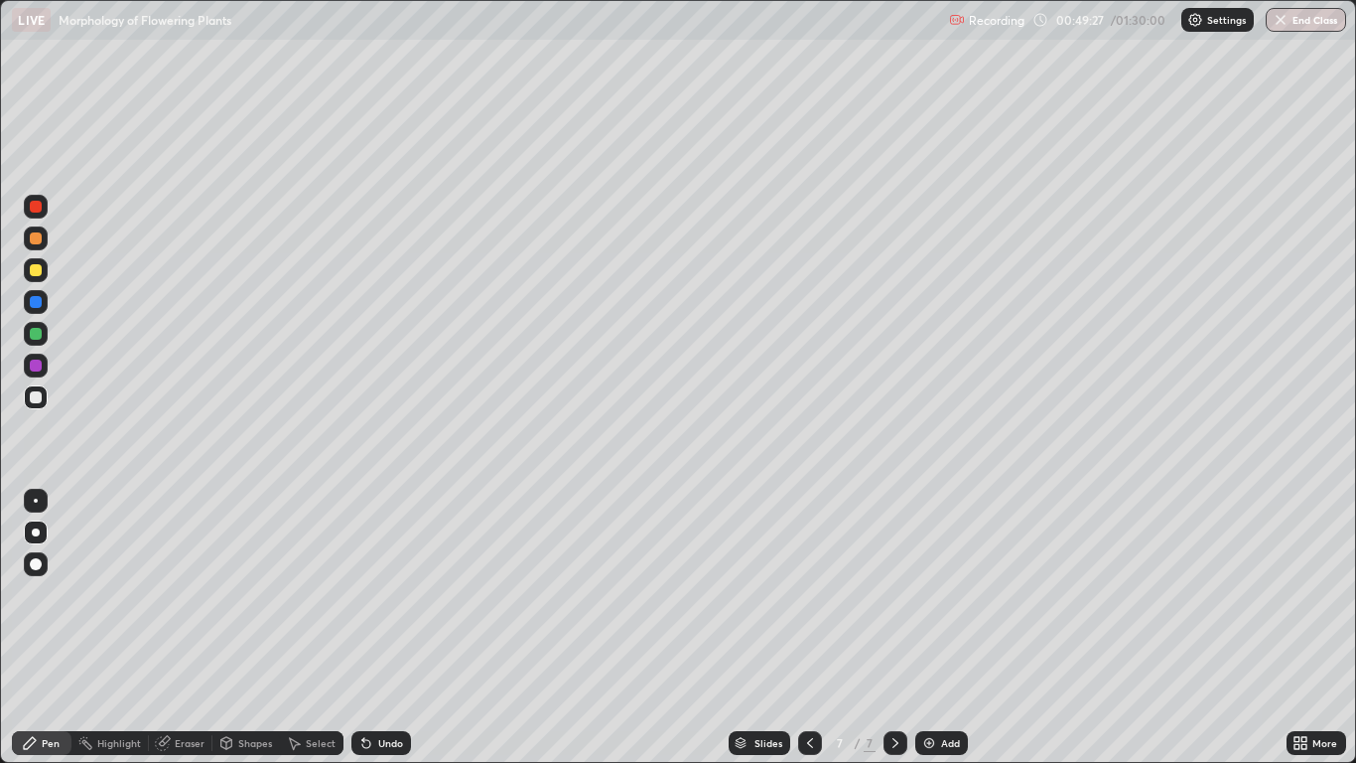
click at [43, 370] on div at bounding box center [36, 366] width 24 height 24
click at [37, 238] on div at bounding box center [36, 238] width 12 height 12
click at [44, 369] on div at bounding box center [36, 366] width 24 height 24
click at [374, 628] on div "Undo" at bounding box center [382, 743] width 60 height 24
click at [375, 628] on div "Undo" at bounding box center [382, 743] width 60 height 24
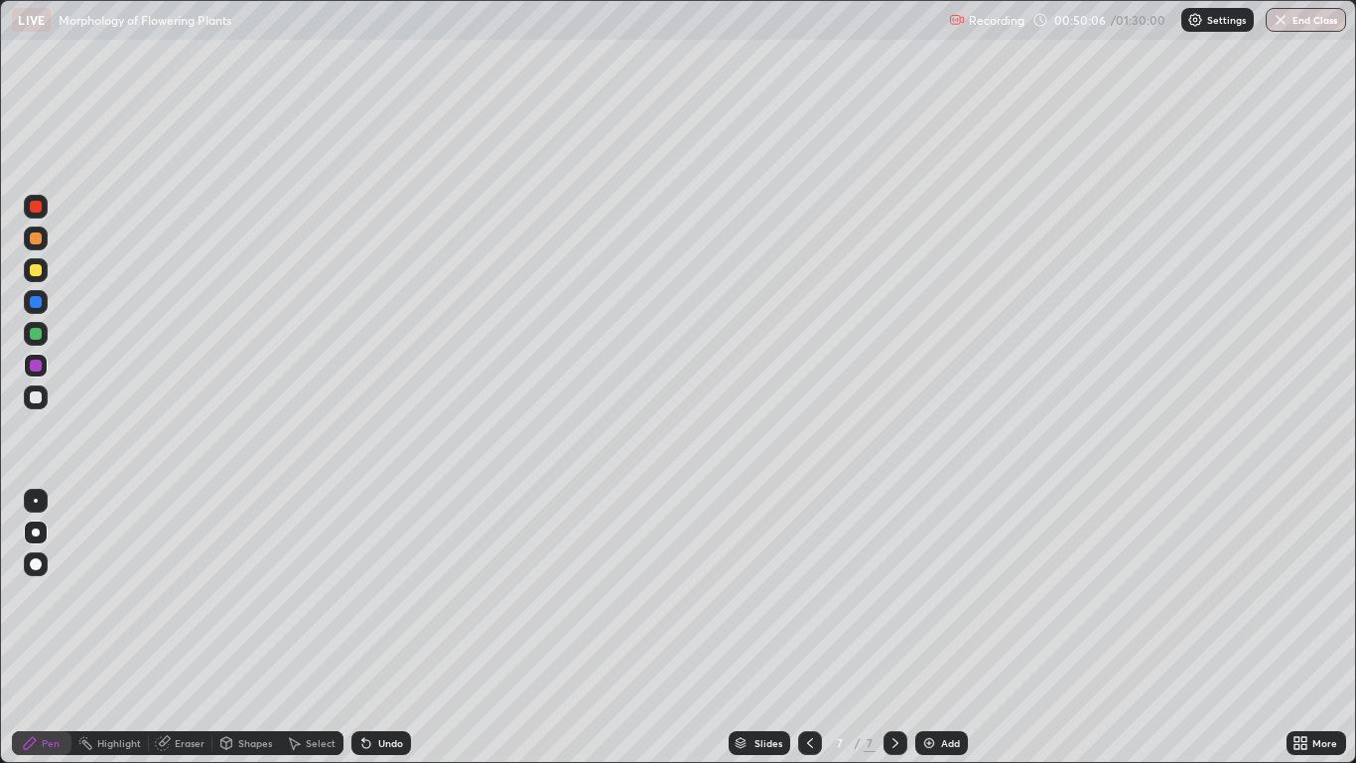
click at [362, 628] on icon at bounding box center [363, 739] width 2 height 2
click at [46, 303] on div at bounding box center [36, 302] width 24 height 24
click at [41, 330] on div at bounding box center [36, 334] width 12 height 12
click at [42, 310] on div at bounding box center [36, 302] width 24 height 24
click at [38, 365] on div at bounding box center [36, 365] width 12 height 12
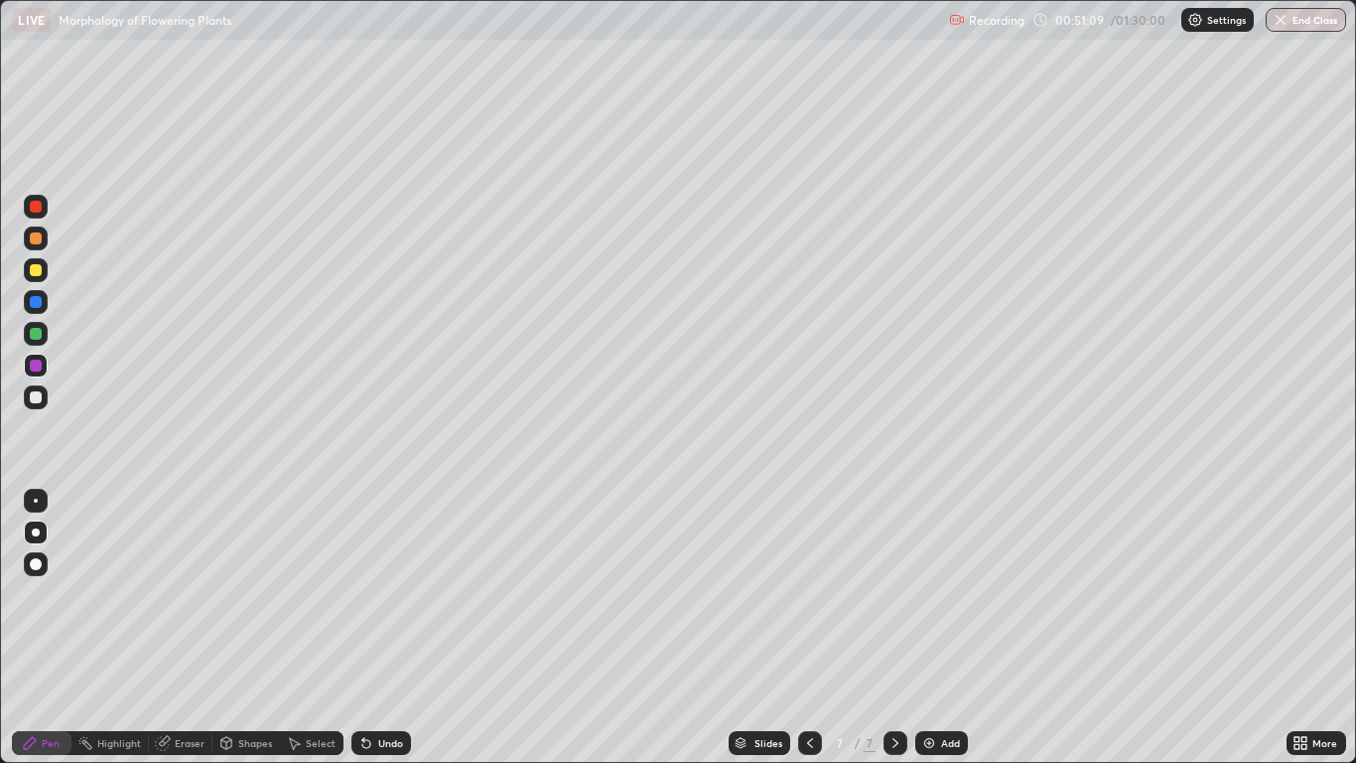
click at [35, 402] on div at bounding box center [36, 397] width 12 height 12
click at [44, 335] on div at bounding box center [36, 334] width 24 height 24
click at [38, 269] on div at bounding box center [36, 270] width 12 height 12
click at [36, 398] on div at bounding box center [36, 397] width 12 height 12
click at [381, 628] on div "Undo" at bounding box center [390, 743] width 25 height 10
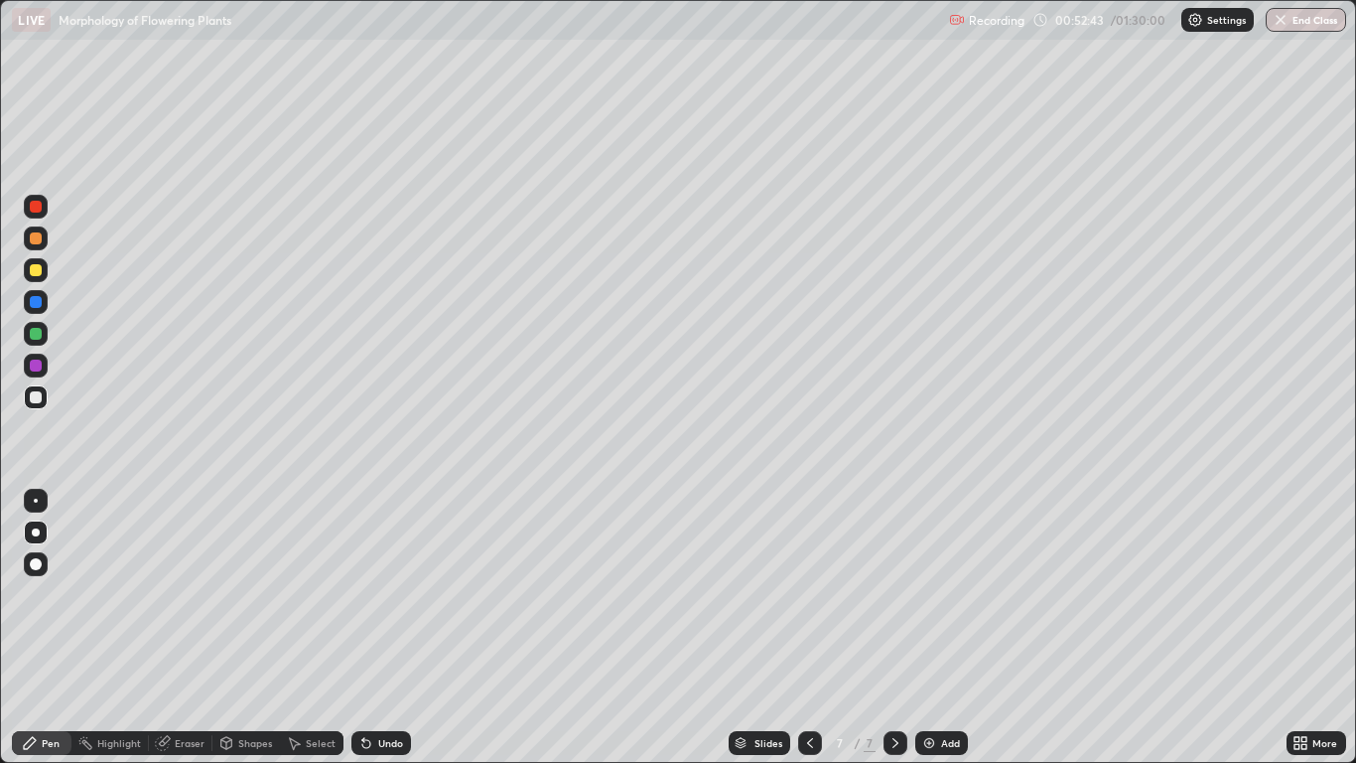
click at [387, 628] on div "Undo" at bounding box center [390, 743] width 25 height 10
click at [383, 628] on div "Undo" at bounding box center [390, 743] width 25 height 10
click at [398, 628] on div "Undo" at bounding box center [390, 743] width 25 height 10
click at [41, 299] on div at bounding box center [36, 302] width 12 height 12
click at [36, 272] on div at bounding box center [36, 270] width 12 height 12
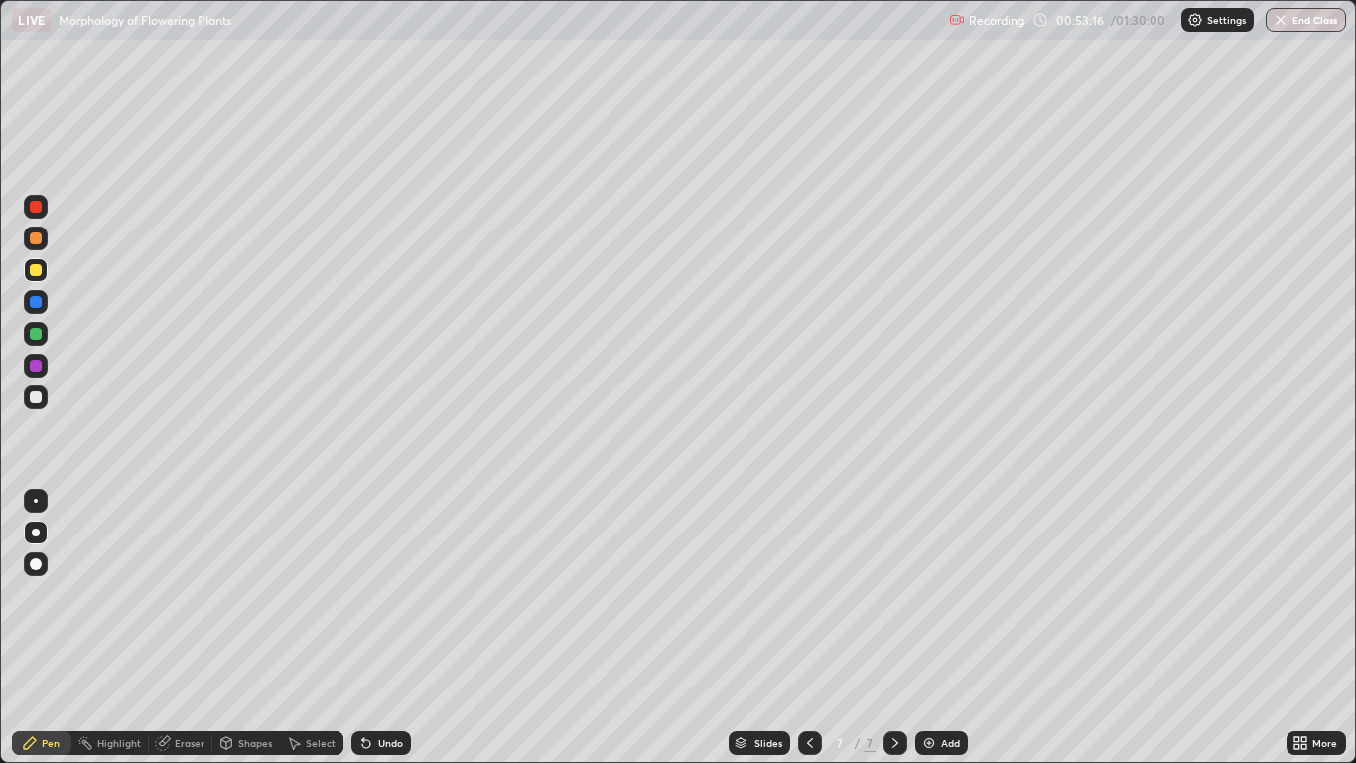
click at [387, 628] on div "Undo" at bounding box center [390, 743] width 25 height 10
click at [386, 628] on div "Undo" at bounding box center [390, 743] width 25 height 10
click at [379, 628] on div "Undo" at bounding box center [382, 743] width 60 height 24
click at [400, 628] on div "Undo" at bounding box center [390, 743] width 25 height 10
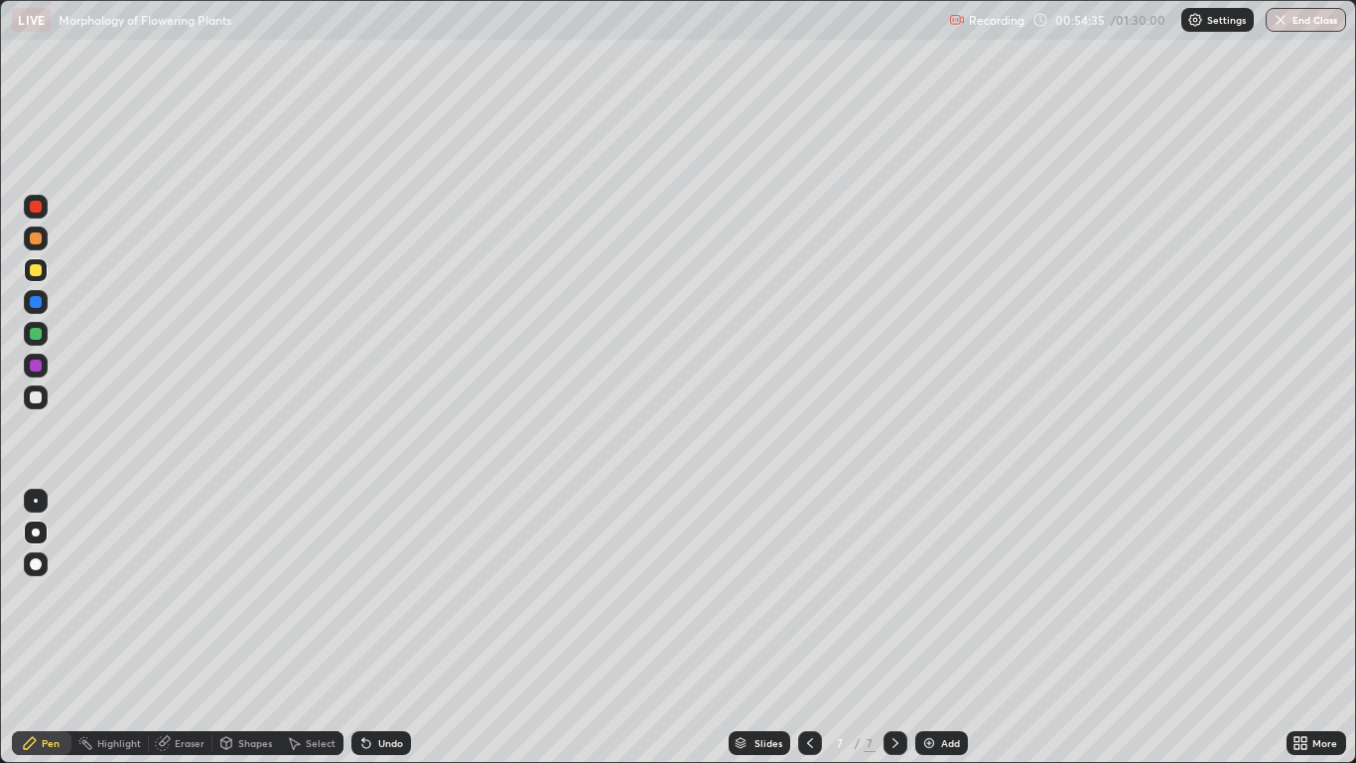
click at [47, 311] on div at bounding box center [36, 302] width 24 height 32
click at [37, 364] on div at bounding box center [36, 365] width 12 height 12
click at [385, 628] on div "Undo" at bounding box center [390, 743] width 25 height 10
click at [37, 205] on div at bounding box center [36, 207] width 12 height 12
click at [398, 628] on div "Undo" at bounding box center [382, 743] width 60 height 24
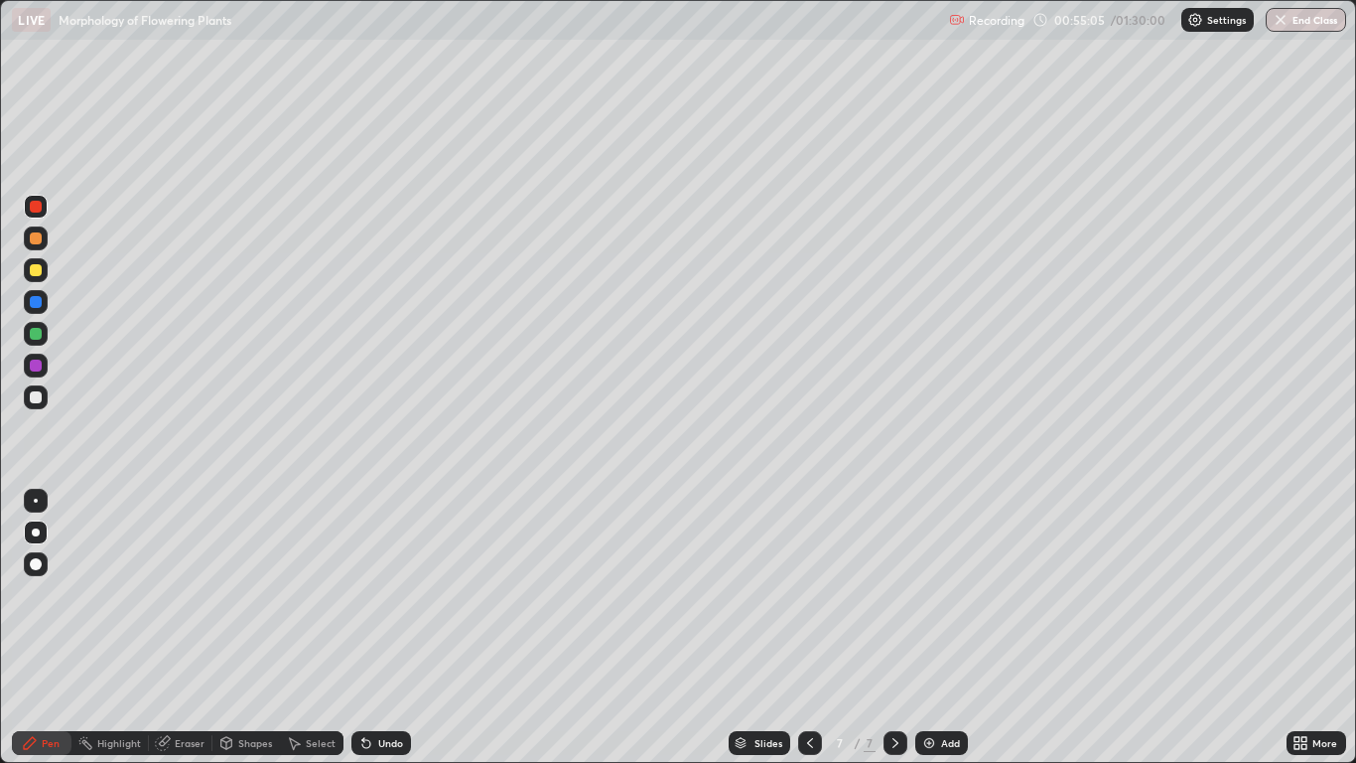
click at [397, 628] on div "Undo" at bounding box center [382, 743] width 60 height 24
click at [399, 628] on div "Undo" at bounding box center [390, 743] width 25 height 10
click at [379, 628] on div "Undo" at bounding box center [390, 743] width 25 height 10
click at [41, 370] on div at bounding box center [36, 366] width 24 height 24
click at [35, 303] on div at bounding box center [36, 302] width 12 height 12
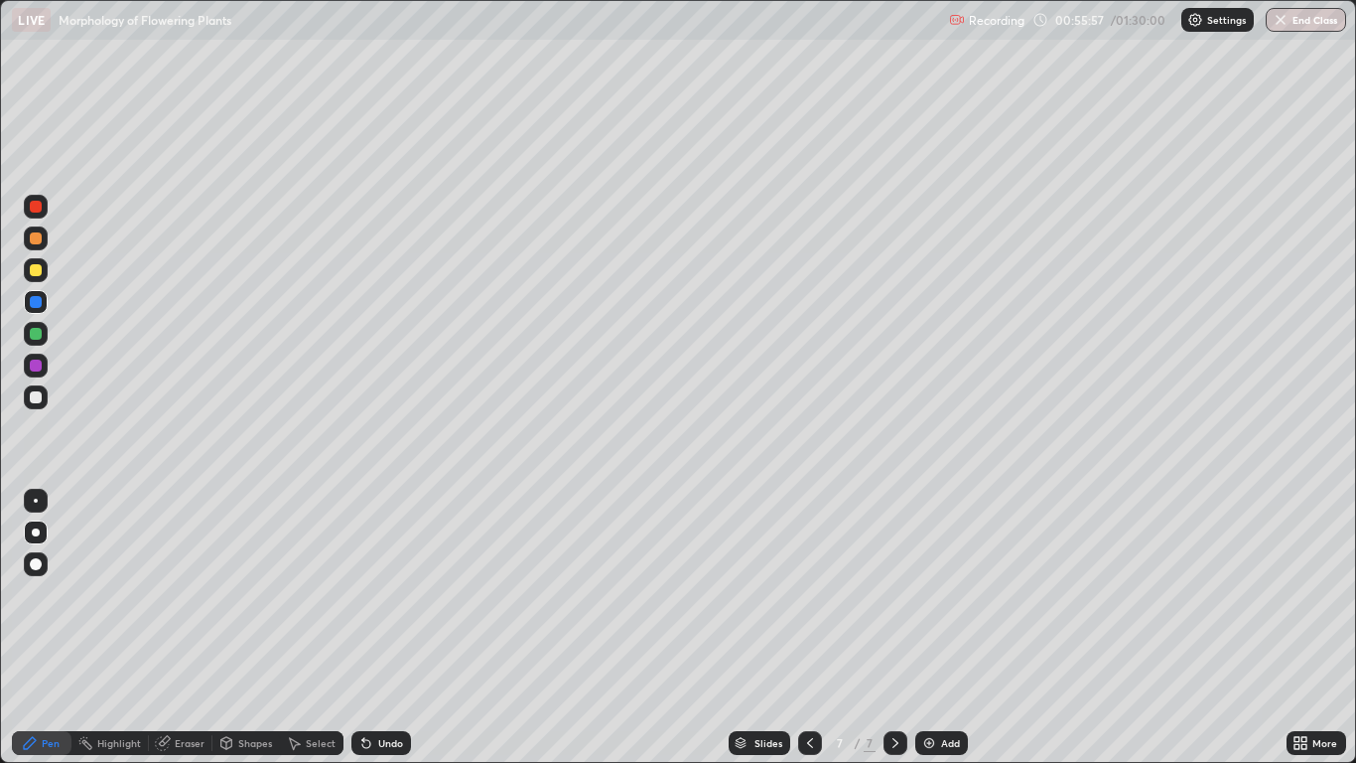
click at [387, 628] on div "Undo" at bounding box center [382, 743] width 60 height 24
click at [398, 628] on div "Undo" at bounding box center [390, 743] width 25 height 10
click at [398, 628] on div "Undo" at bounding box center [382, 743] width 60 height 24
click at [379, 628] on div "Undo" at bounding box center [390, 743] width 25 height 10
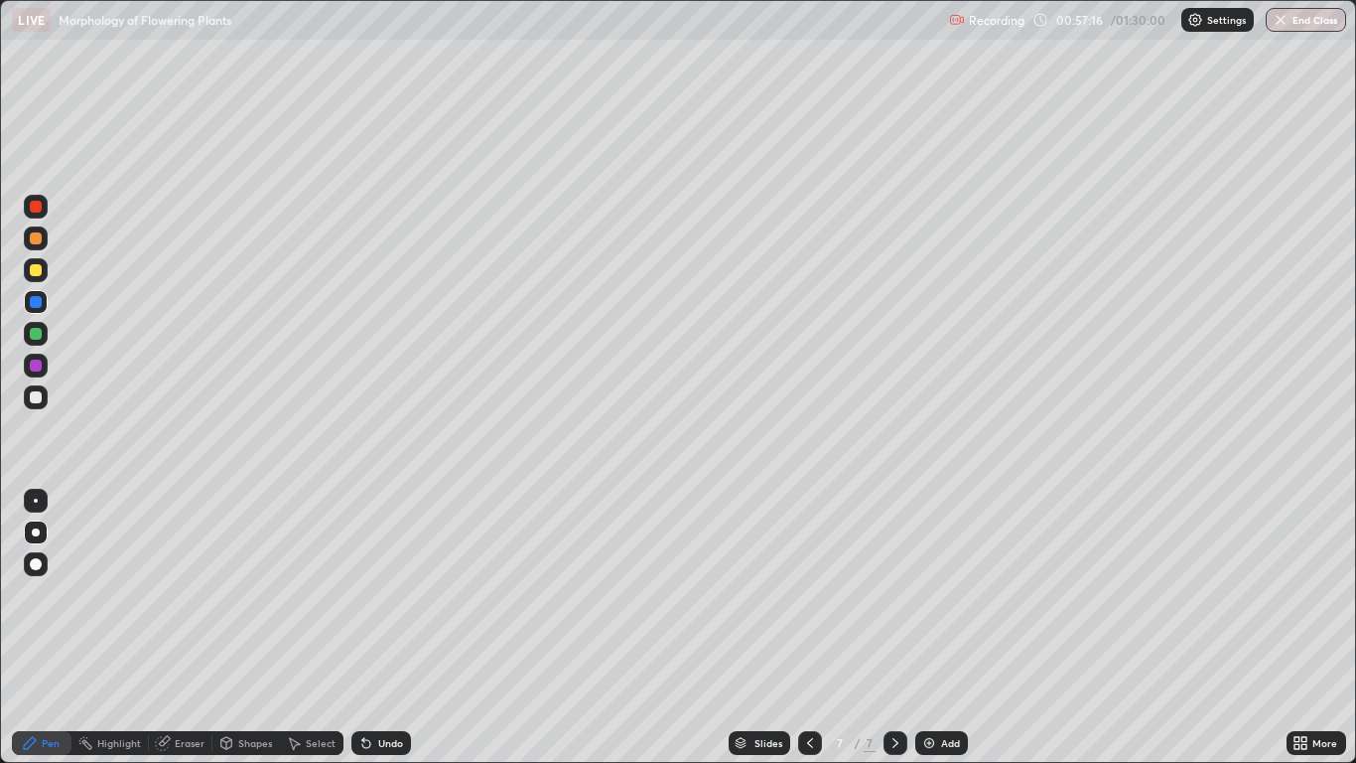
click at [36, 393] on div at bounding box center [36, 397] width 12 height 12
click at [37, 302] on div at bounding box center [36, 302] width 12 height 12
click at [37, 364] on div at bounding box center [36, 365] width 12 height 12
click at [923, 628] on img at bounding box center [930, 743] width 16 height 16
click at [182, 628] on div "Eraser" at bounding box center [190, 743] width 30 height 10
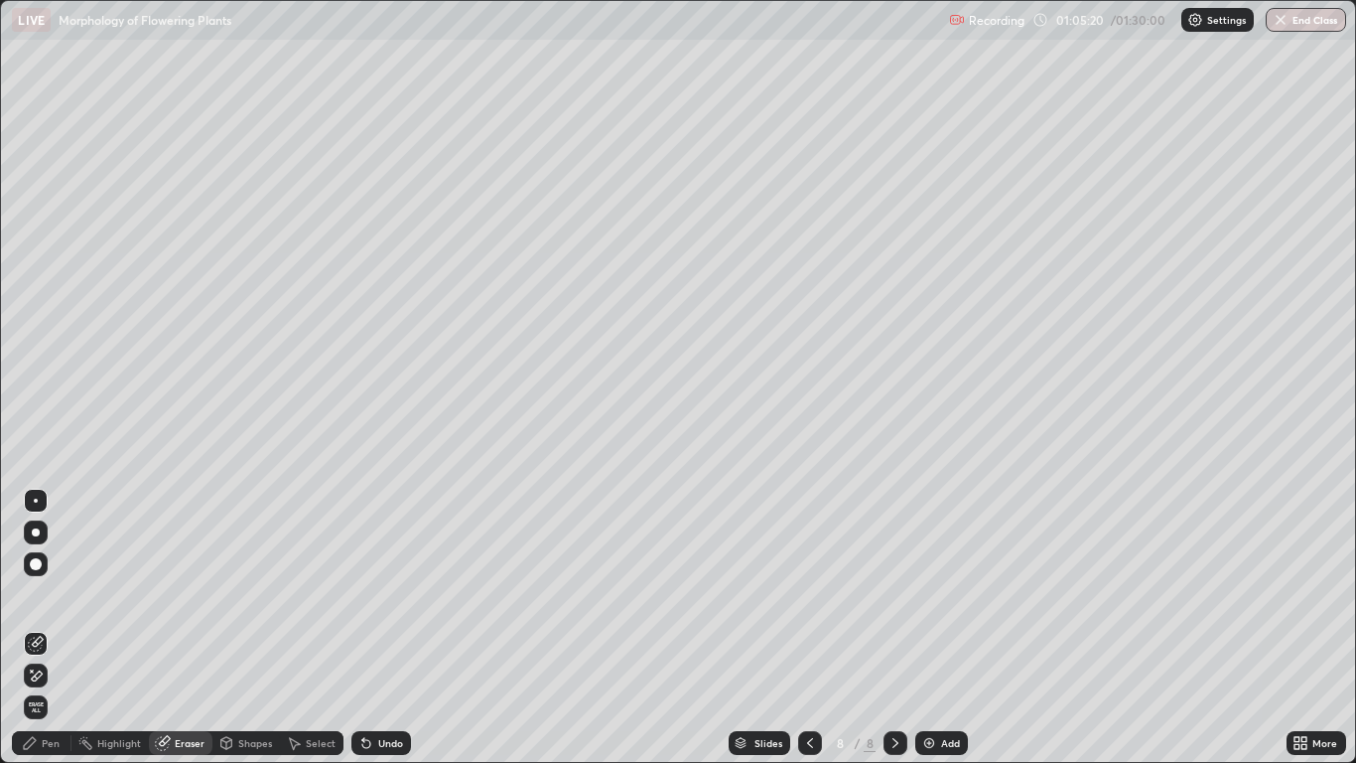
click at [60, 628] on div "Pen" at bounding box center [51, 743] width 18 height 10
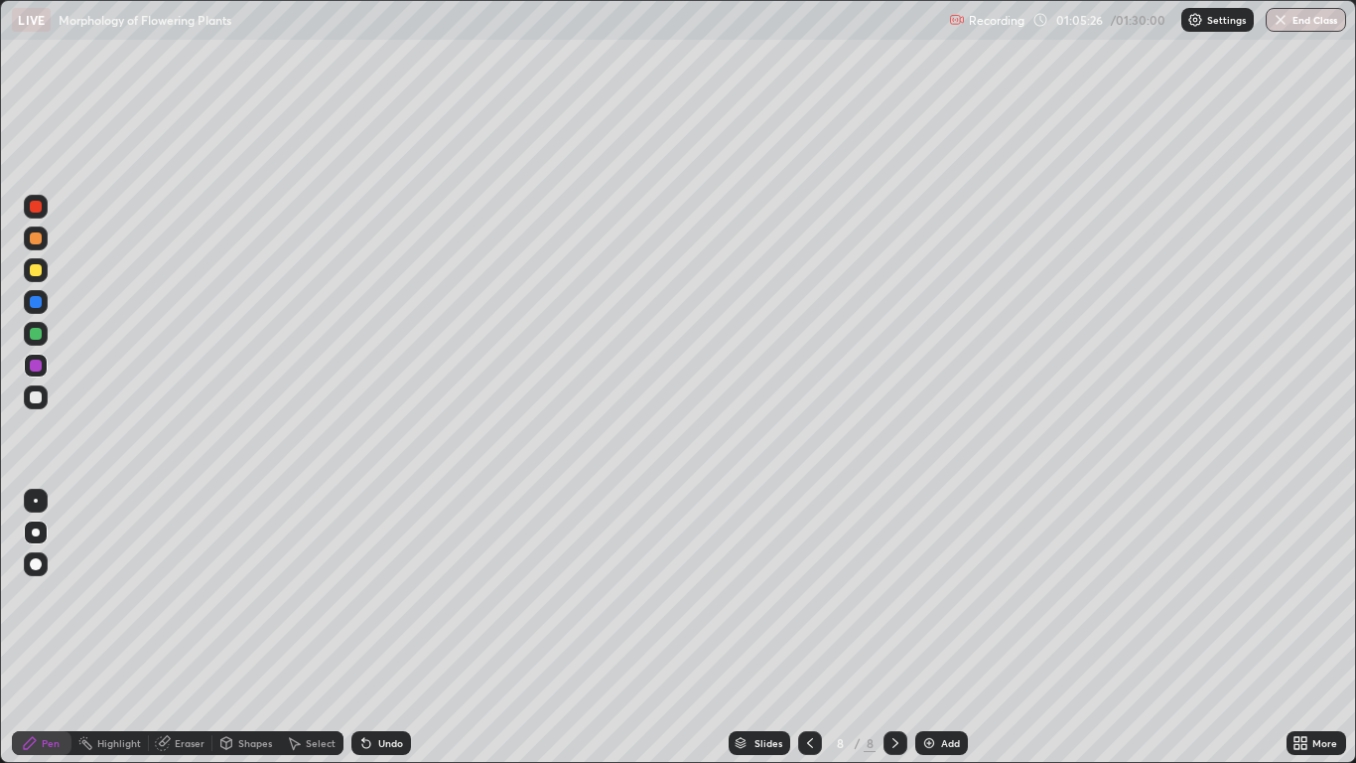
click at [809, 628] on icon at bounding box center [810, 743] width 16 height 16
click at [895, 628] on icon at bounding box center [896, 743] width 16 height 16
click at [198, 628] on div "Eraser" at bounding box center [190, 743] width 30 height 10
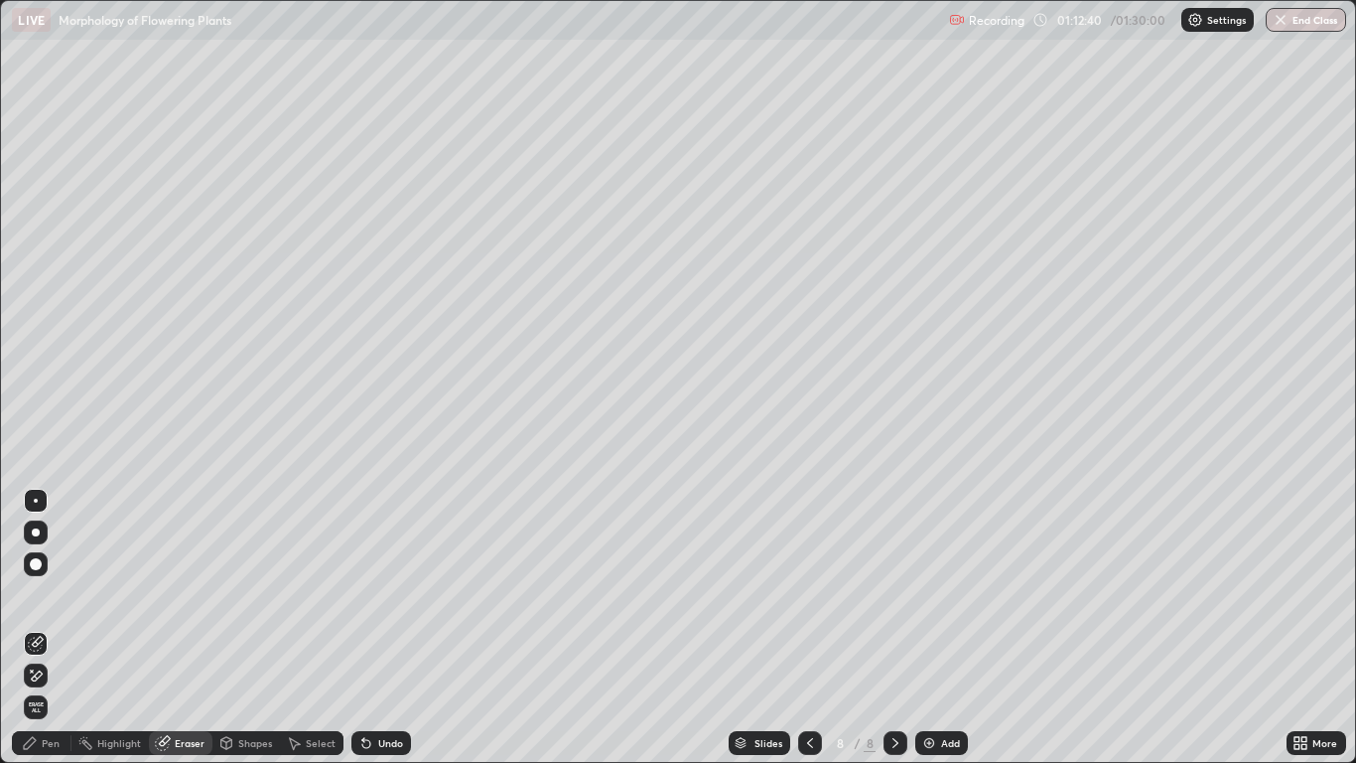
click at [57, 628] on div "Pen" at bounding box center [51, 743] width 18 height 10
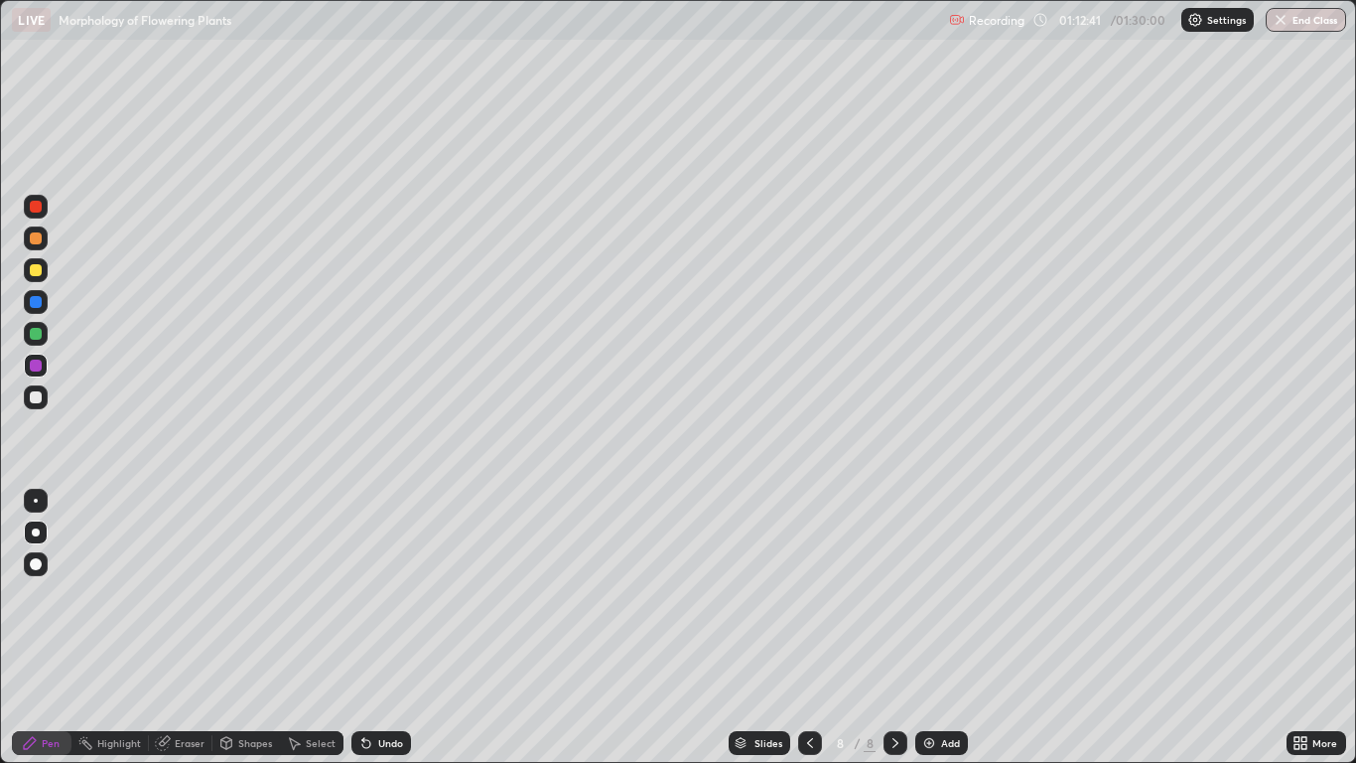
click at [44, 210] on div at bounding box center [36, 207] width 24 height 24
click at [41, 628] on div "Pen" at bounding box center [42, 743] width 60 height 24
click at [38, 392] on div at bounding box center [36, 397] width 12 height 12
click at [37, 334] on div at bounding box center [36, 334] width 12 height 12
click at [362, 628] on icon at bounding box center [363, 739] width 2 height 2
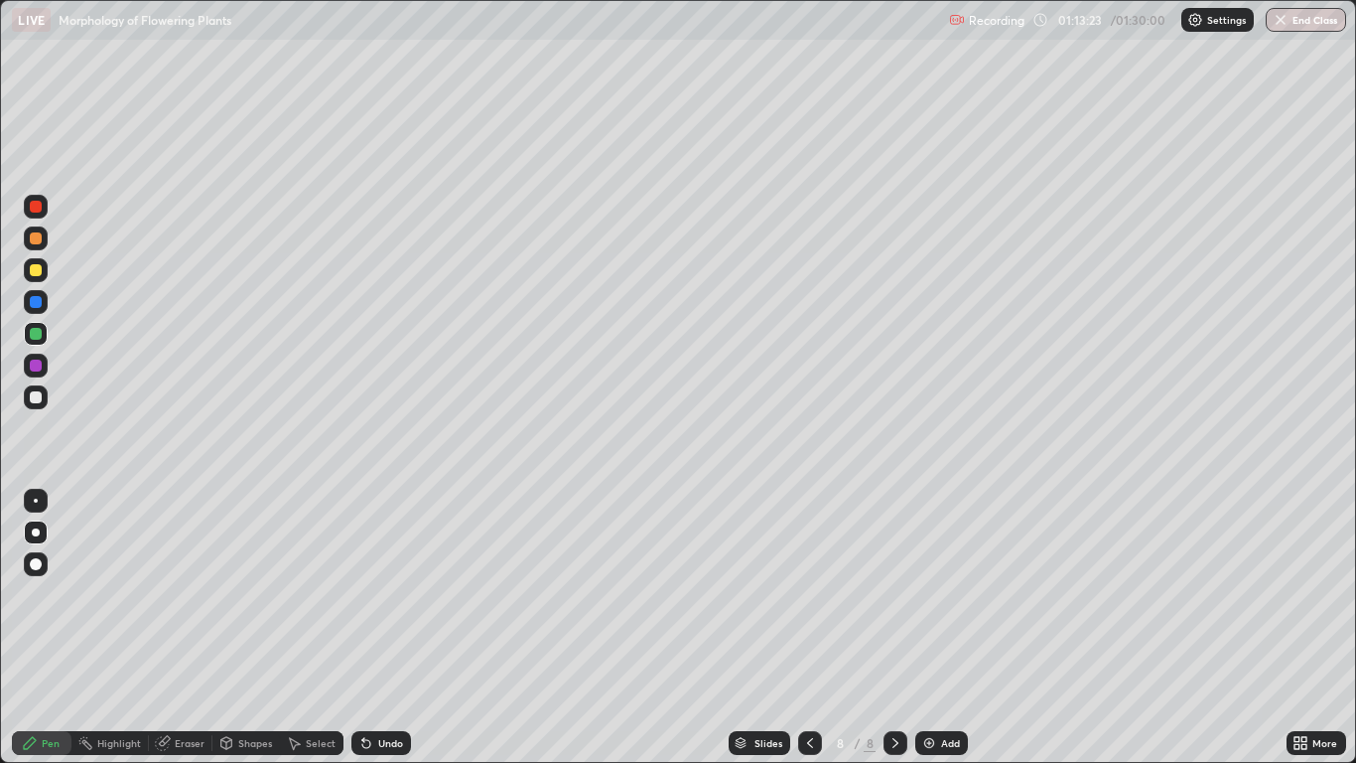
click at [40, 303] on div at bounding box center [36, 302] width 12 height 12
click at [39, 369] on div at bounding box center [36, 365] width 12 height 12
click at [44, 247] on div at bounding box center [36, 238] width 24 height 24
click at [37, 395] on div at bounding box center [36, 397] width 12 height 12
click at [392, 628] on div "Undo" at bounding box center [390, 743] width 25 height 10
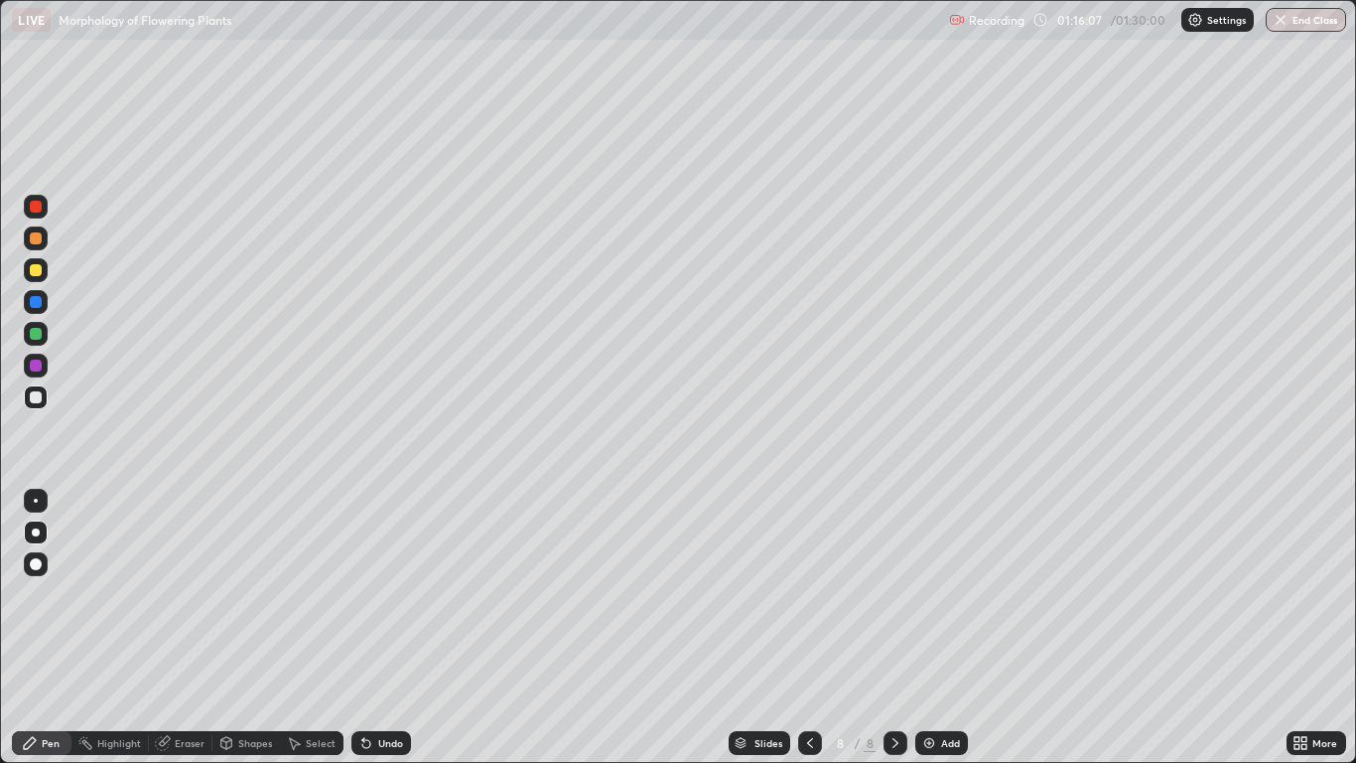
click at [393, 628] on div "Undo" at bounding box center [390, 743] width 25 height 10
click at [390, 628] on div "Undo" at bounding box center [390, 743] width 25 height 10
click at [38, 237] on div at bounding box center [36, 238] width 12 height 12
click at [380, 628] on div "Undo" at bounding box center [390, 743] width 25 height 10
click at [382, 628] on div "Undo" at bounding box center [390, 743] width 25 height 10
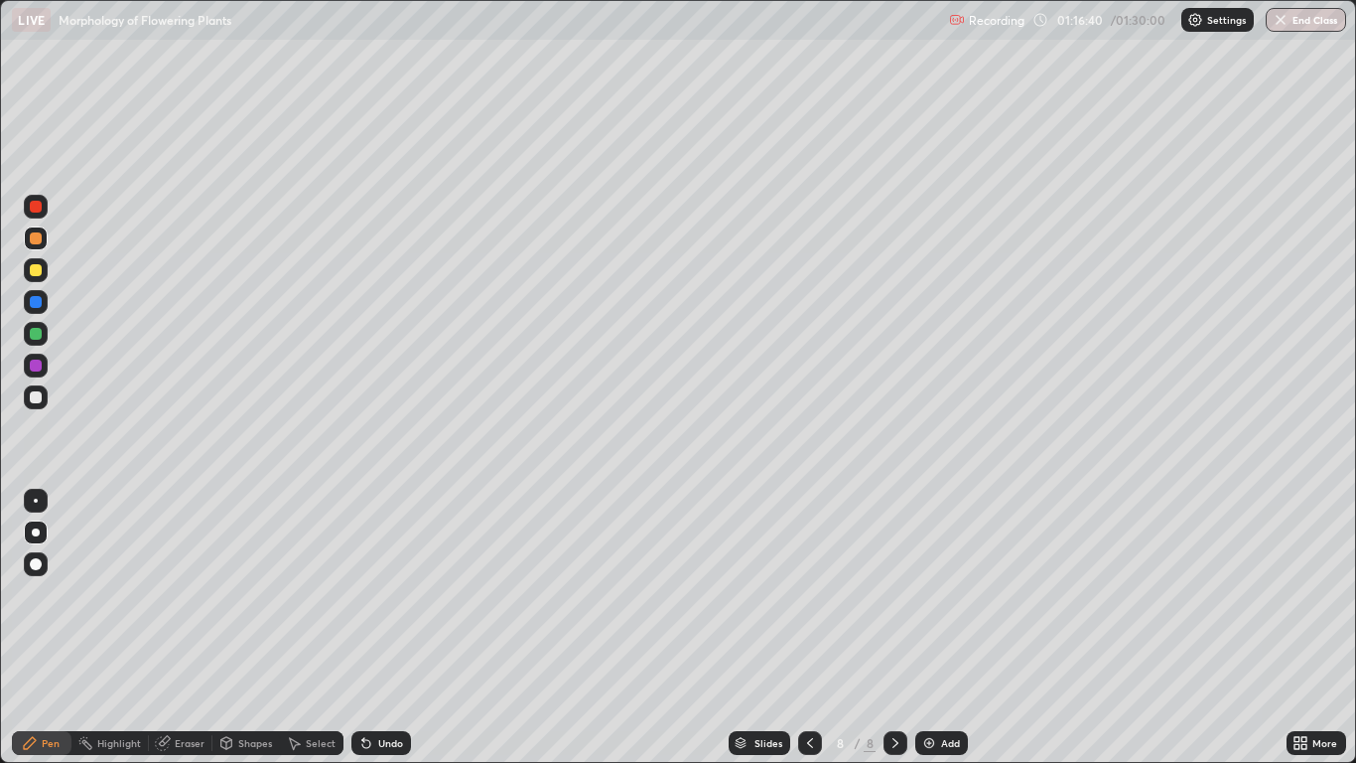
click at [376, 628] on div "Undo" at bounding box center [382, 743] width 60 height 24
click at [41, 297] on div at bounding box center [36, 302] width 12 height 12
click at [37, 334] on div at bounding box center [36, 334] width 12 height 12
click at [401, 628] on div "Undo" at bounding box center [382, 743] width 60 height 24
click at [40, 268] on div at bounding box center [36, 270] width 12 height 12
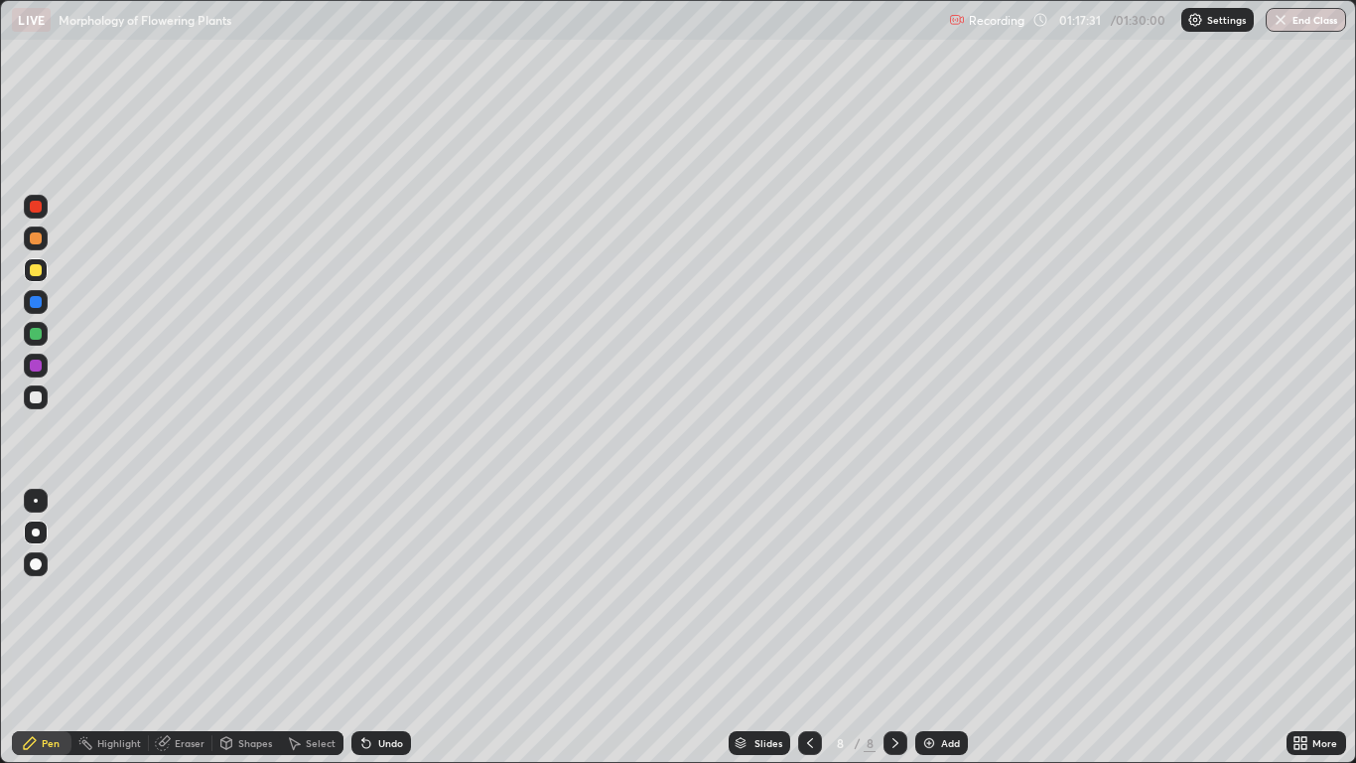
click at [390, 628] on div "Undo" at bounding box center [382, 743] width 60 height 24
click at [939, 628] on div "Add" at bounding box center [942, 743] width 53 height 24
click at [37, 397] on div at bounding box center [36, 397] width 12 height 12
click at [386, 628] on div "Undo" at bounding box center [390, 743] width 25 height 10
click at [378, 628] on div "Undo" at bounding box center [390, 743] width 25 height 10
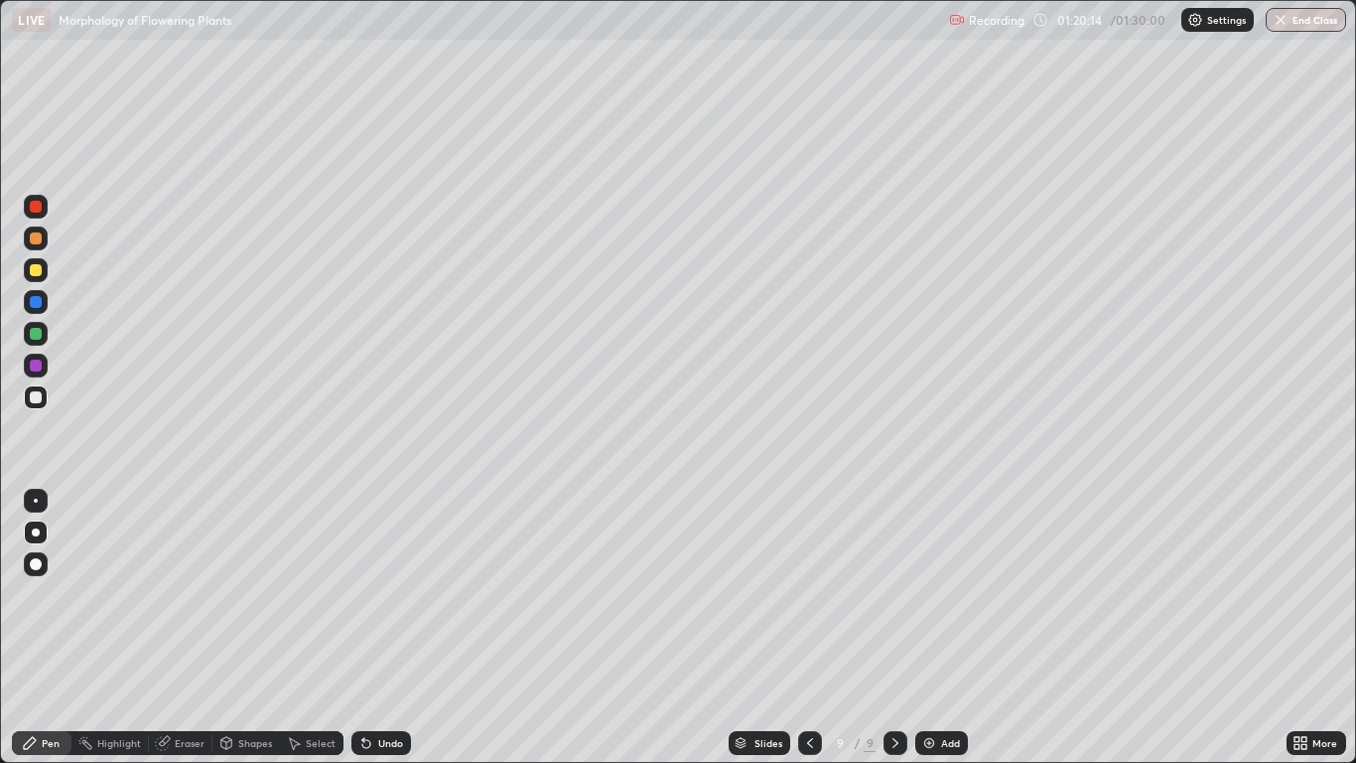
click at [378, 628] on div "Undo" at bounding box center [390, 743] width 25 height 10
click at [382, 628] on div "Undo" at bounding box center [390, 743] width 25 height 10
click at [383, 628] on div "Undo" at bounding box center [390, 743] width 25 height 10
click at [384, 628] on div "Undo" at bounding box center [390, 743] width 25 height 10
click at [812, 628] on icon at bounding box center [810, 743] width 16 height 16
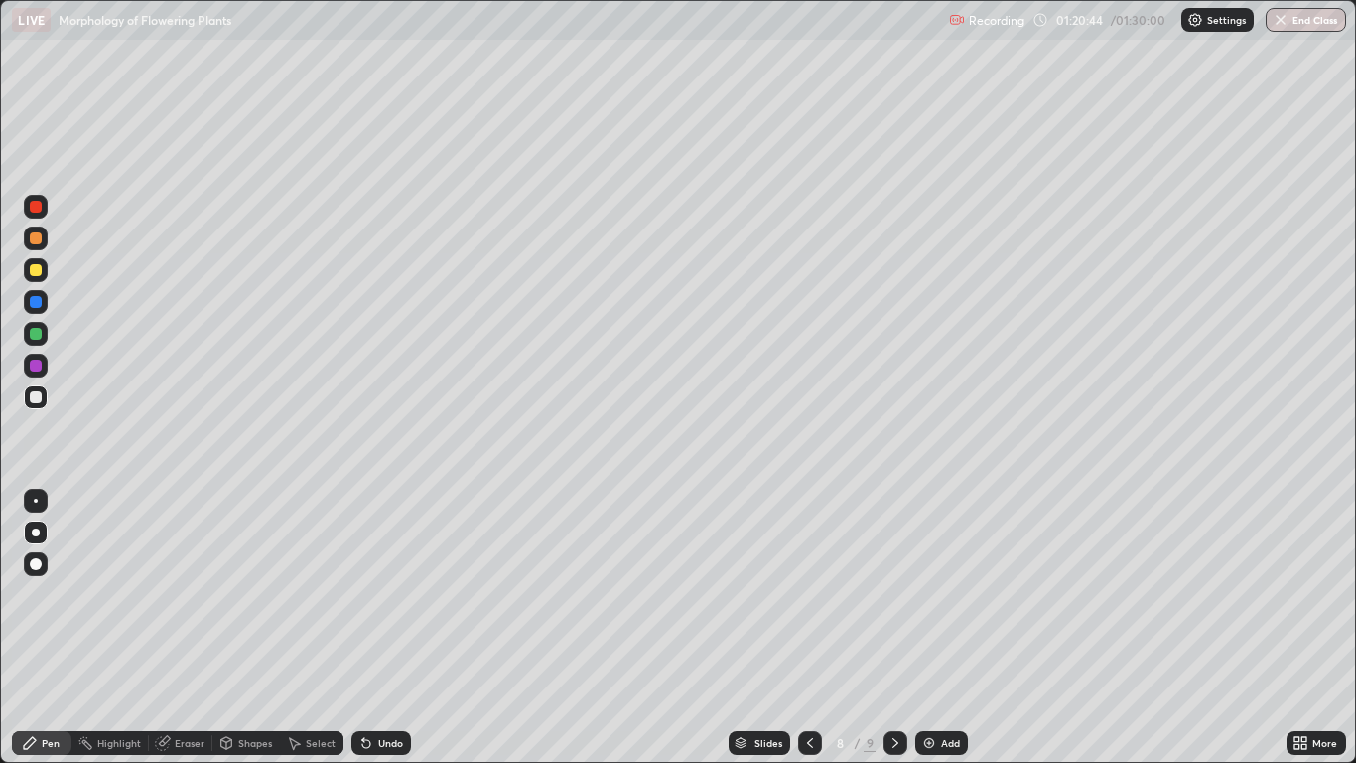
click at [893, 628] on icon at bounding box center [896, 743] width 16 height 16
click at [37, 334] on div at bounding box center [36, 334] width 12 height 12
click at [41, 398] on div at bounding box center [36, 397] width 12 height 12
click at [371, 628] on icon at bounding box center [366, 743] width 16 height 16
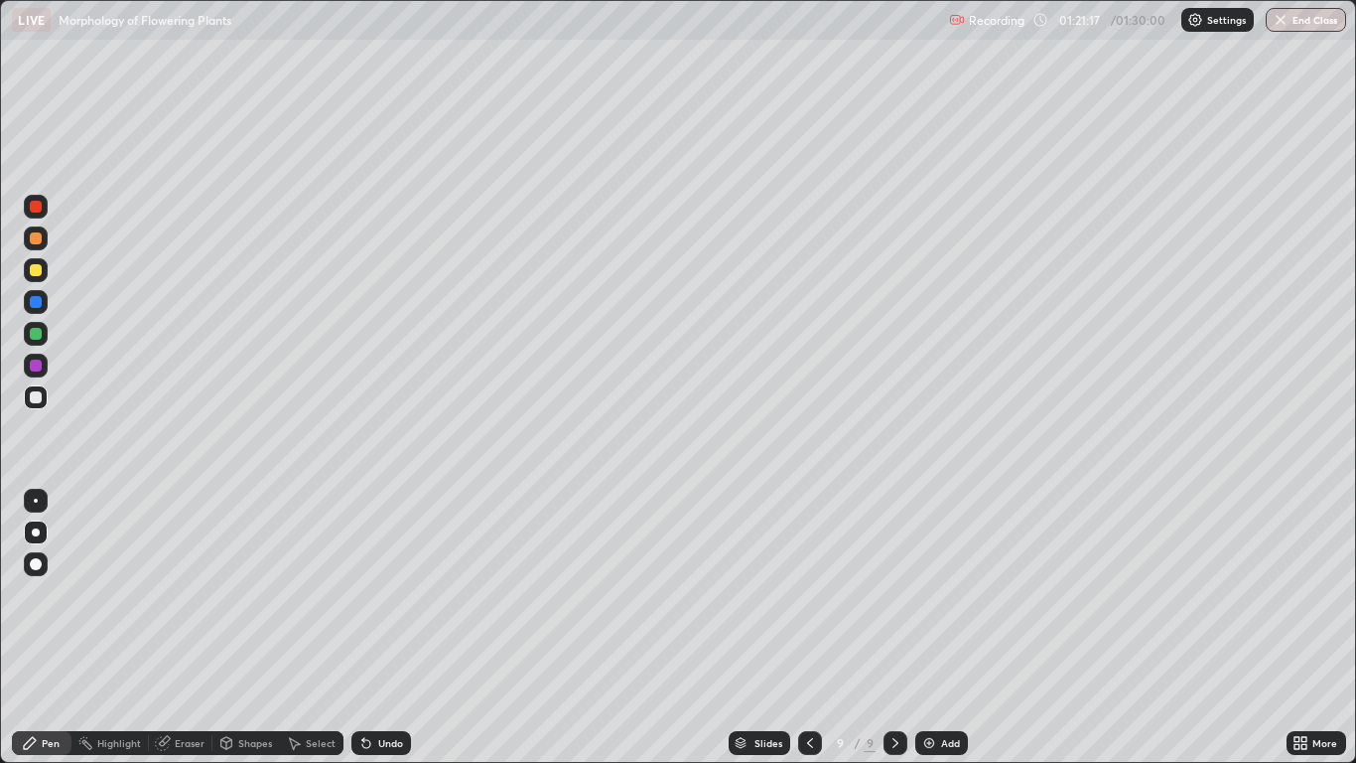
click at [41, 337] on div at bounding box center [36, 334] width 12 height 12
click at [44, 396] on div at bounding box center [36, 397] width 24 height 24
click at [41, 243] on div at bounding box center [36, 238] width 24 height 24
click at [44, 207] on div at bounding box center [36, 207] width 24 height 24
click at [43, 312] on div at bounding box center [36, 302] width 24 height 24
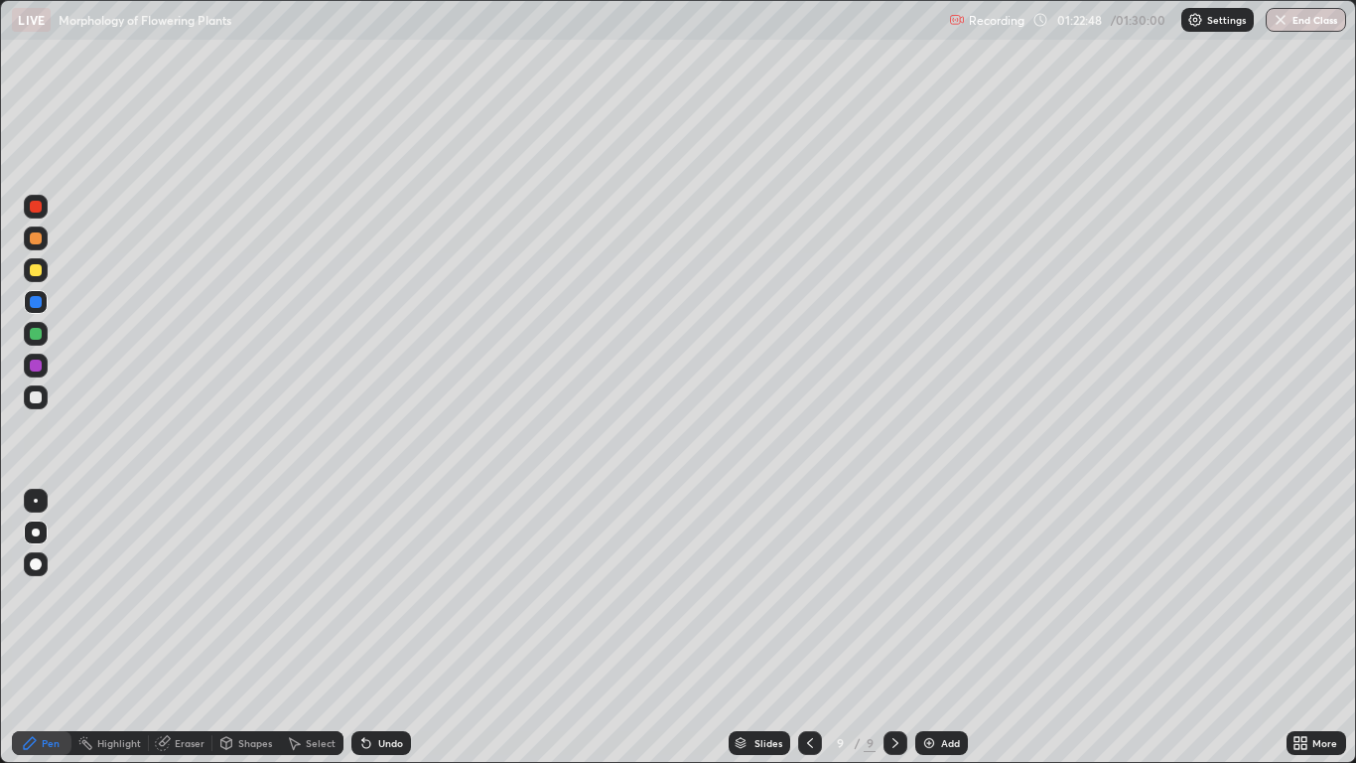
click at [45, 366] on div at bounding box center [36, 366] width 24 height 24
click at [37, 334] on div at bounding box center [36, 334] width 12 height 12
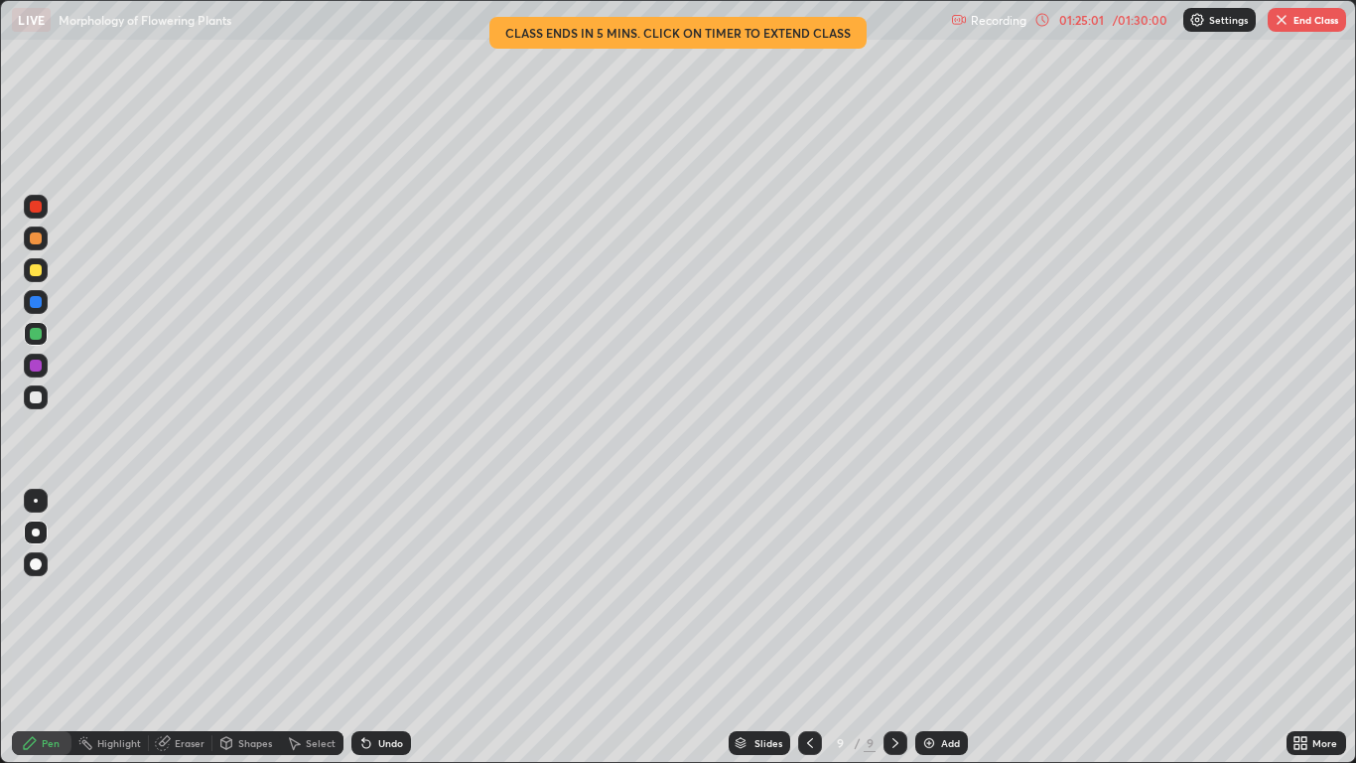
click at [1287, 21] on img "button" at bounding box center [1282, 20] width 16 height 16
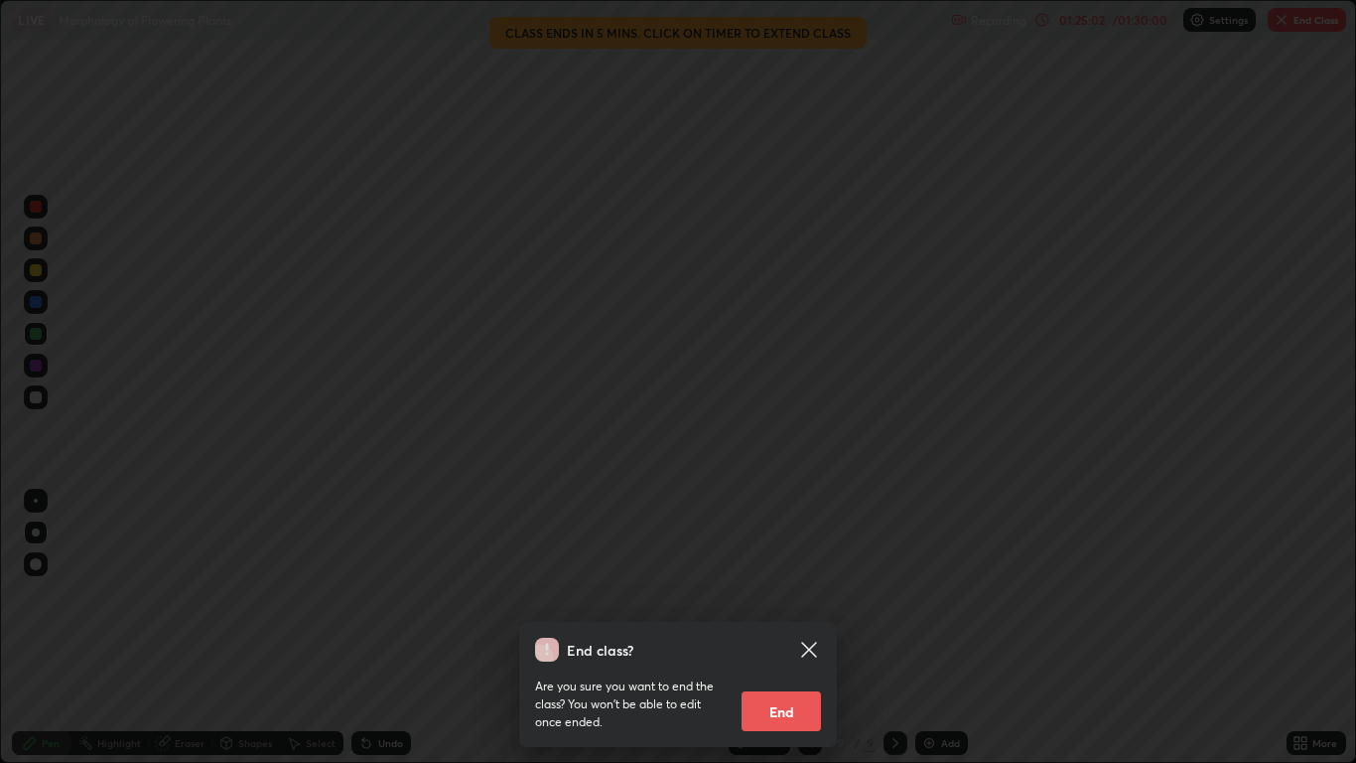
click at [802, 628] on button "End" at bounding box center [781, 711] width 79 height 40
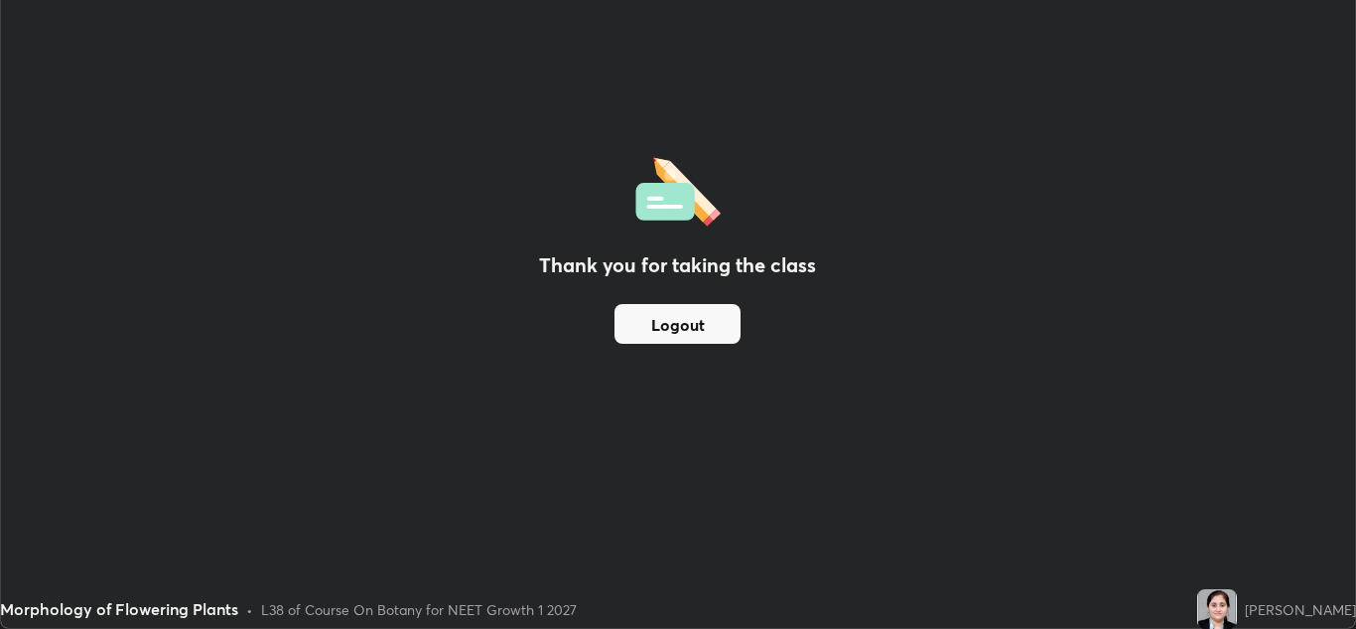
scroll to position [98675, 97947]
